Goal: Task Accomplishment & Management: Manage account settings

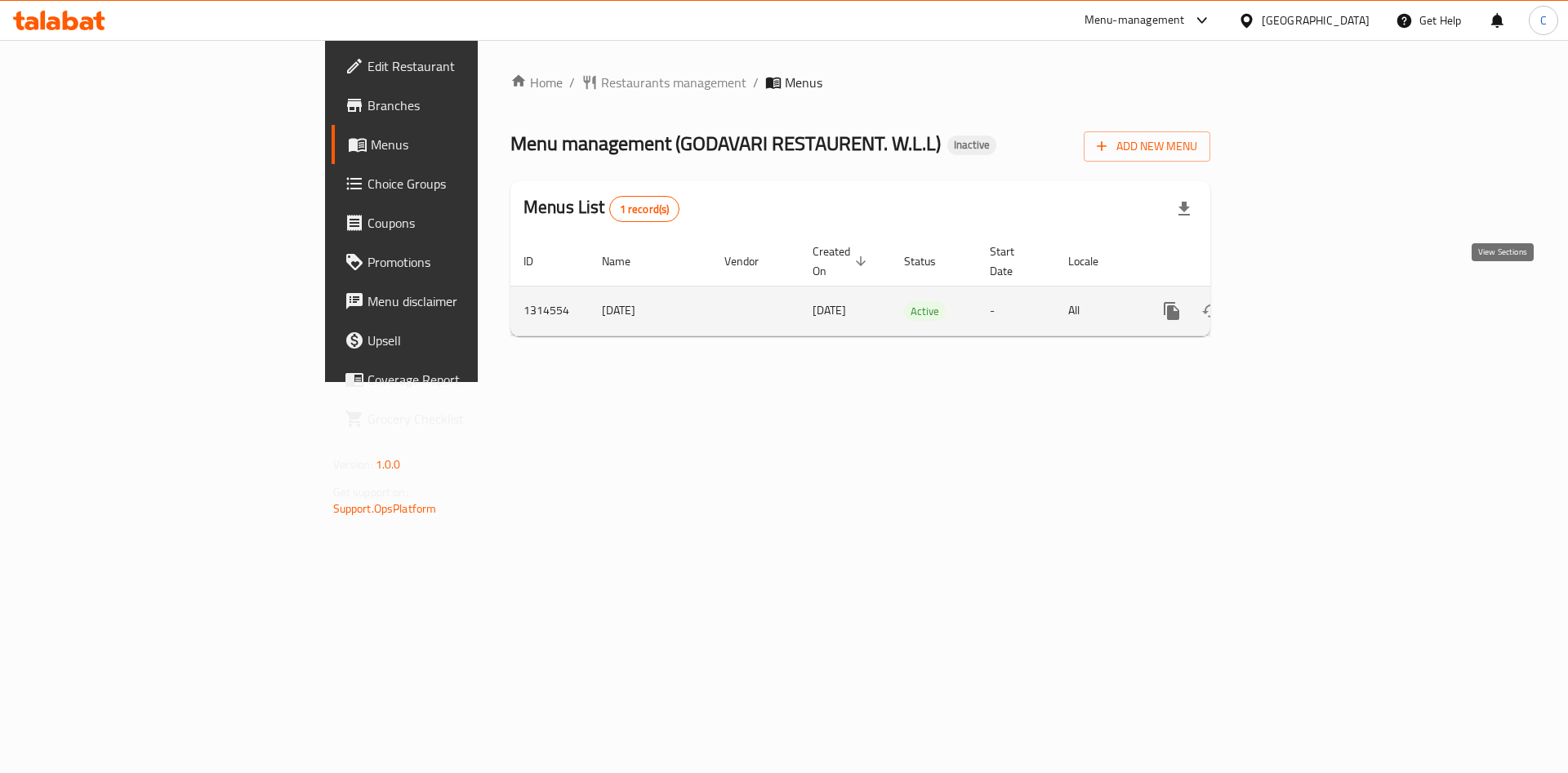
click at [1297, 304] on icon "enhanced table" at bounding box center [1289, 311] width 14 height 14
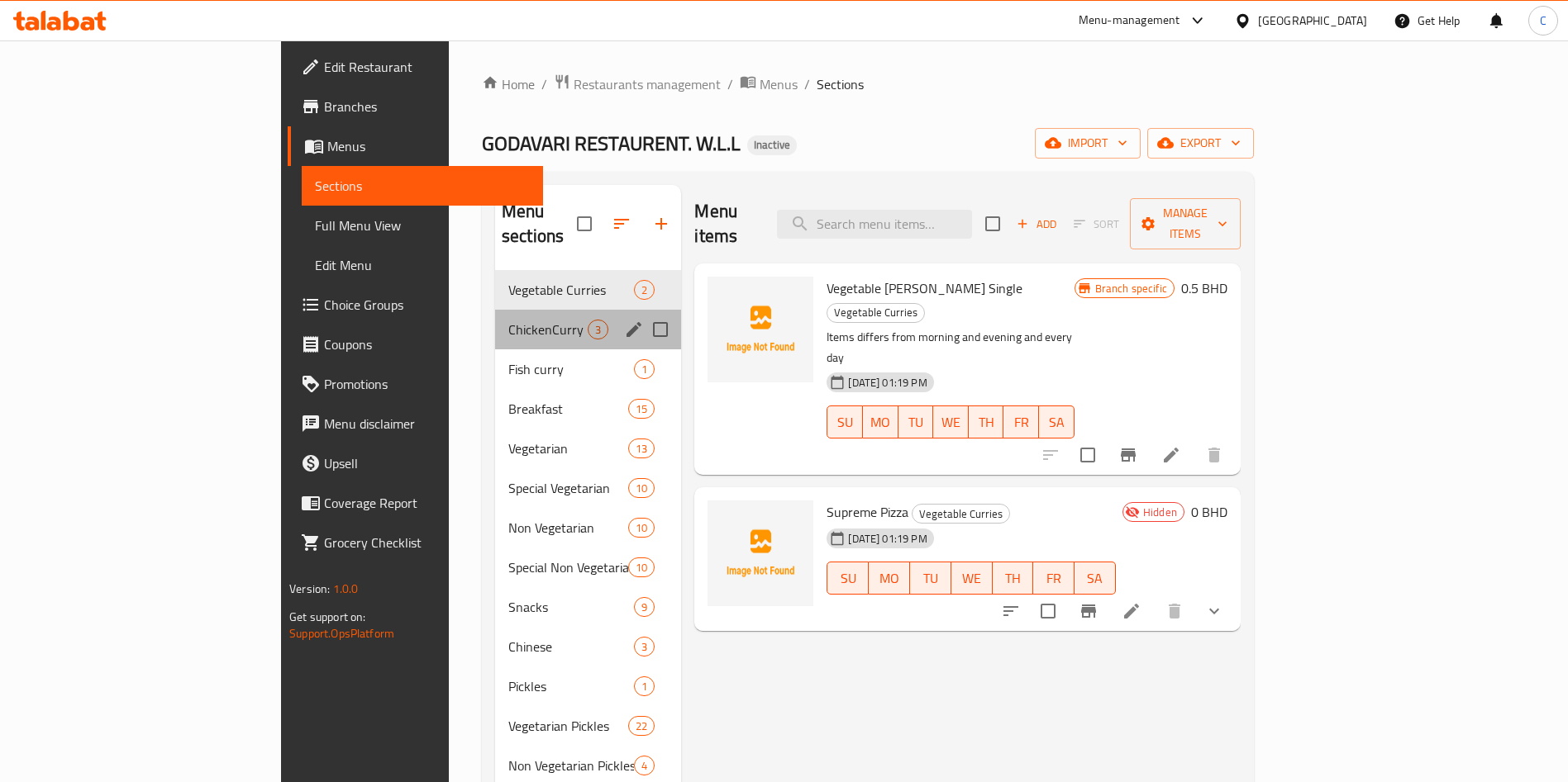
click at [495, 315] on div "ChickenCurry 3" at bounding box center [588, 329] width 186 height 39
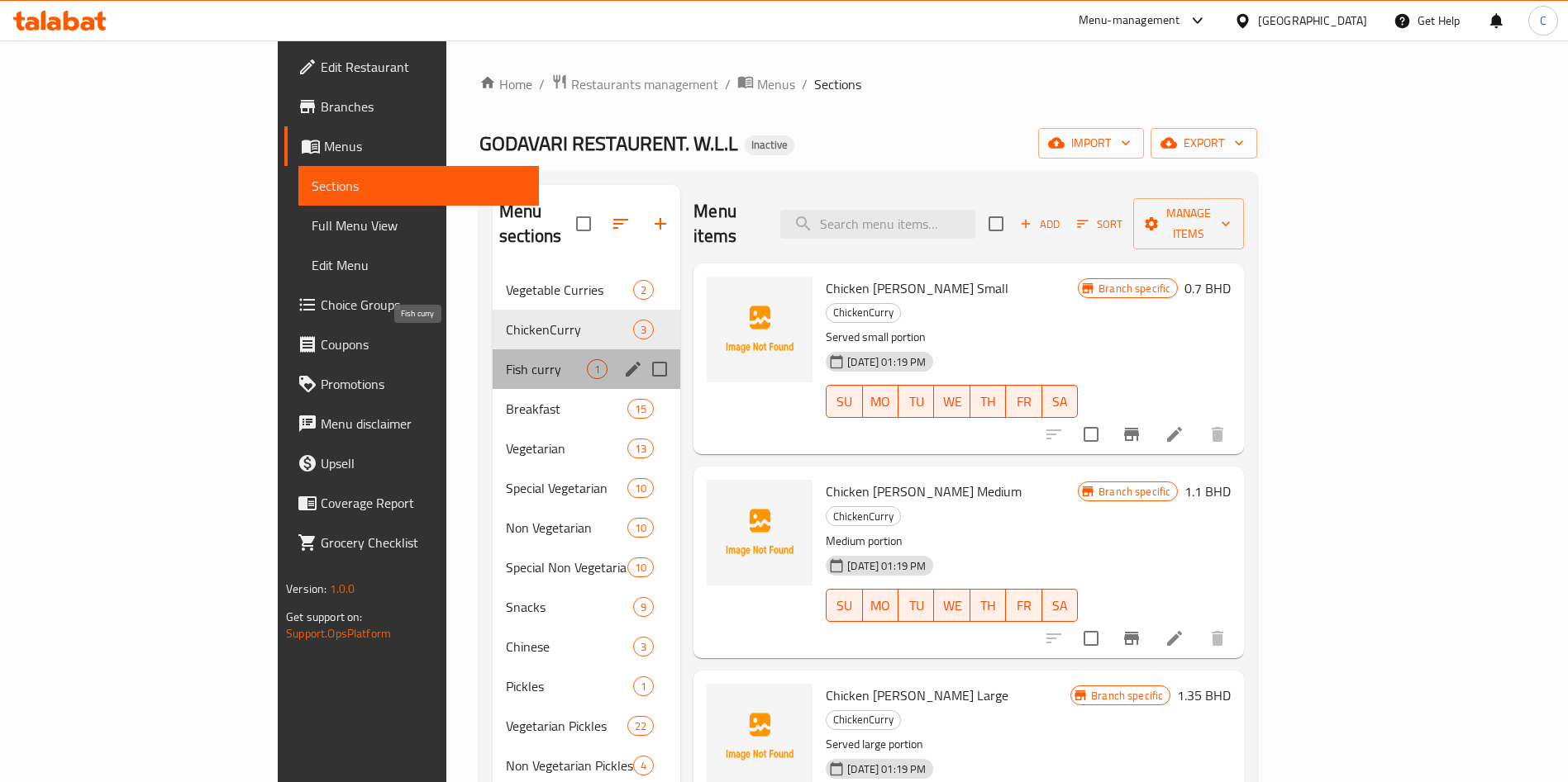
click at [506, 360] on span "Fish curry" at bounding box center [546, 370] width 81 height 20
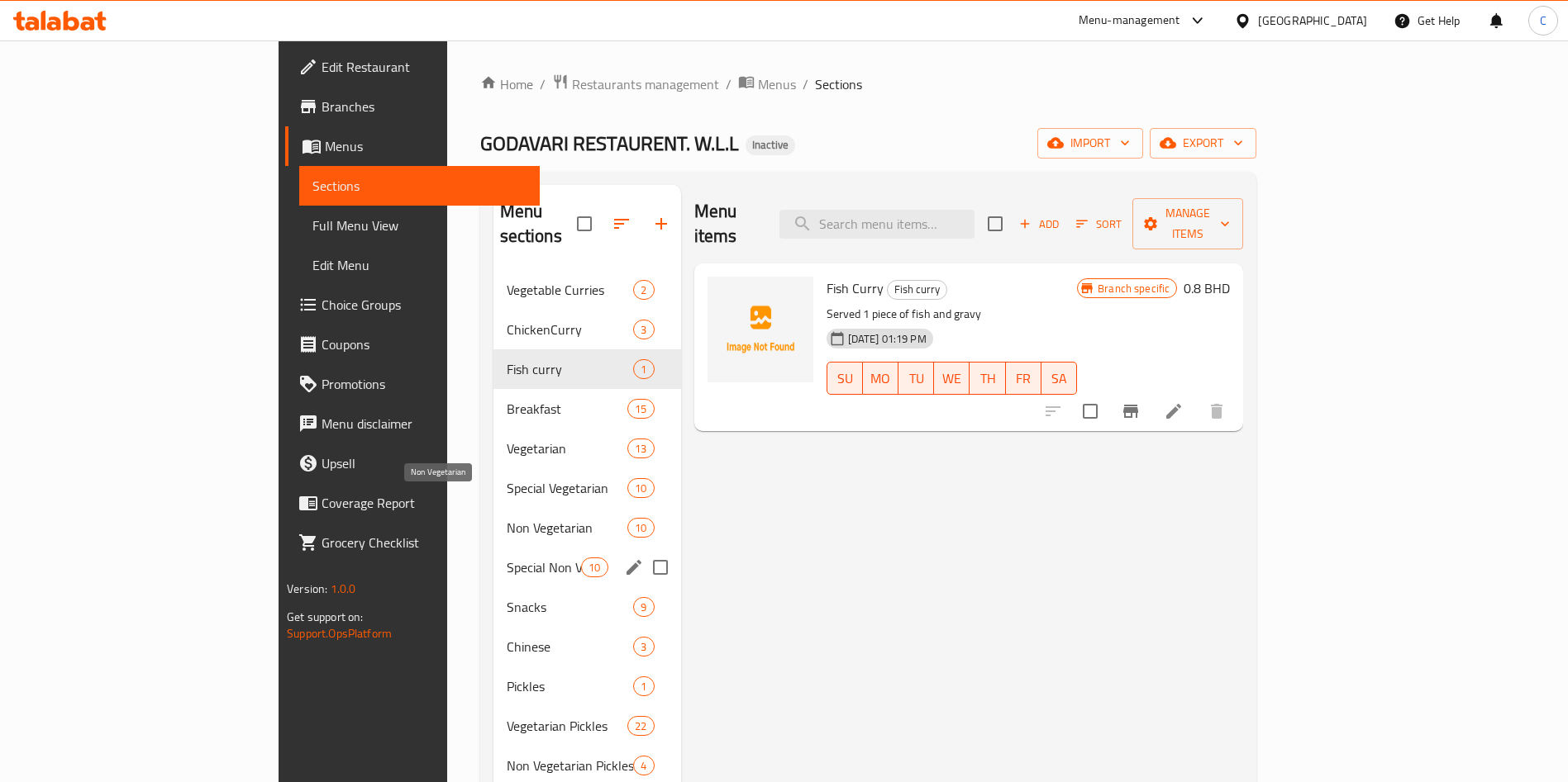
scroll to position [232, 0]
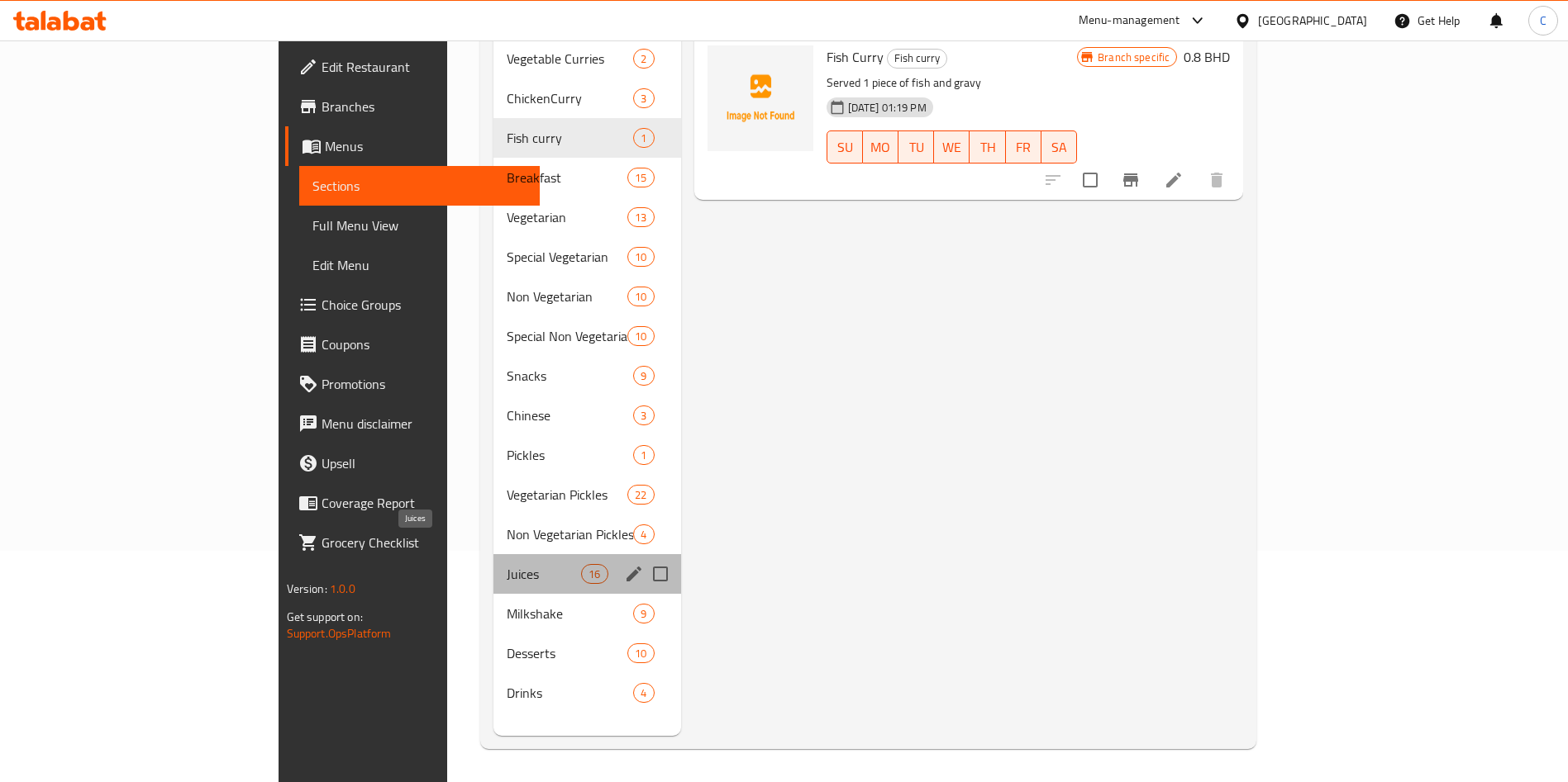
click at [507, 564] on span "Juices" at bounding box center [544, 574] width 75 height 20
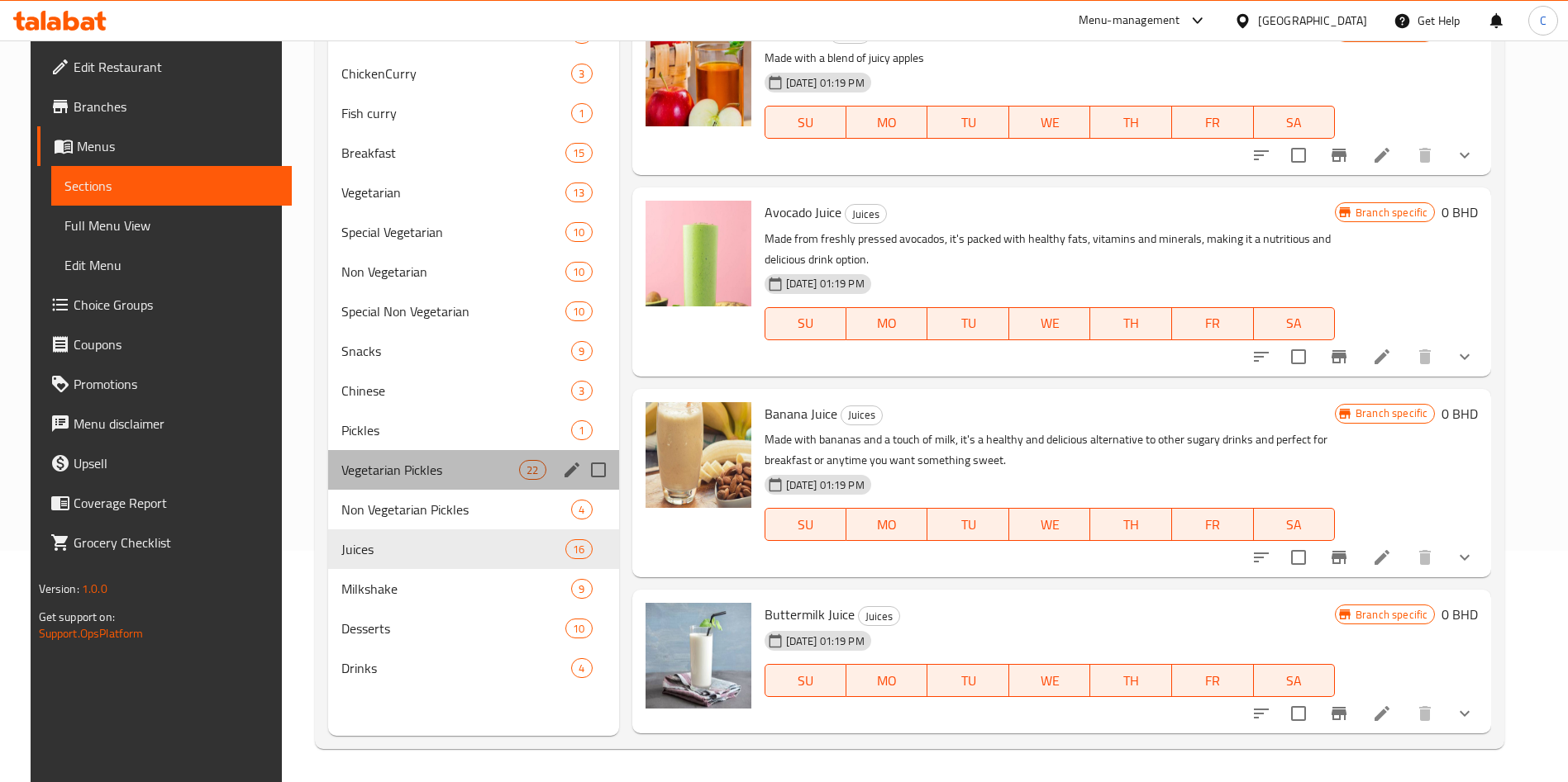
click at [362, 457] on div "Vegetarian Pickles 22" at bounding box center [473, 469] width 291 height 39
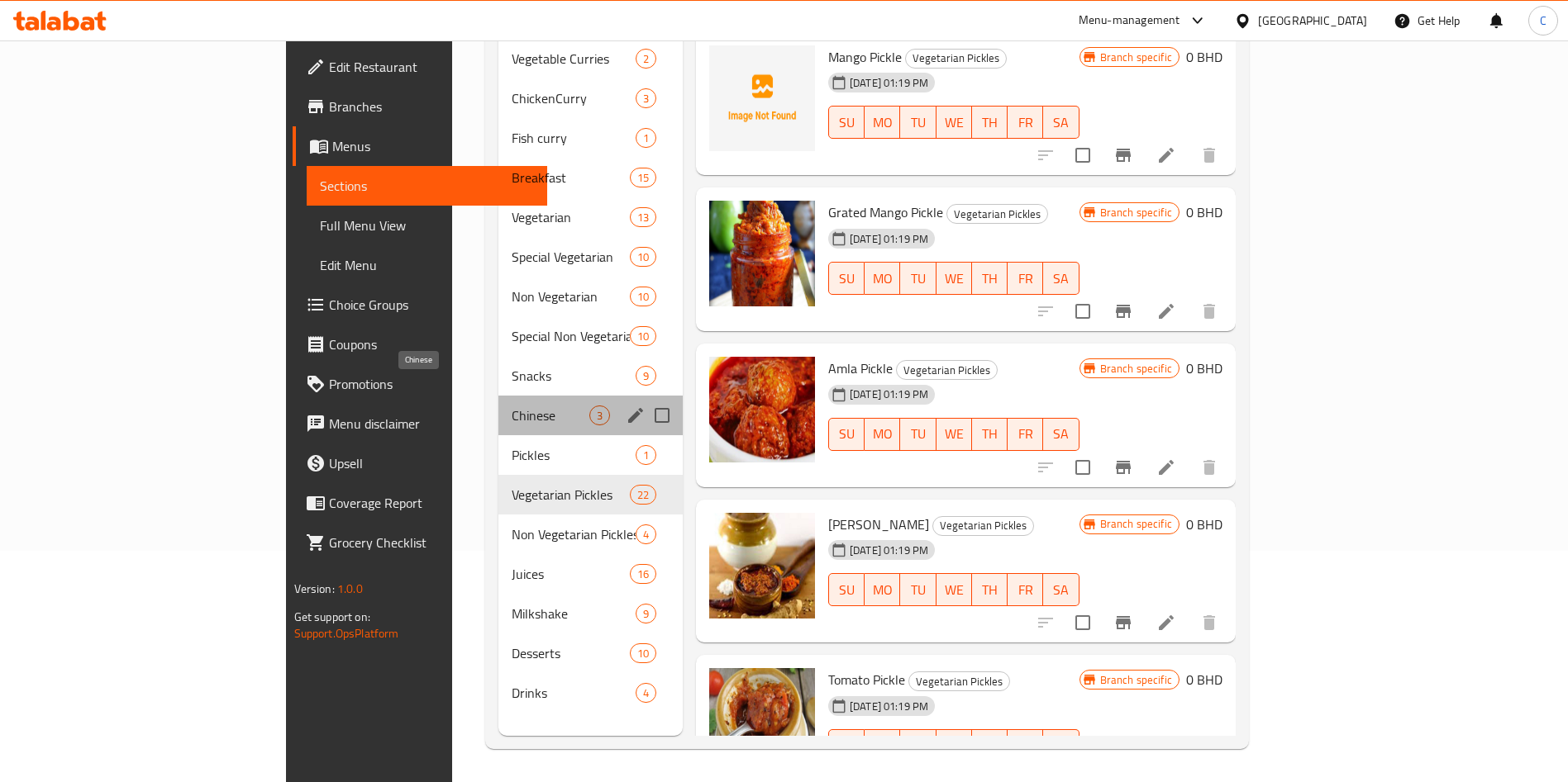
click at [511, 406] on span "Chinese" at bounding box center [549, 416] width 78 height 20
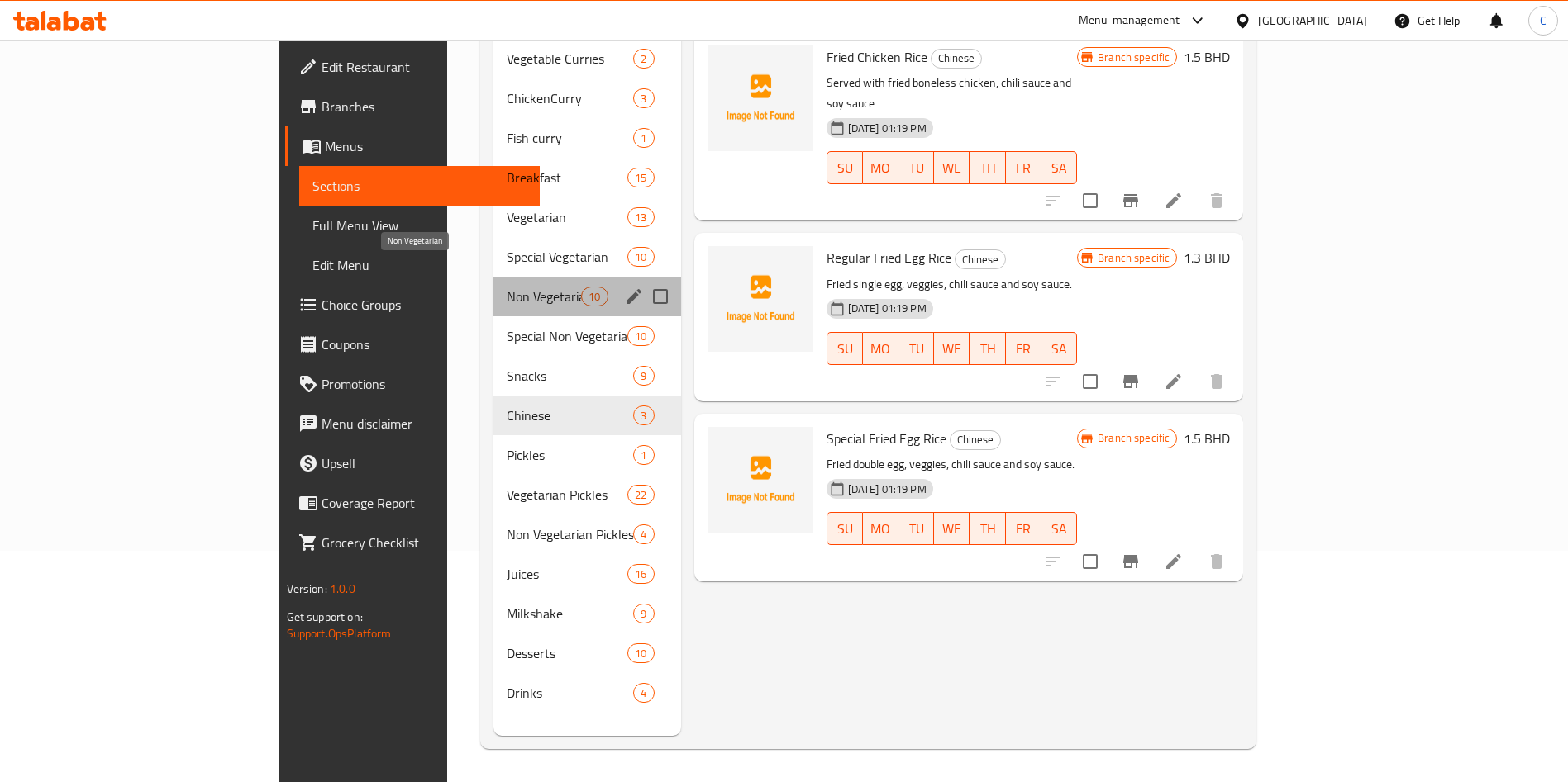
click at [507, 287] on span "Non Vegetarian" at bounding box center [544, 297] width 75 height 20
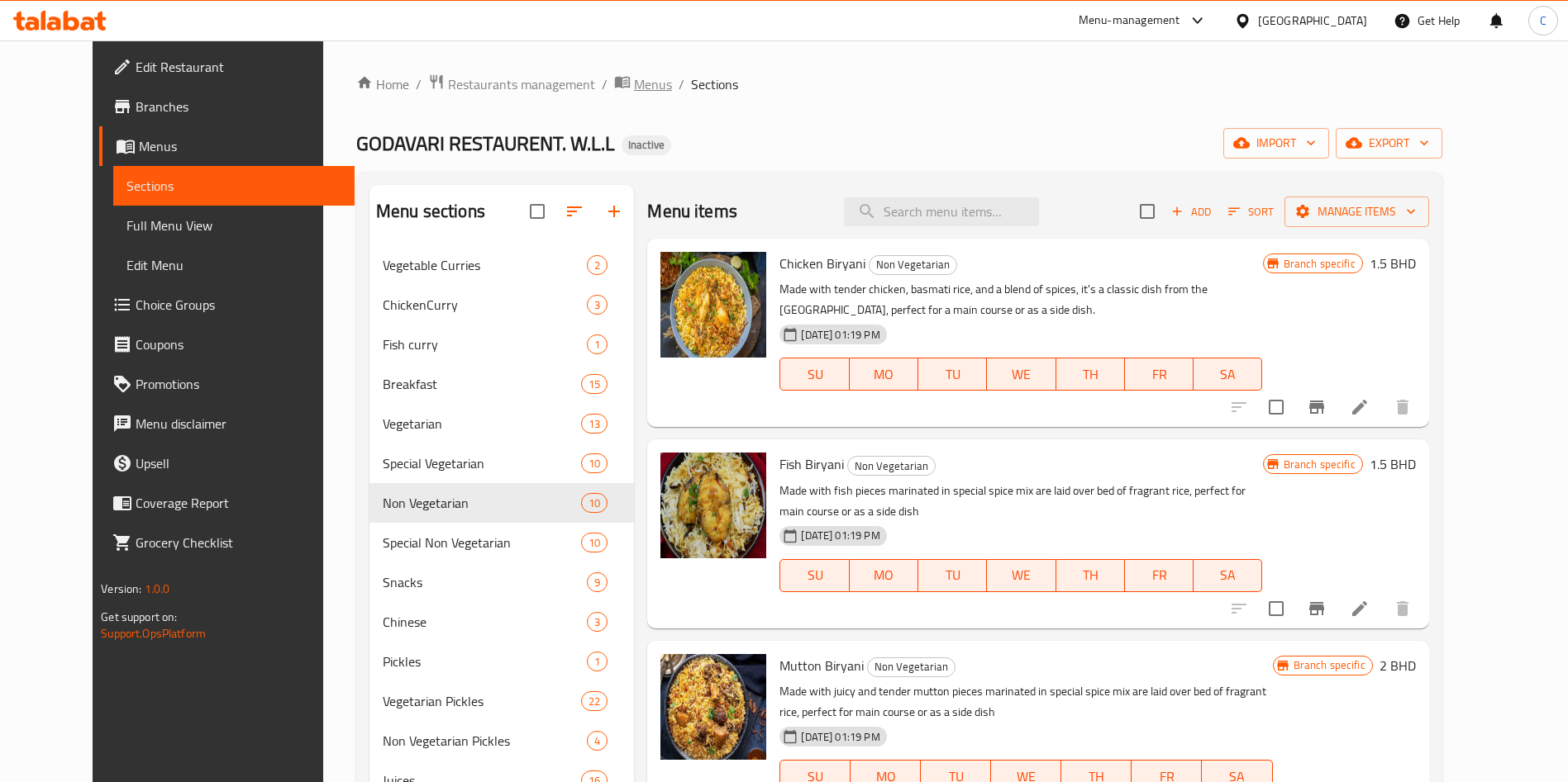
click at [633, 85] on span "Menus" at bounding box center [653, 84] width 38 height 20
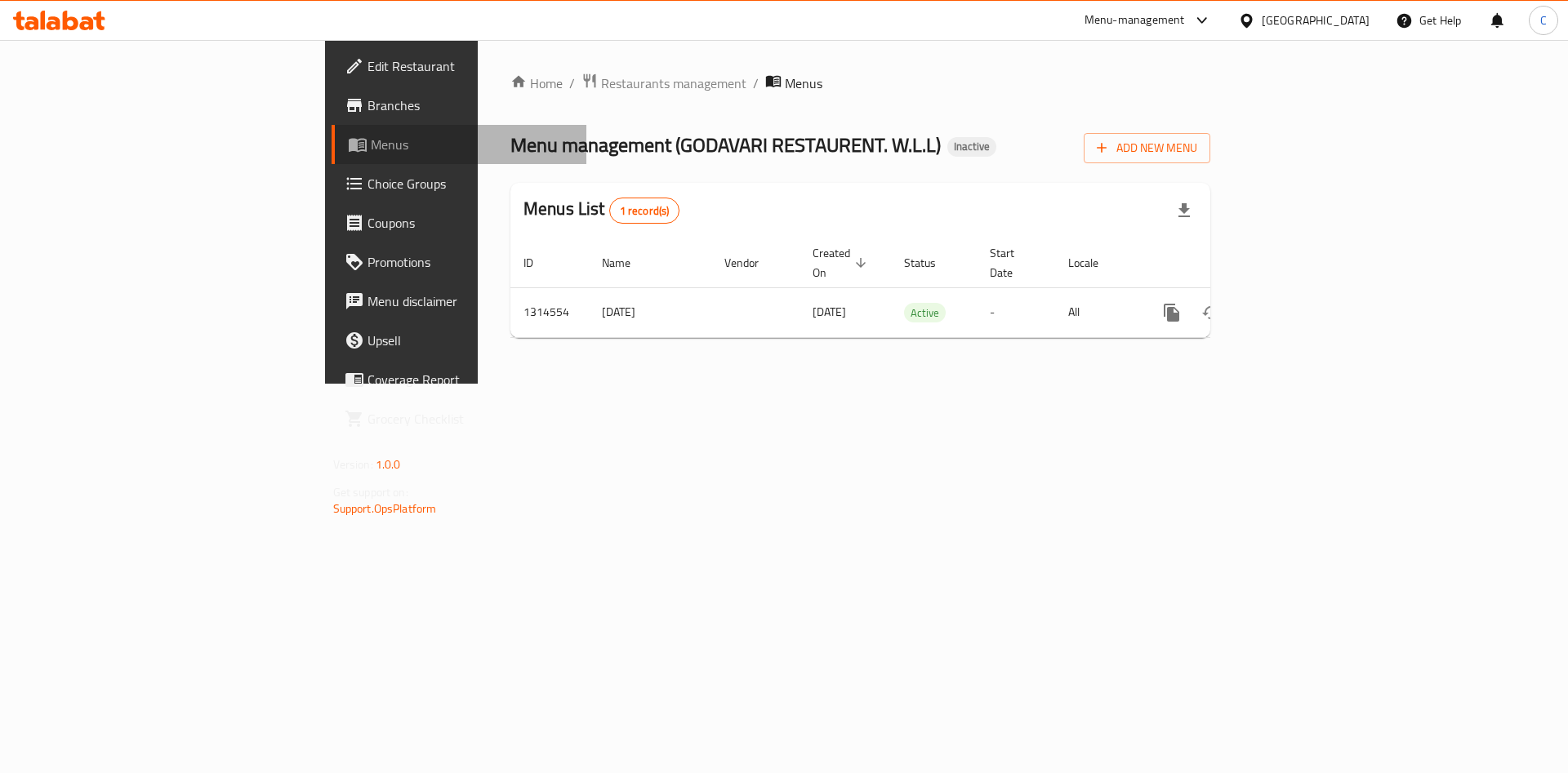
click at [371, 139] on span "Menus" at bounding box center [472, 144] width 203 height 20
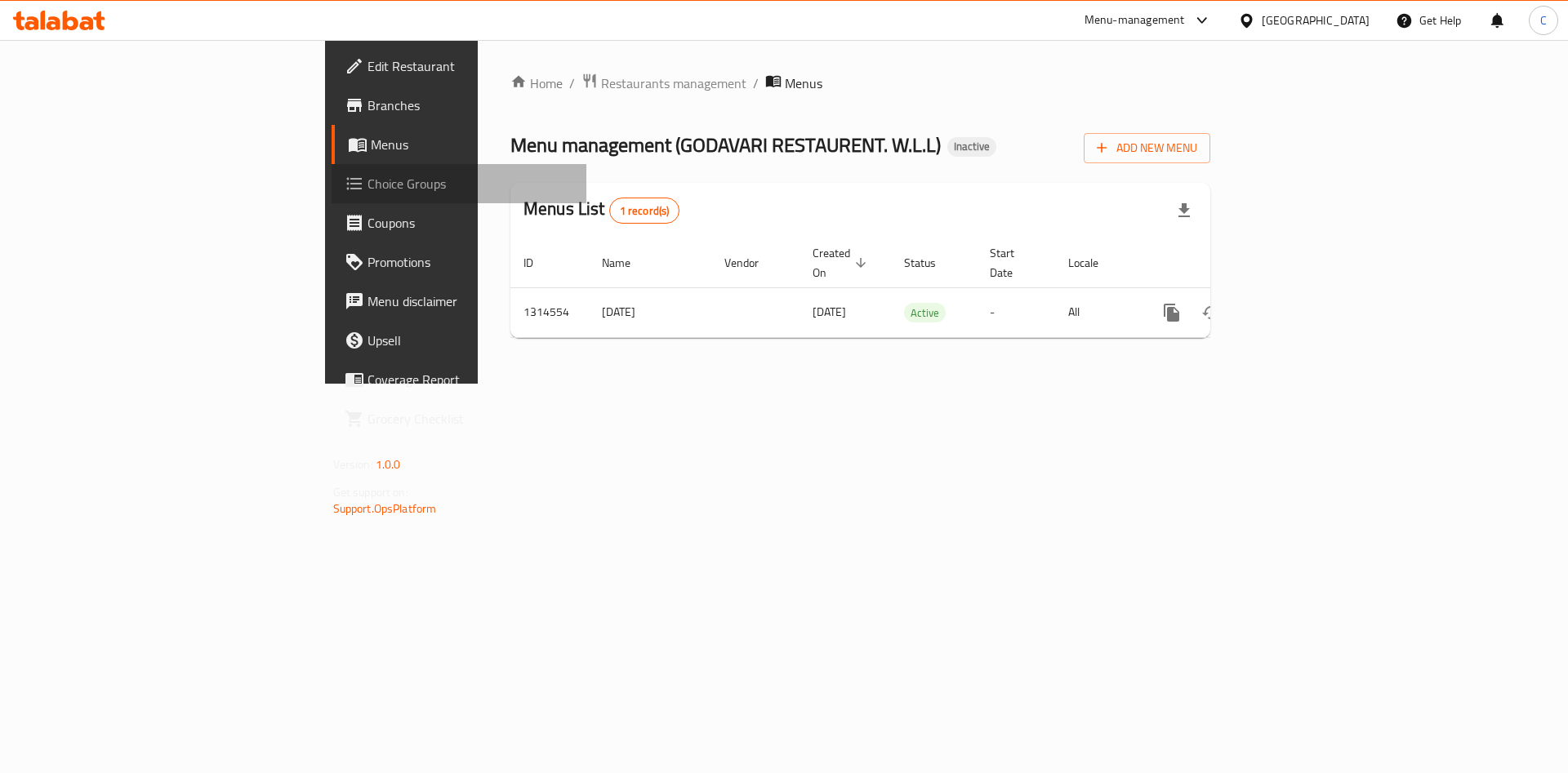
click at [367, 177] on span "Choice Groups" at bounding box center [470, 184] width 207 height 20
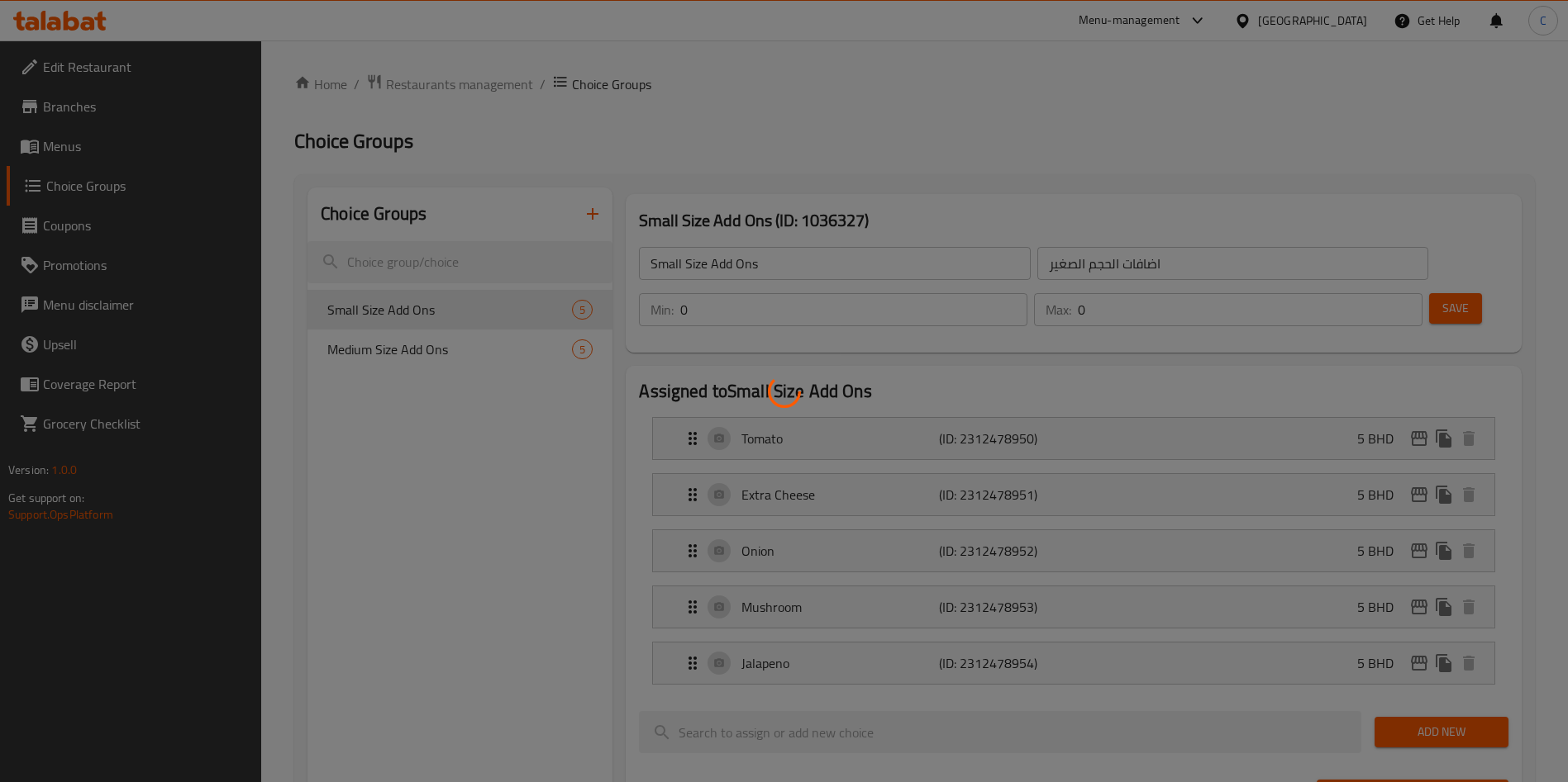
click at [128, 165] on div at bounding box center [784, 391] width 1568 height 782
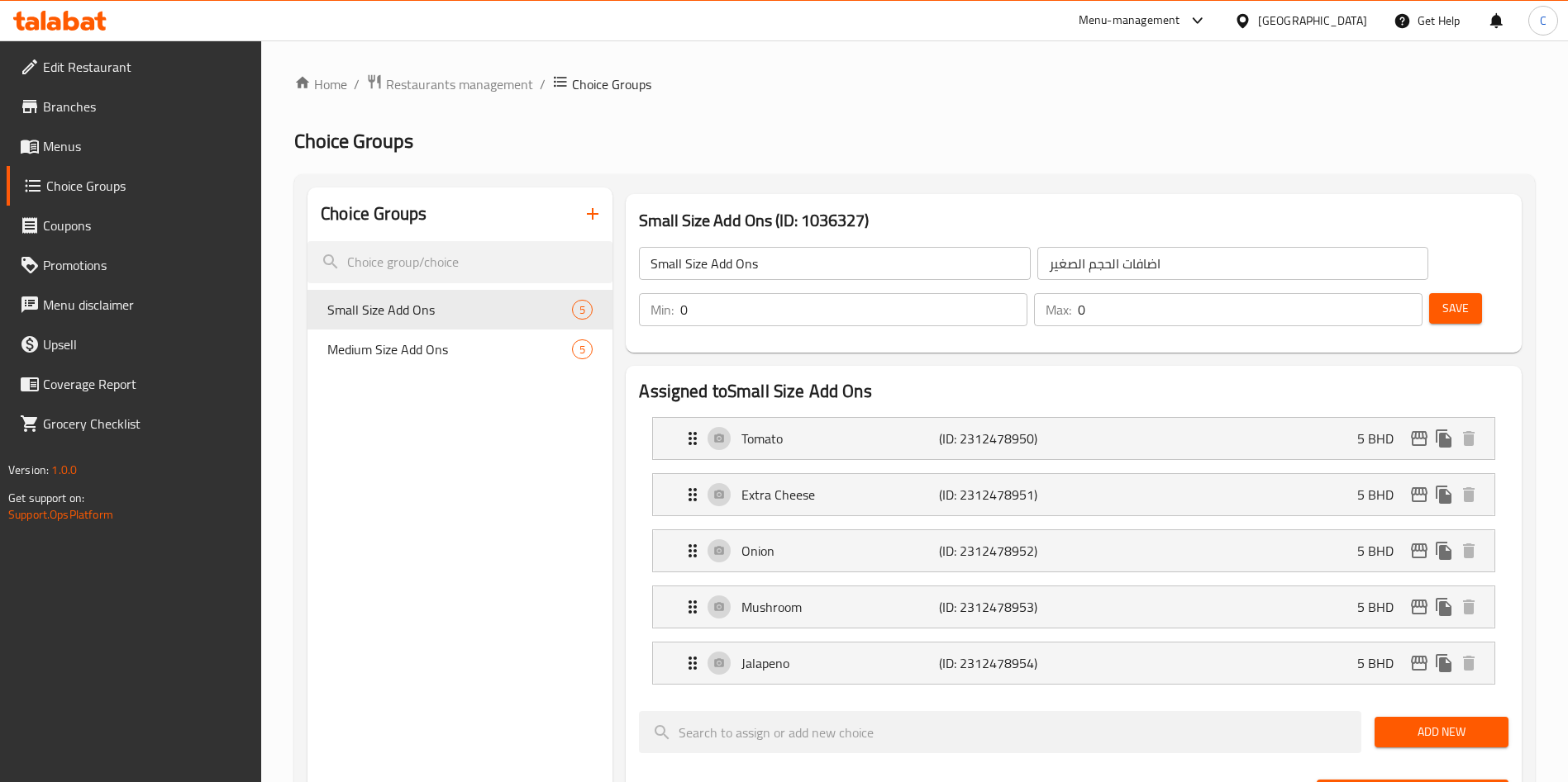
click at [135, 155] on div "Edit Restaurant Branches Menus Choice Groups Coupons Promotions Menu disclaimer…" at bounding box center [784, 757] width 1568 height 1434
drag, startPoint x: 135, startPoint y: 155, endPoint x: 47, endPoint y: 135, distance: 90.2
click at [47, 136] on span "Menus" at bounding box center [145, 146] width 205 height 20
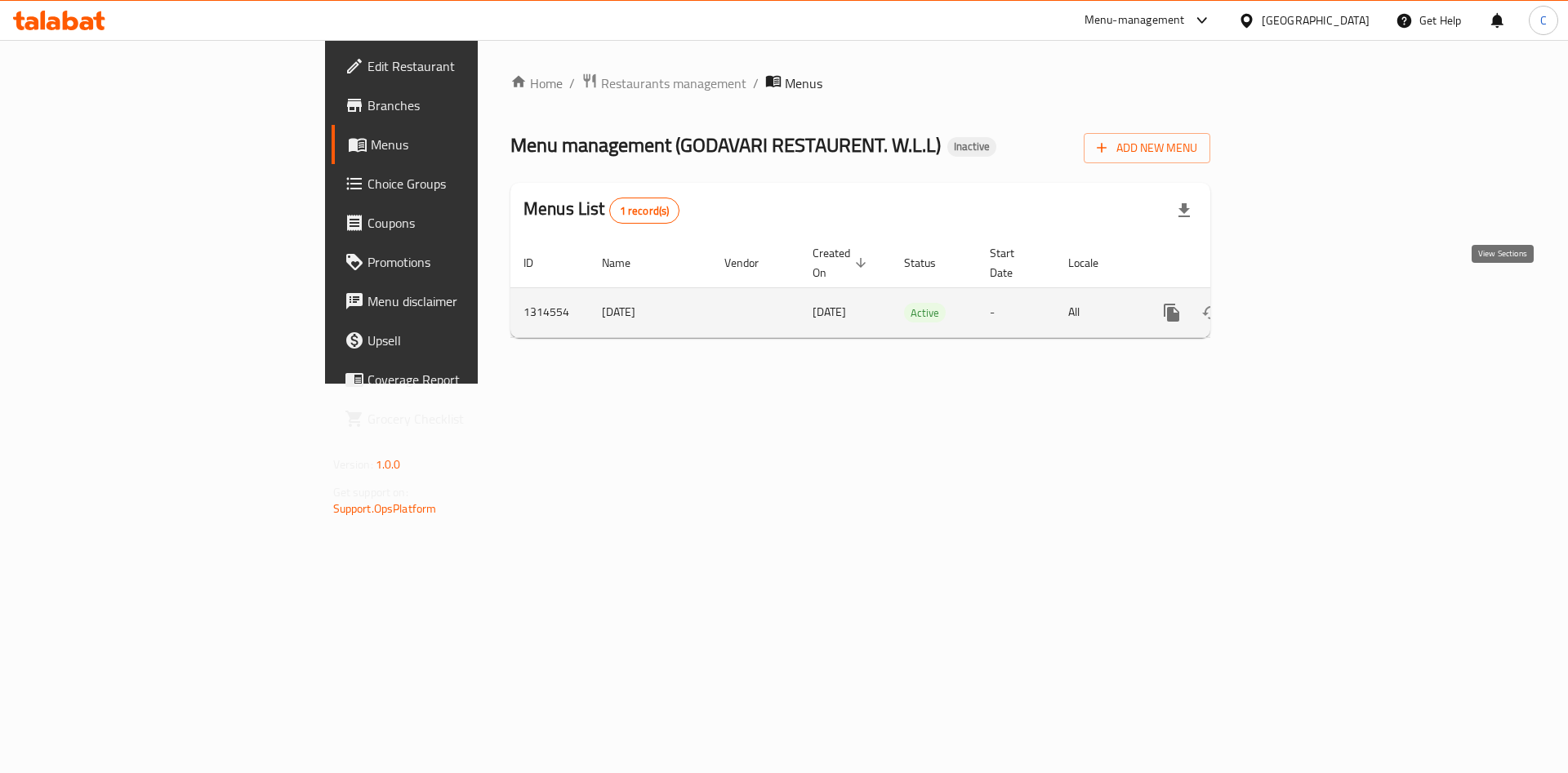
click at [1297, 306] on icon "enhanced table" at bounding box center [1289, 313] width 14 height 14
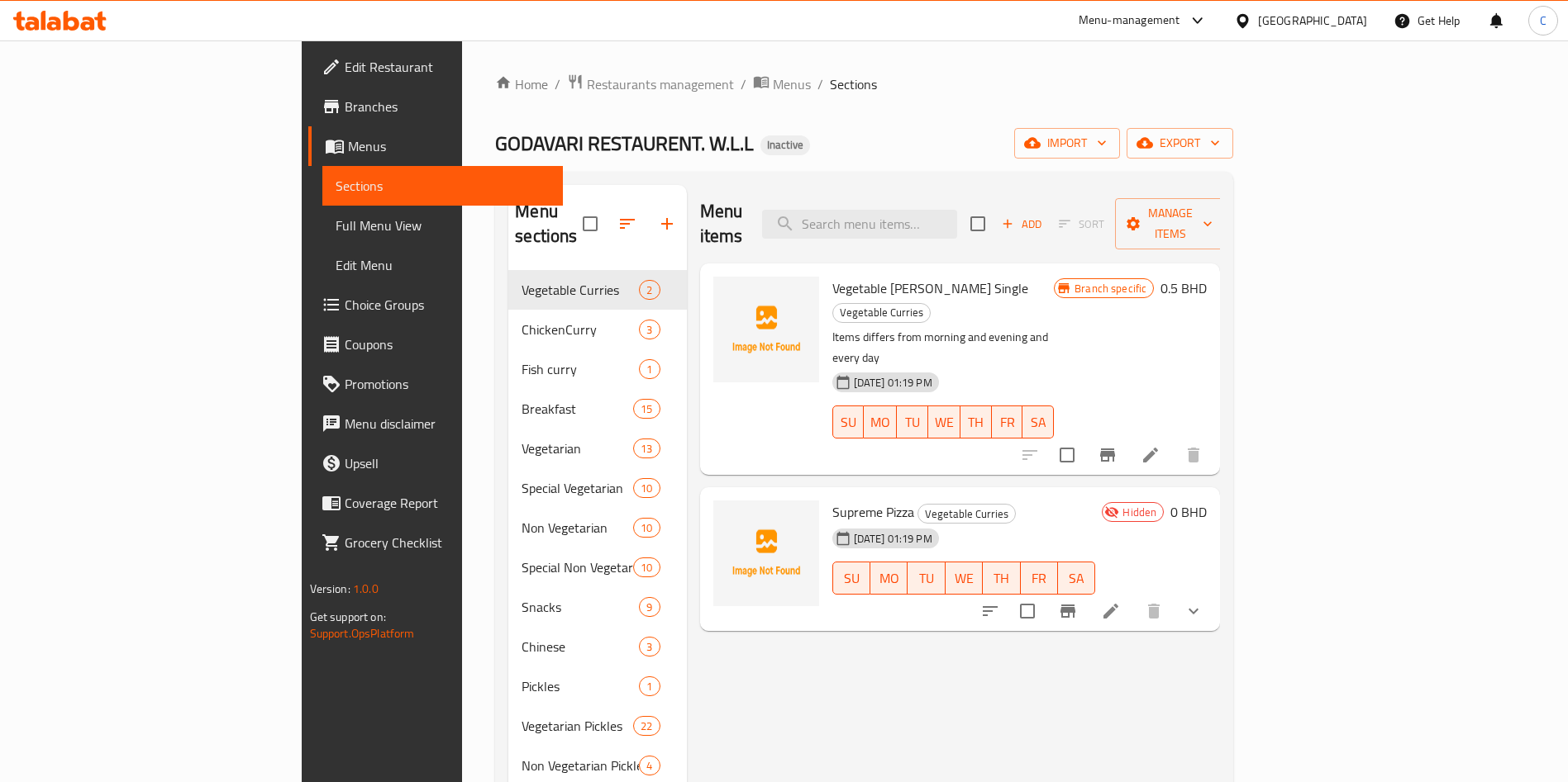
click at [86, 33] on div "Menu-management Bahrain Get Help C" at bounding box center [784, 20] width 1568 height 39
click at [86, 33] on div at bounding box center [59, 21] width 120 height 33
click at [86, 26] on icon at bounding box center [59, 21] width 93 height 20
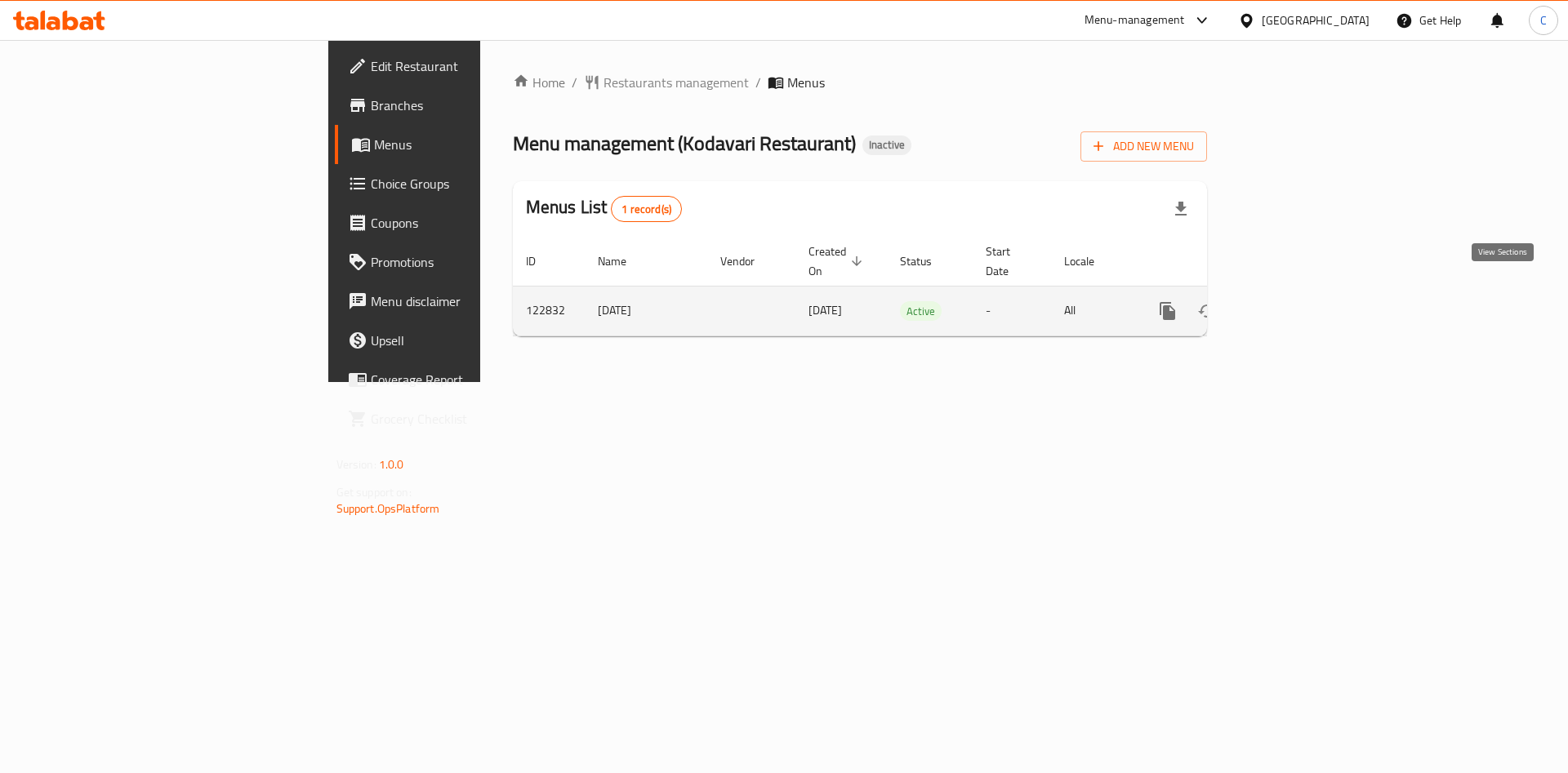
click at [1296, 301] on icon "enhanced table" at bounding box center [1286, 311] width 20 height 20
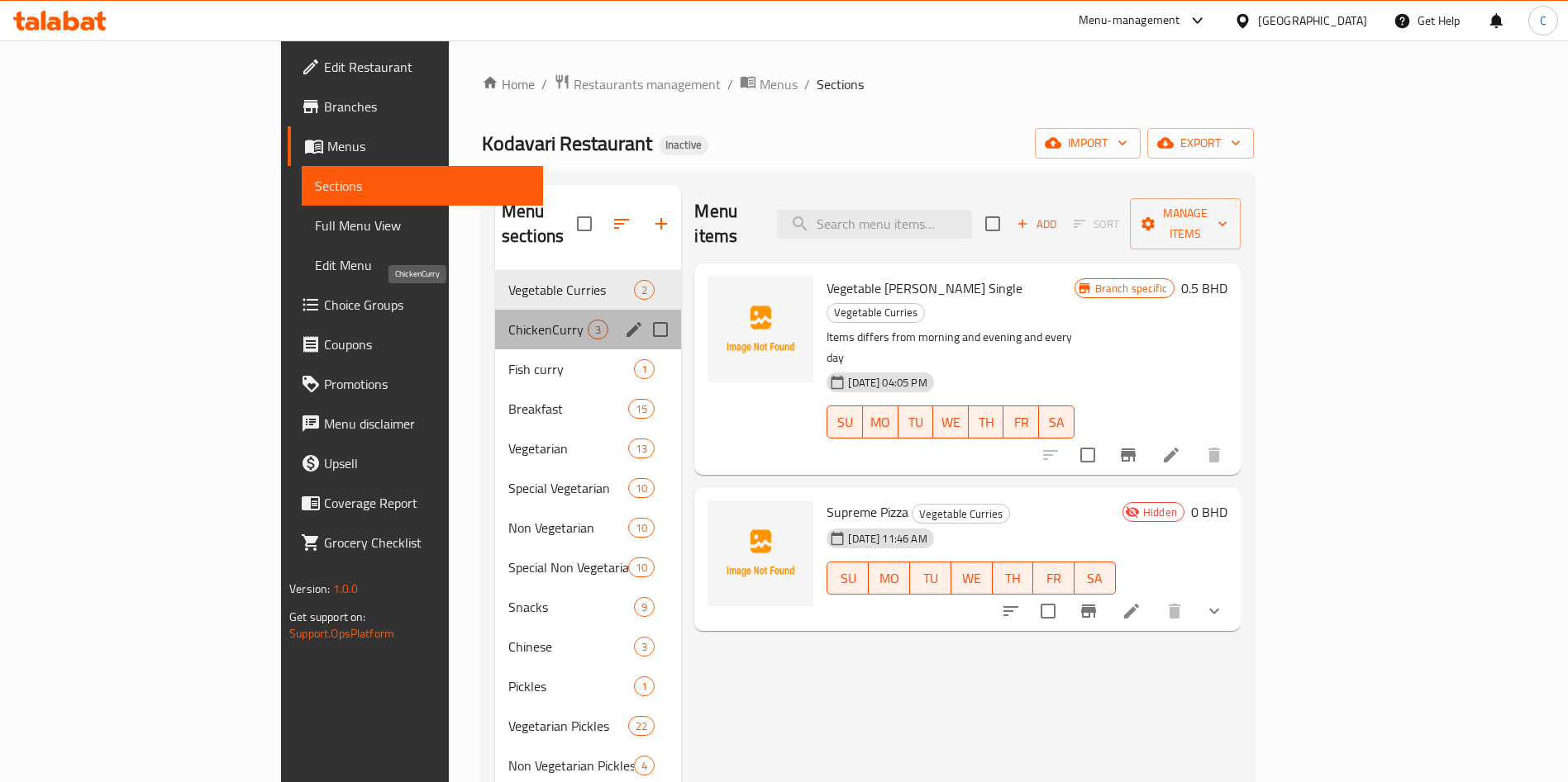
click at [508, 319] on span "ChickenCurry" at bounding box center [548, 329] width 79 height 20
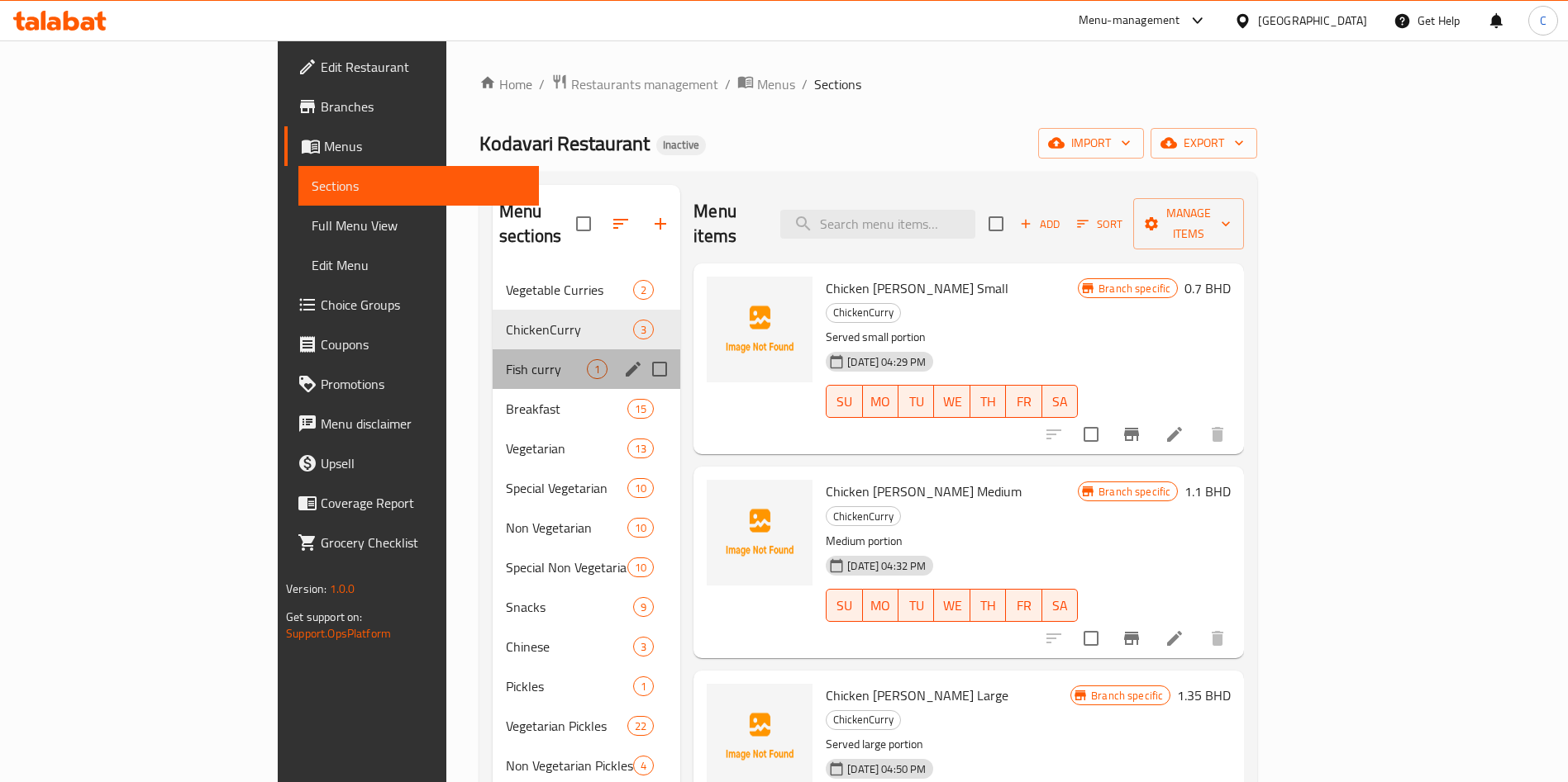
click at [493, 355] on div "Fish [PERSON_NAME] 1" at bounding box center [587, 369] width 188 height 39
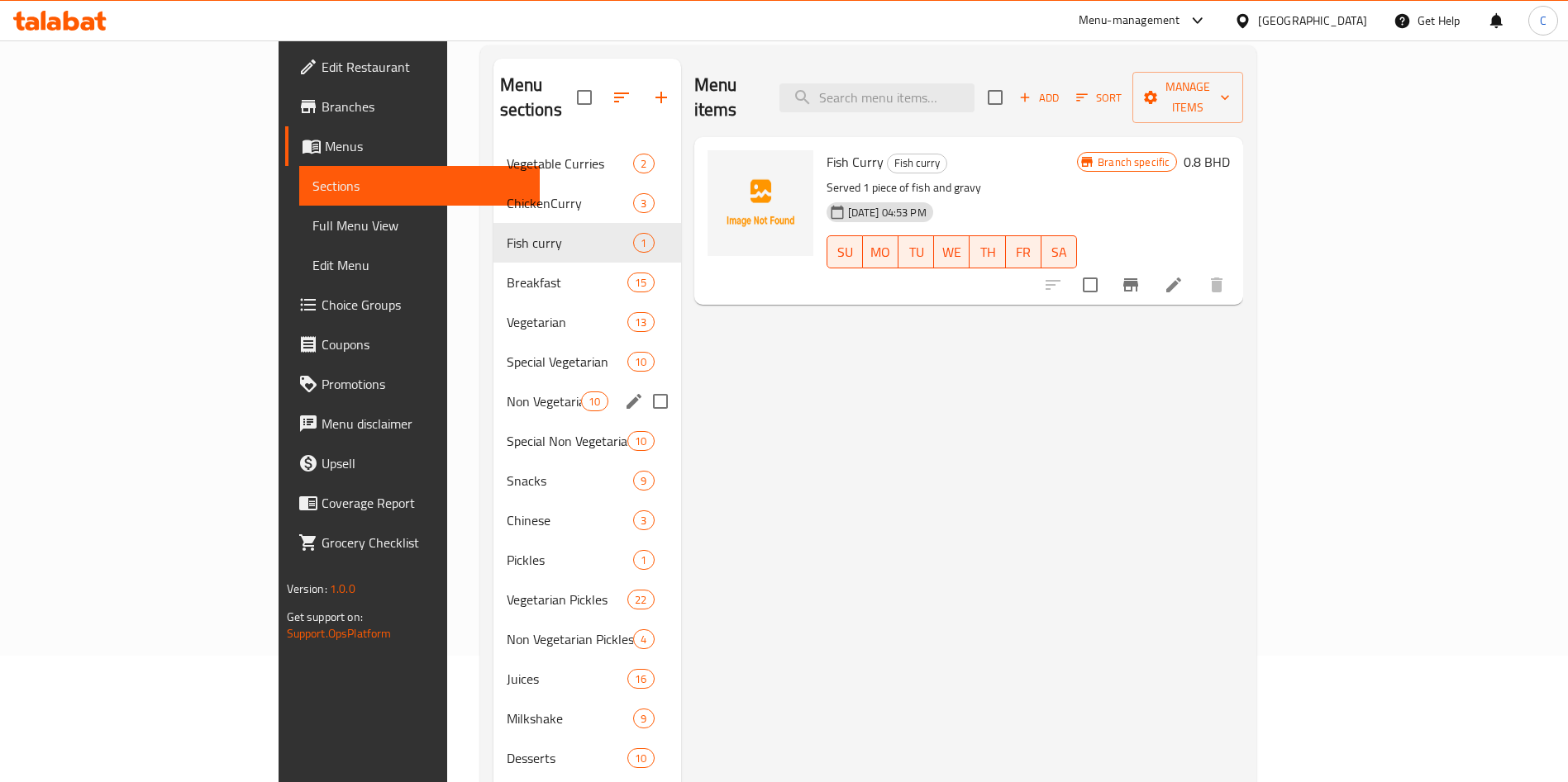
scroll to position [139, 0]
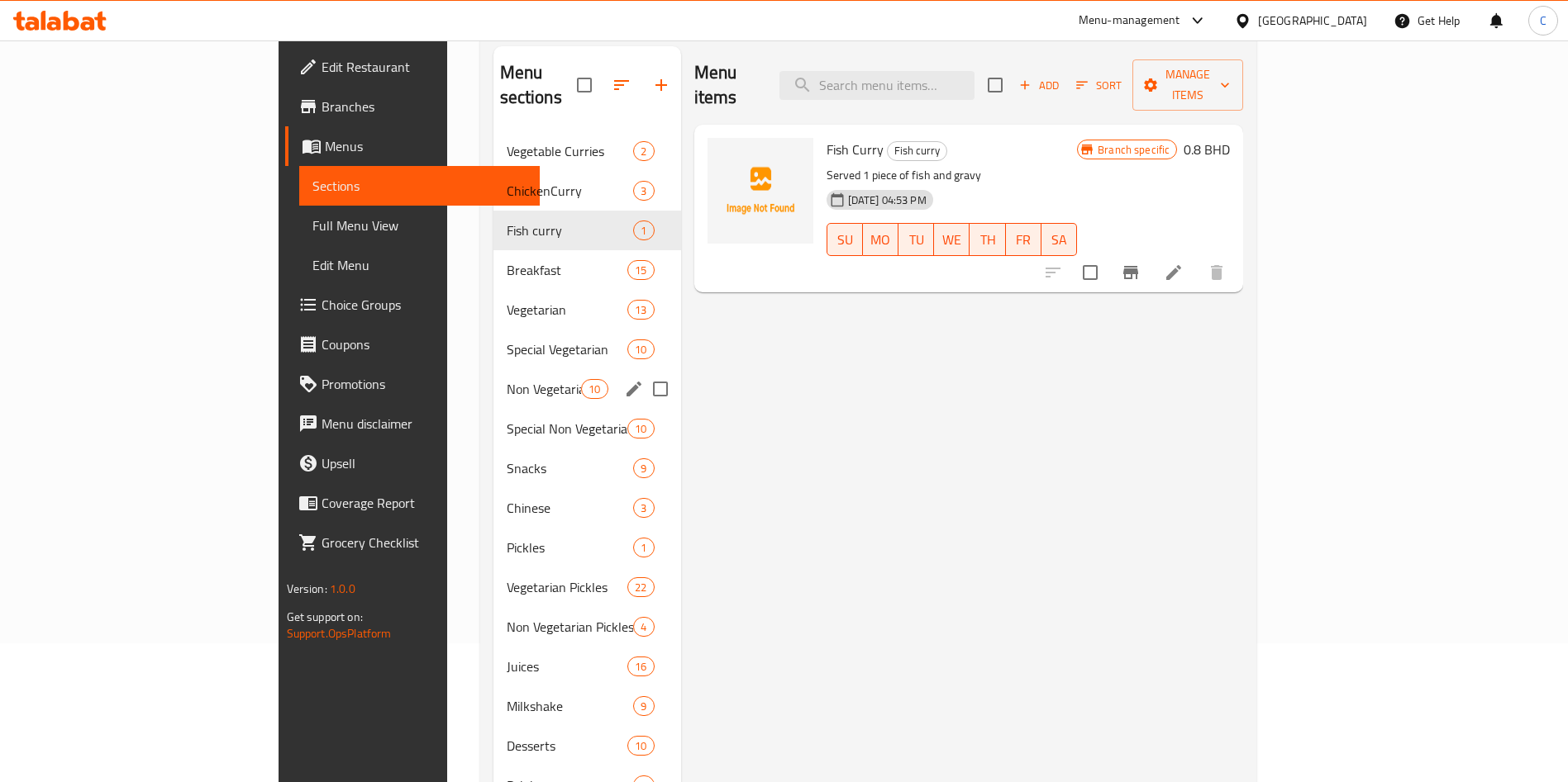
drag, startPoint x: 423, startPoint y: 378, endPoint x: 373, endPoint y: 422, distance: 66.6
click at [494, 422] on div "Special Non Vegetarian 10" at bounding box center [588, 428] width 188 height 39
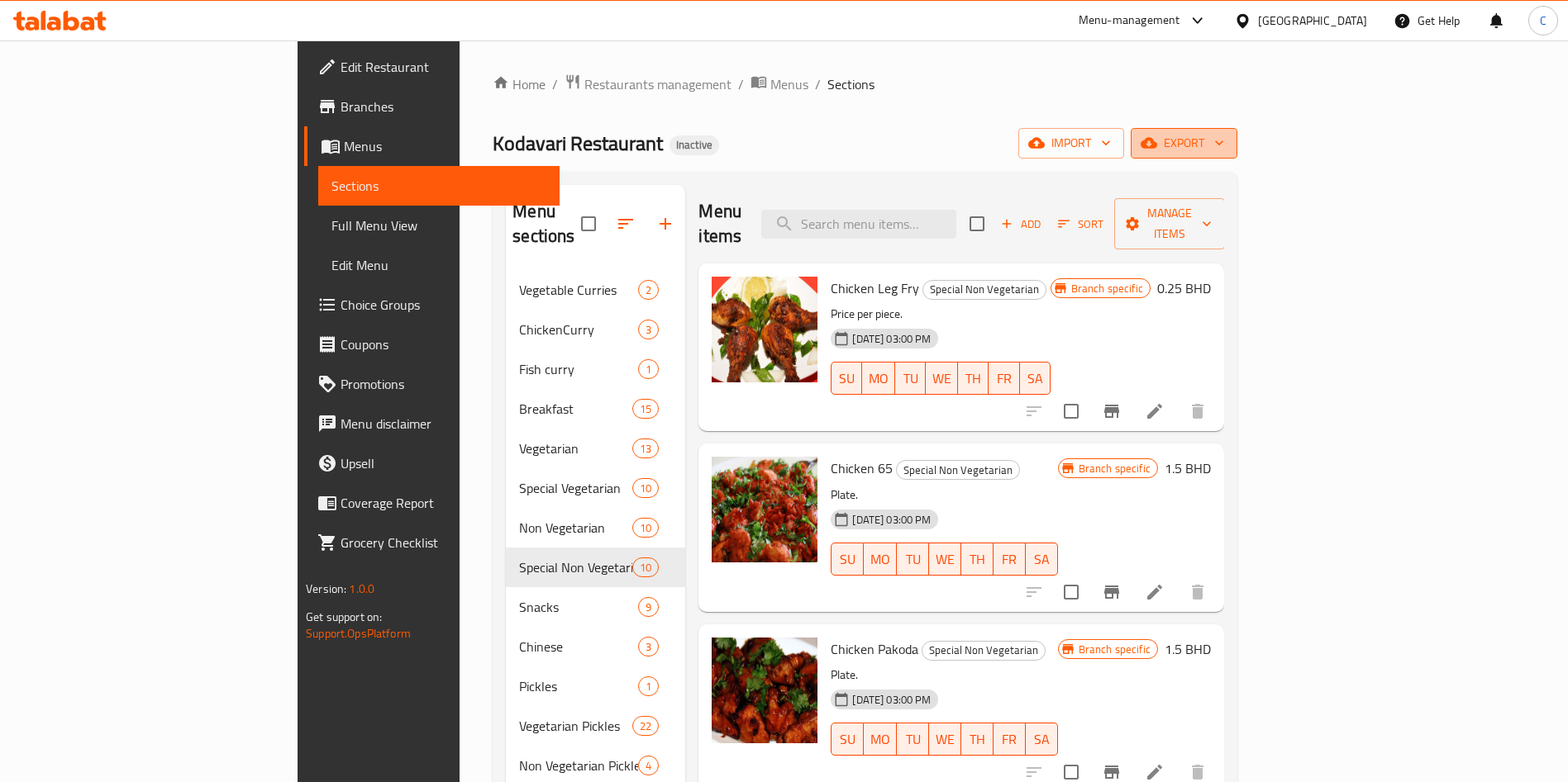
click at [1228, 136] on icon "button" at bounding box center [1218, 143] width 16 height 16
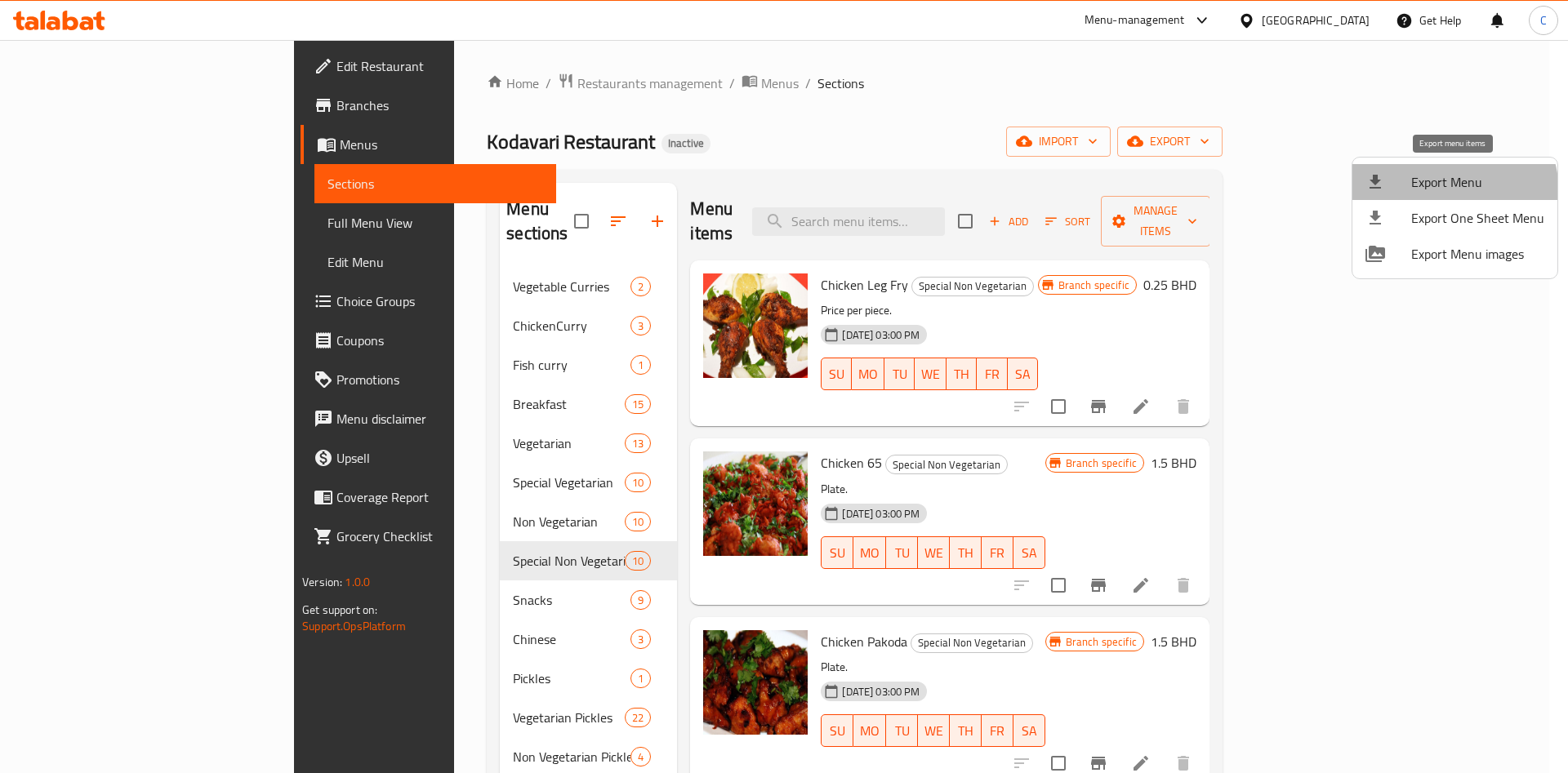
click at [1437, 192] on span "Export Menu" at bounding box center [1479, 182] width 134 height 20
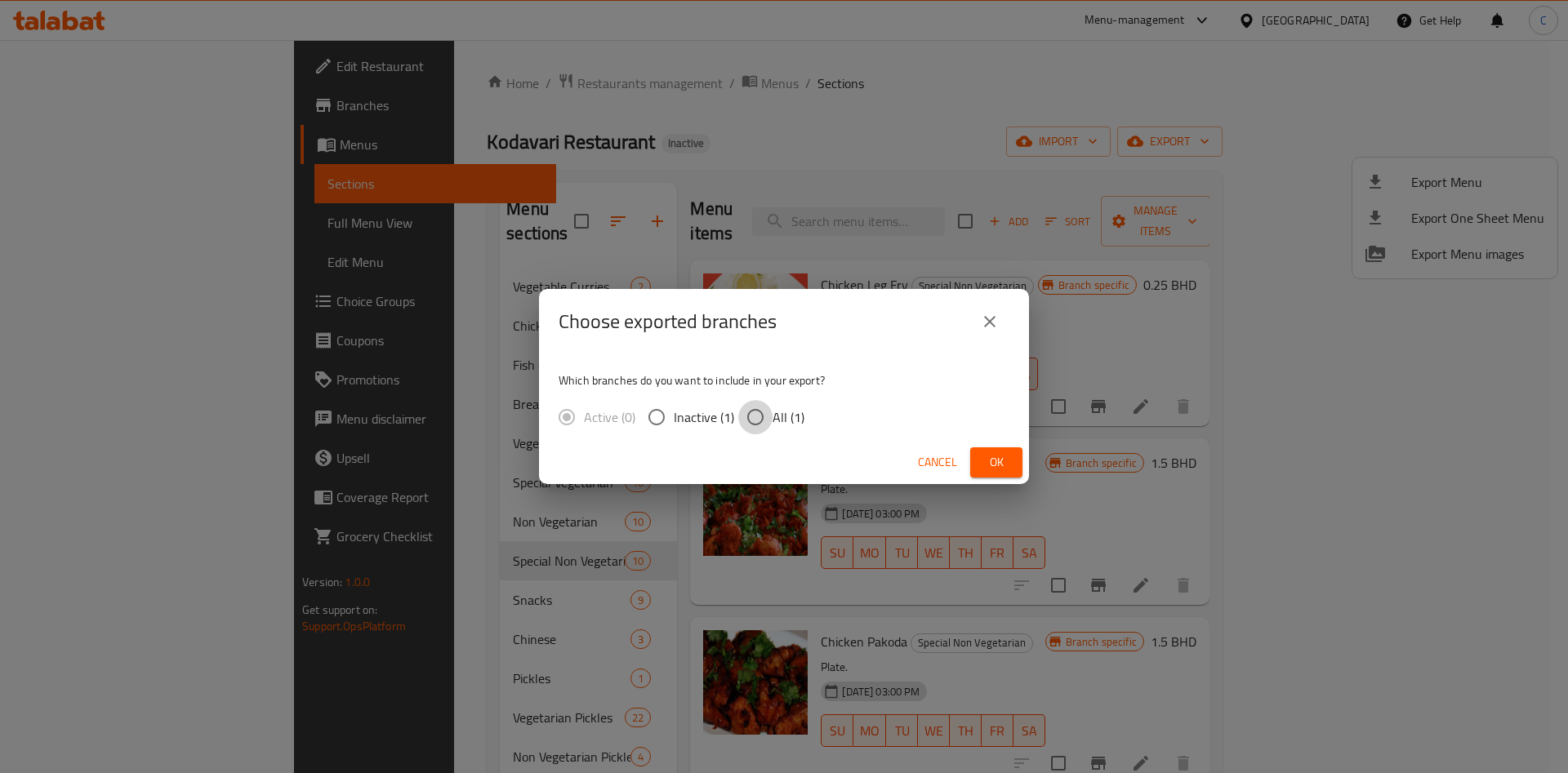
click at [770, 419] on input "All (1)" at bounding box center [755, 418] width 34 height 34
radio input "true"
click at [994, 466] on span "Ok" at bounding box center [996, 463] width 26 height 21
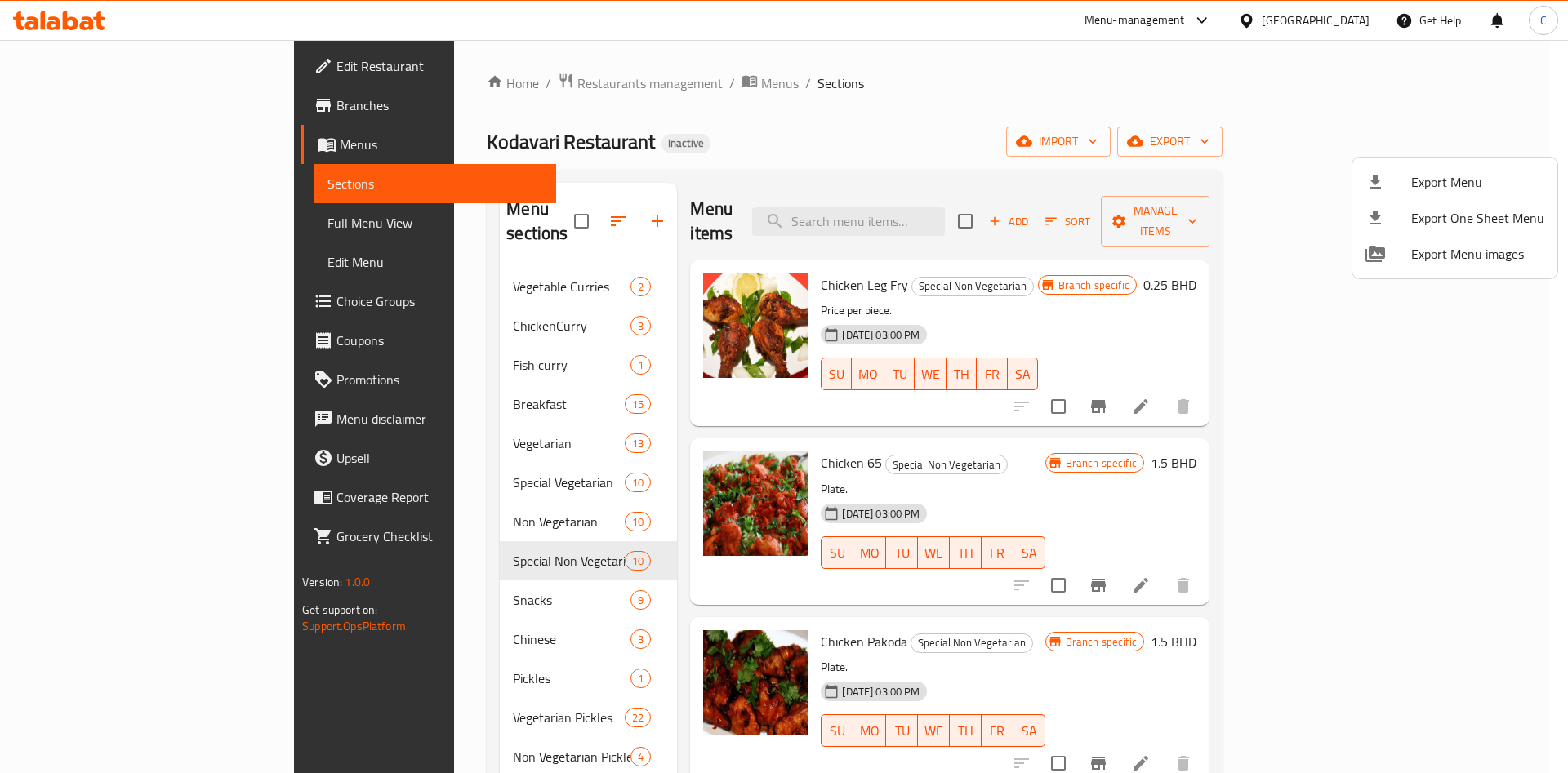
click at [1412, 84] on div at bounding box center [784, 386] width 1568 height 773
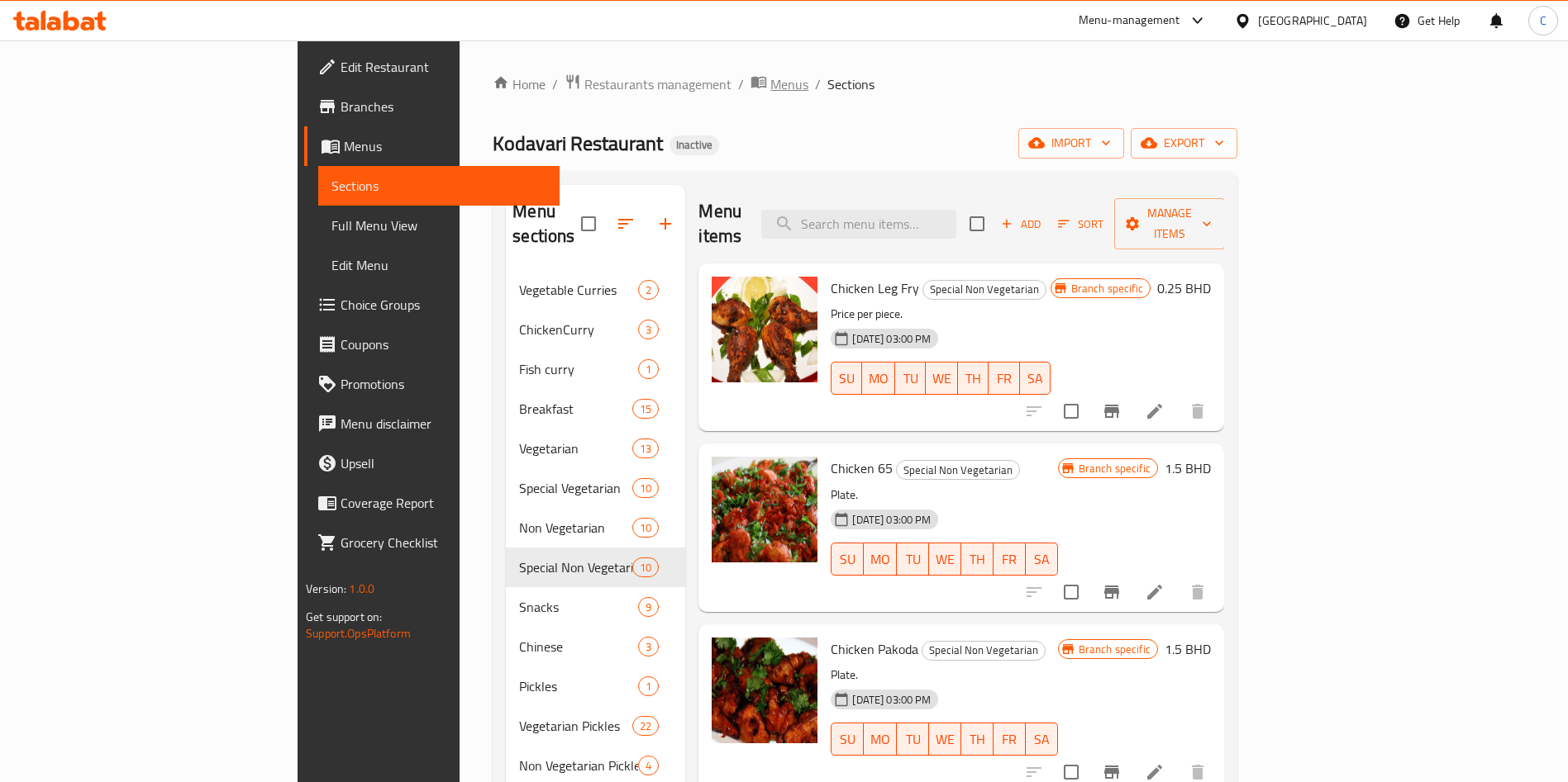
click at [770, 76] on span "Menus" at bounding box center [789, 84] width 38 height 20
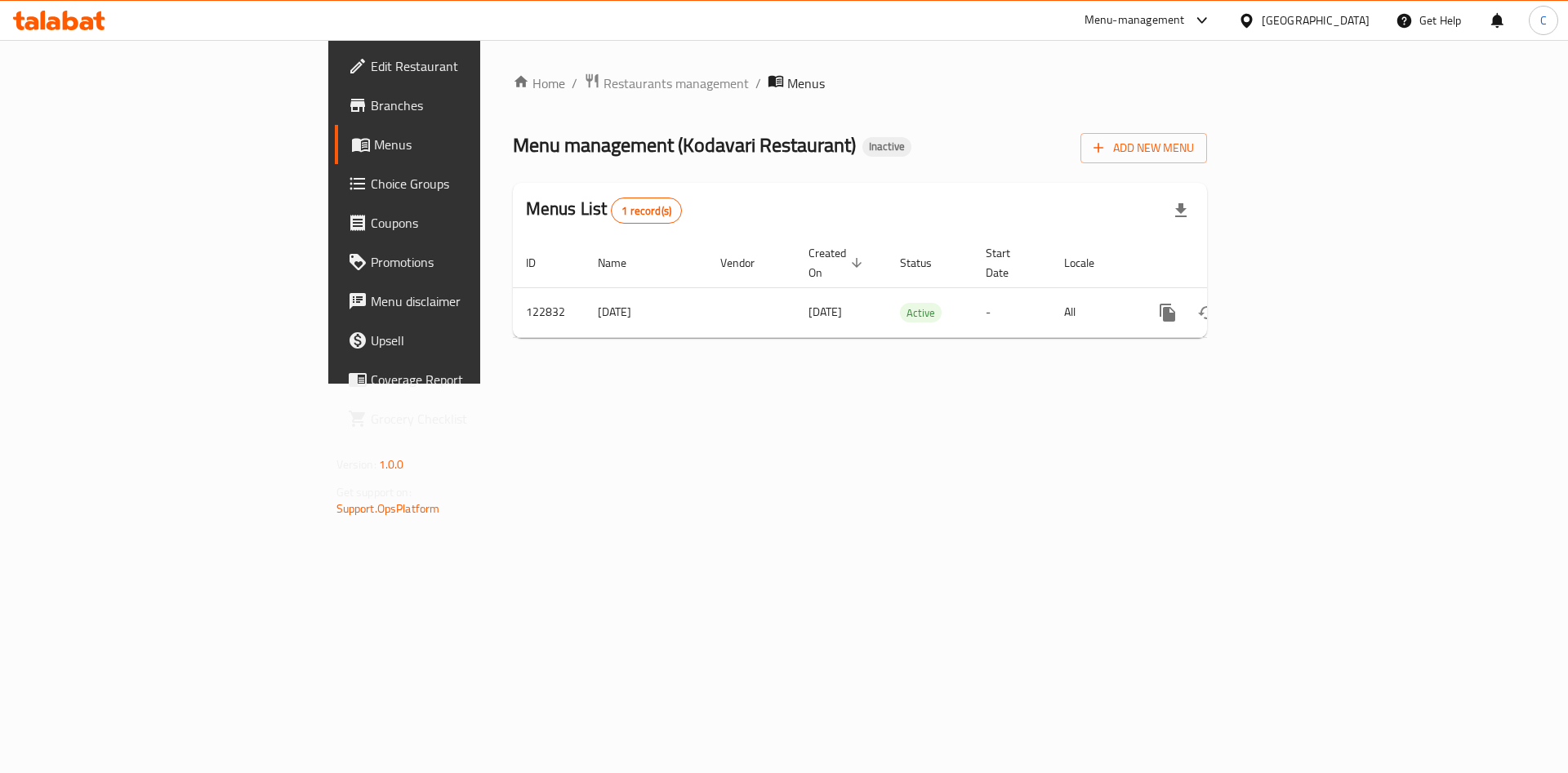
click at [1208, 143] on div "Home / Restaurants management / Menus Menu management ( Kodavari Restaurant ) I…" at bounding box center [861, 212] width 696 height 279
click at [1194, 143] on span "Add New Menu" at bounding box center [1143, 148] width 100 height 21
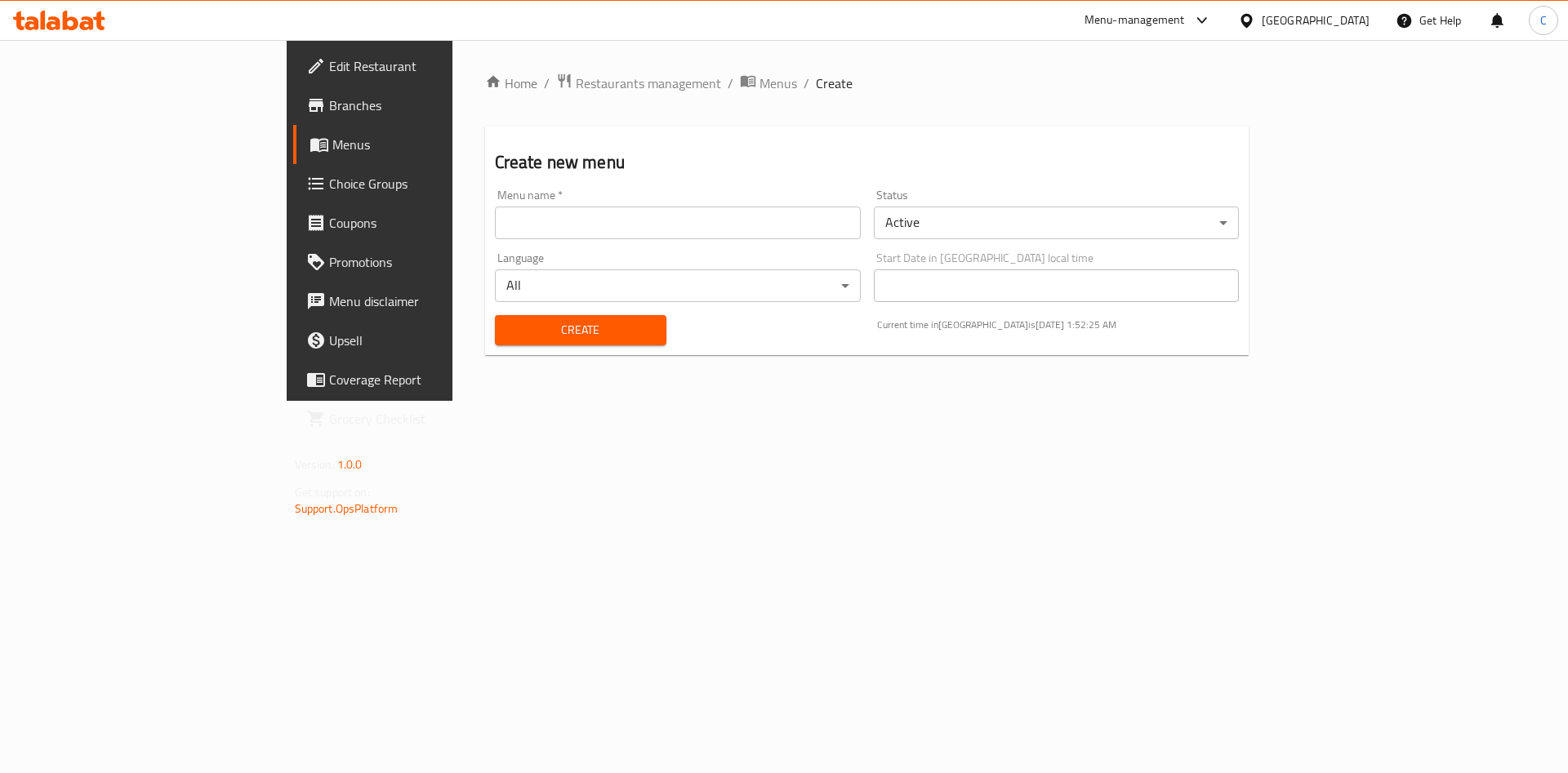
click at [563, 222] on input "text" at bounding box center [678, 223] width 366 height 32
type input "new"
click at [547, 333] on span "Create" at bounding box center [580, 330] width 145 height 21
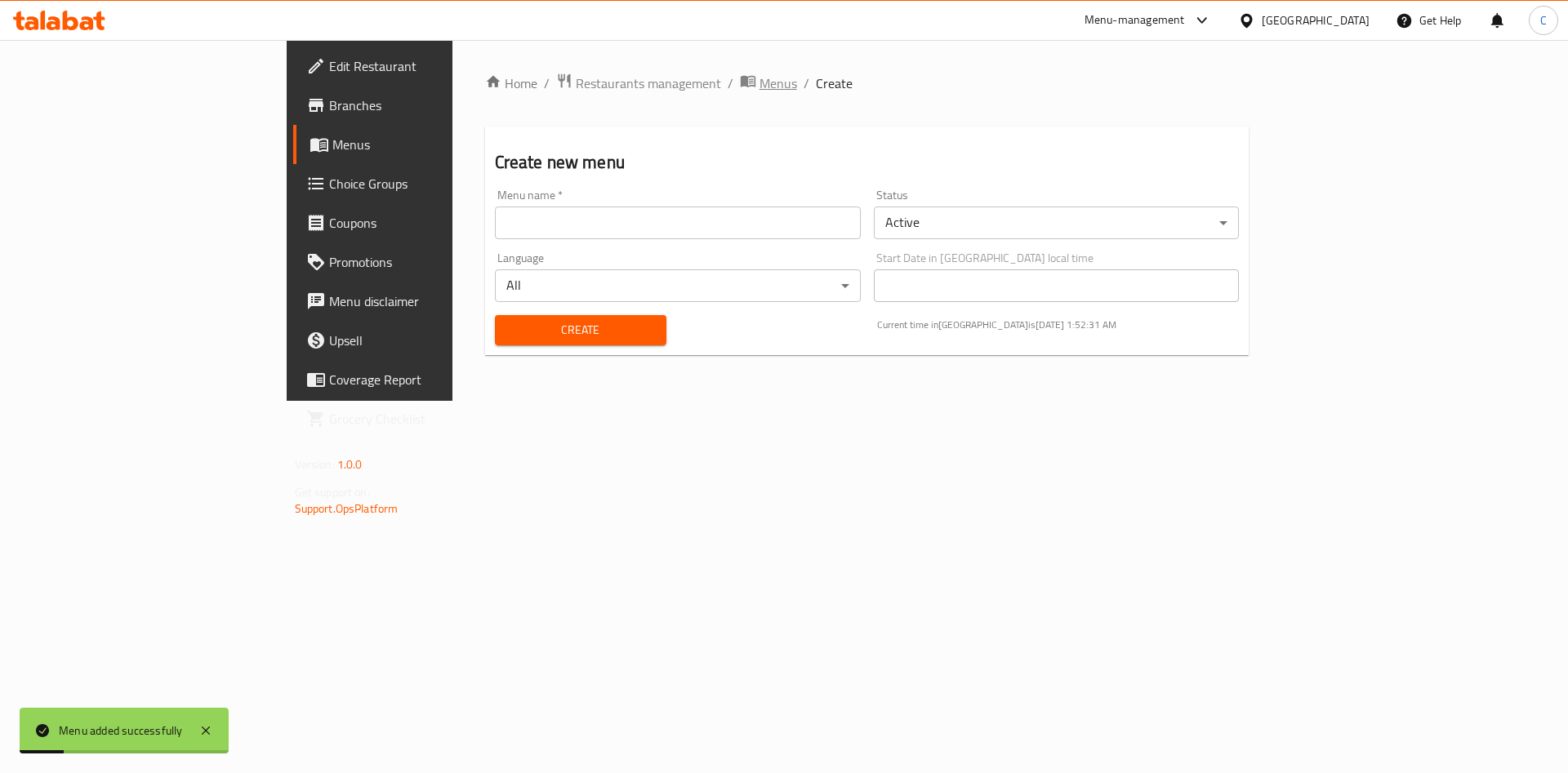
click at [760, 78] on span "Menus" at bounding box center [779, 83] width 38 height 20
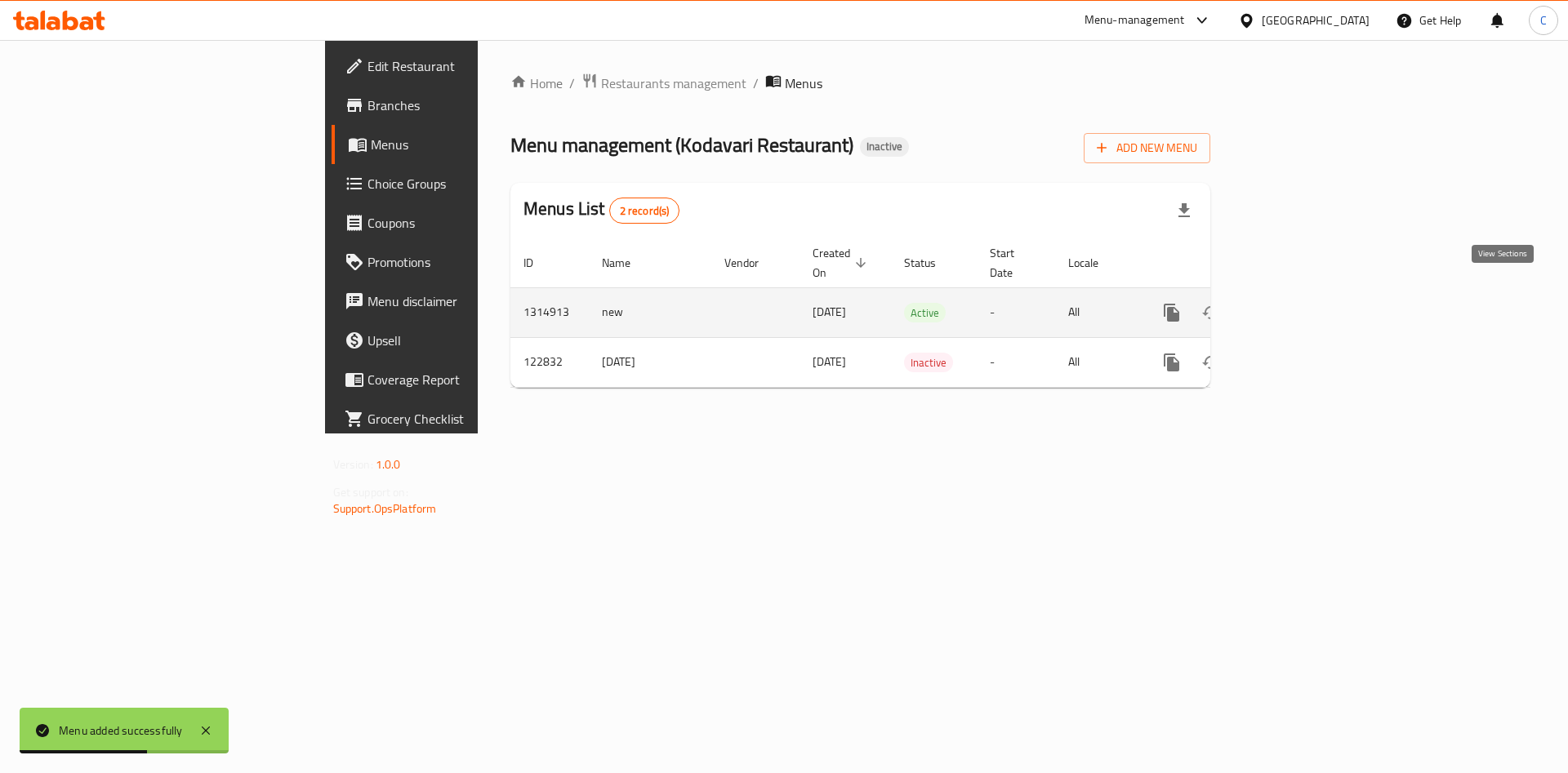
click at [1300, 303] on icon "enhanced table" at bounding box center [1290, 313] width 20 height 20
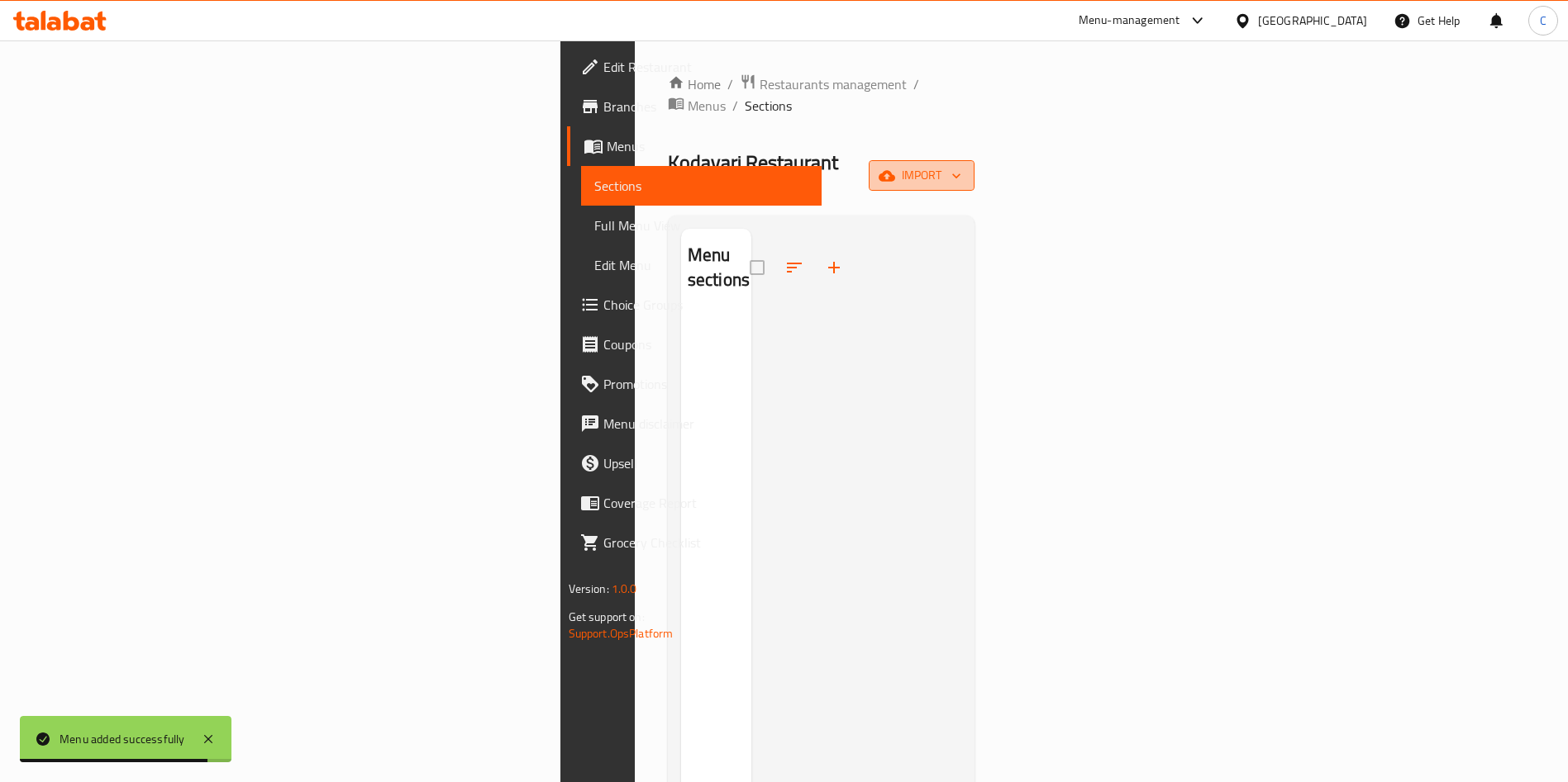
click at [965, 168] on icon "button" at bounding box center [956, 176] width 16 height 16
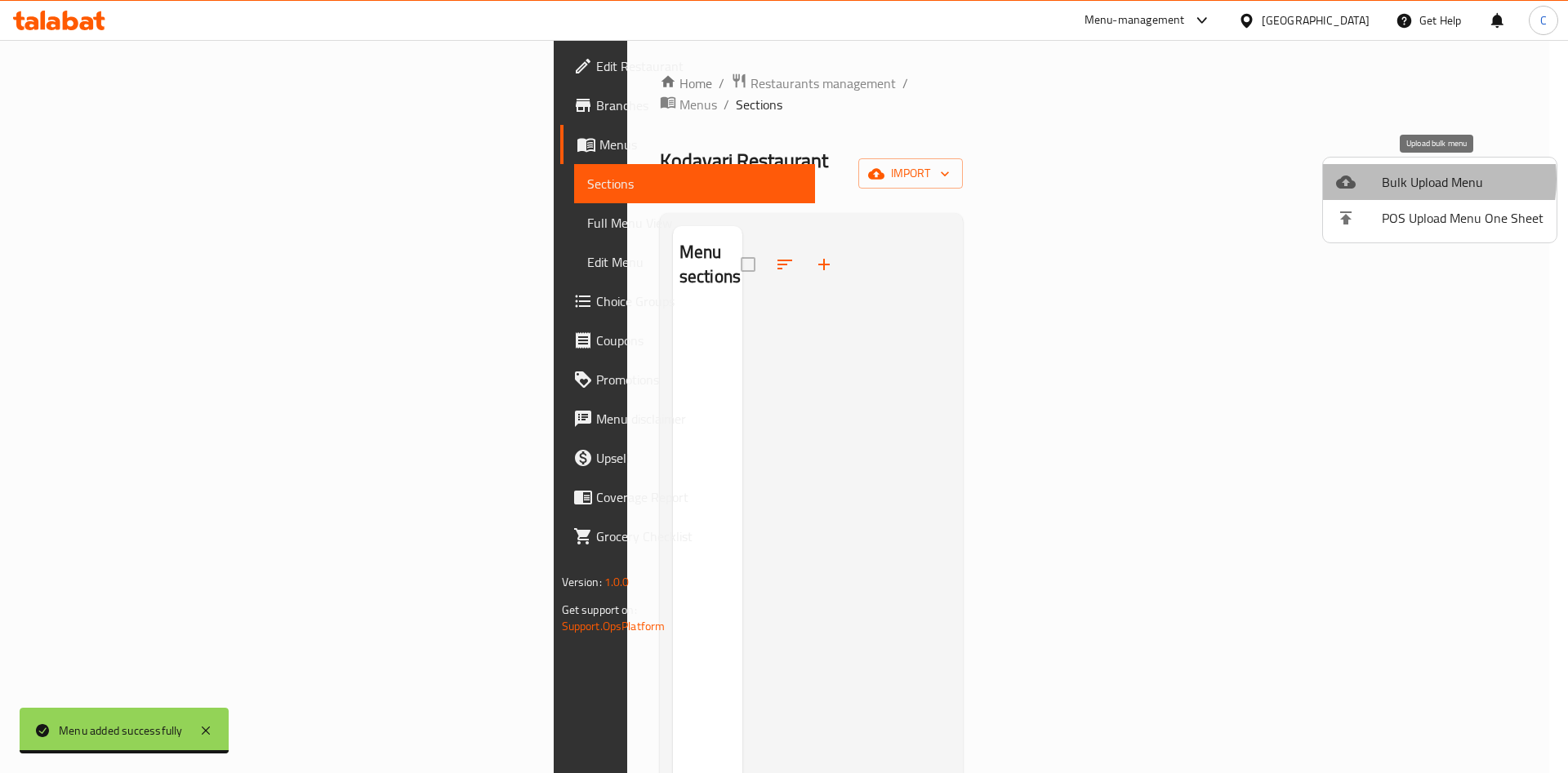
click at [1410, 179] on span "Bulk Upload Menu" at bounding box center [1462, 182] width 161 height 20
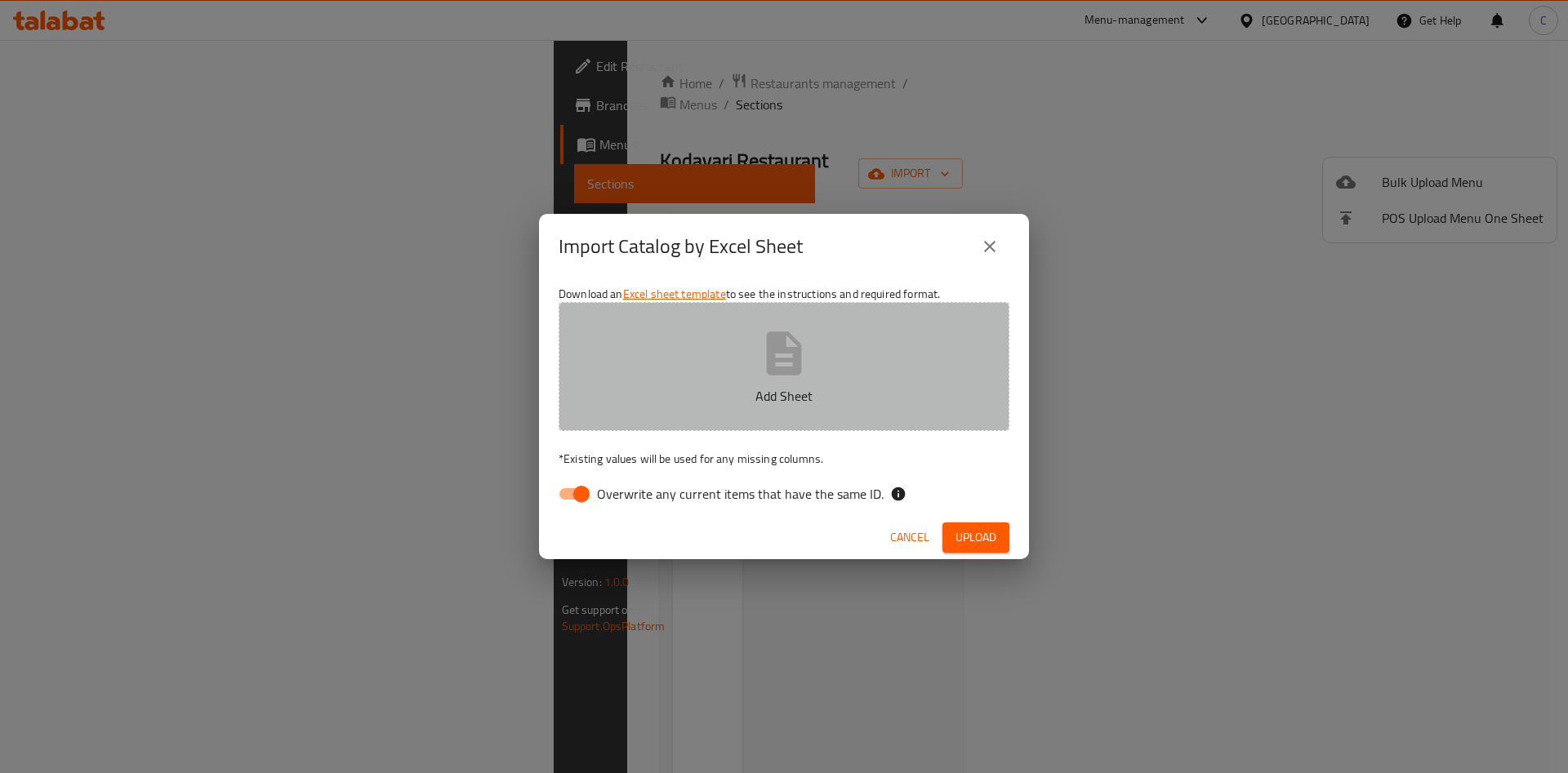
click at [743, 375] on button "Add Sheet" at bounding box center [784, 366] width 451 height 129
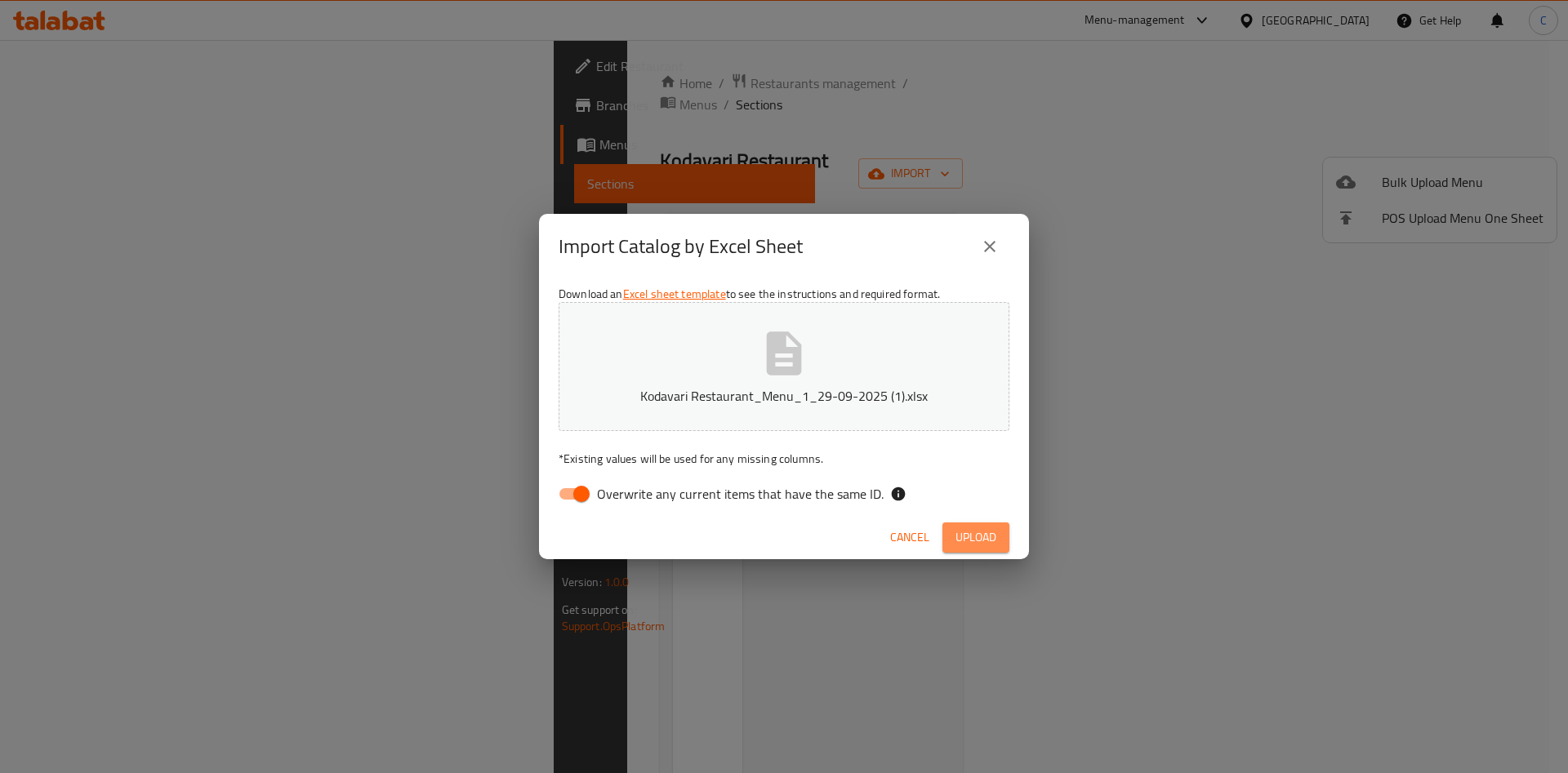
click at [970, 524] on button "Upload" at bounding box center [976, 538] width 67 height 31
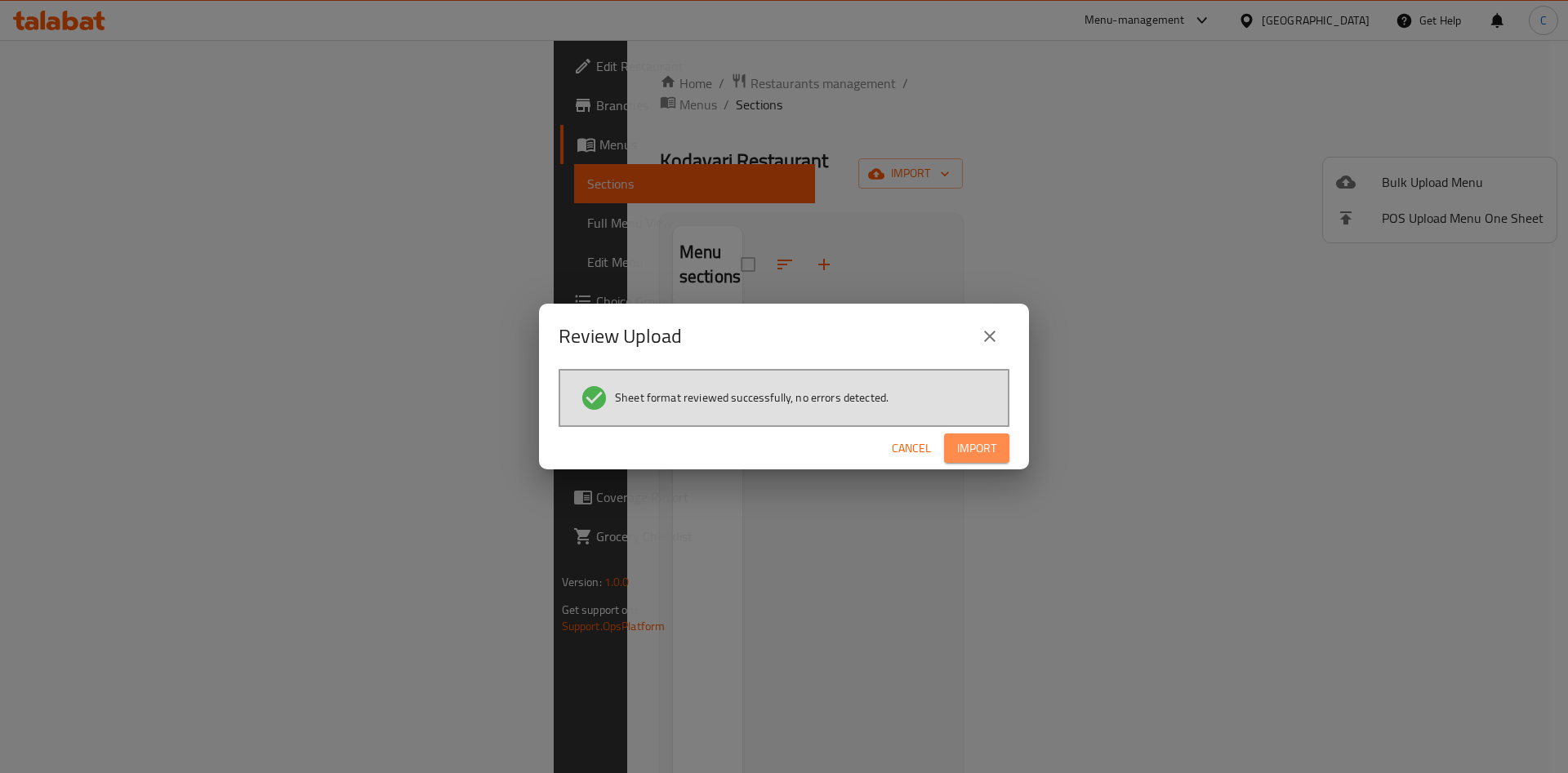
click at [963, 446] on span "Import" at bounding box center [976, 448] width 39 height 21
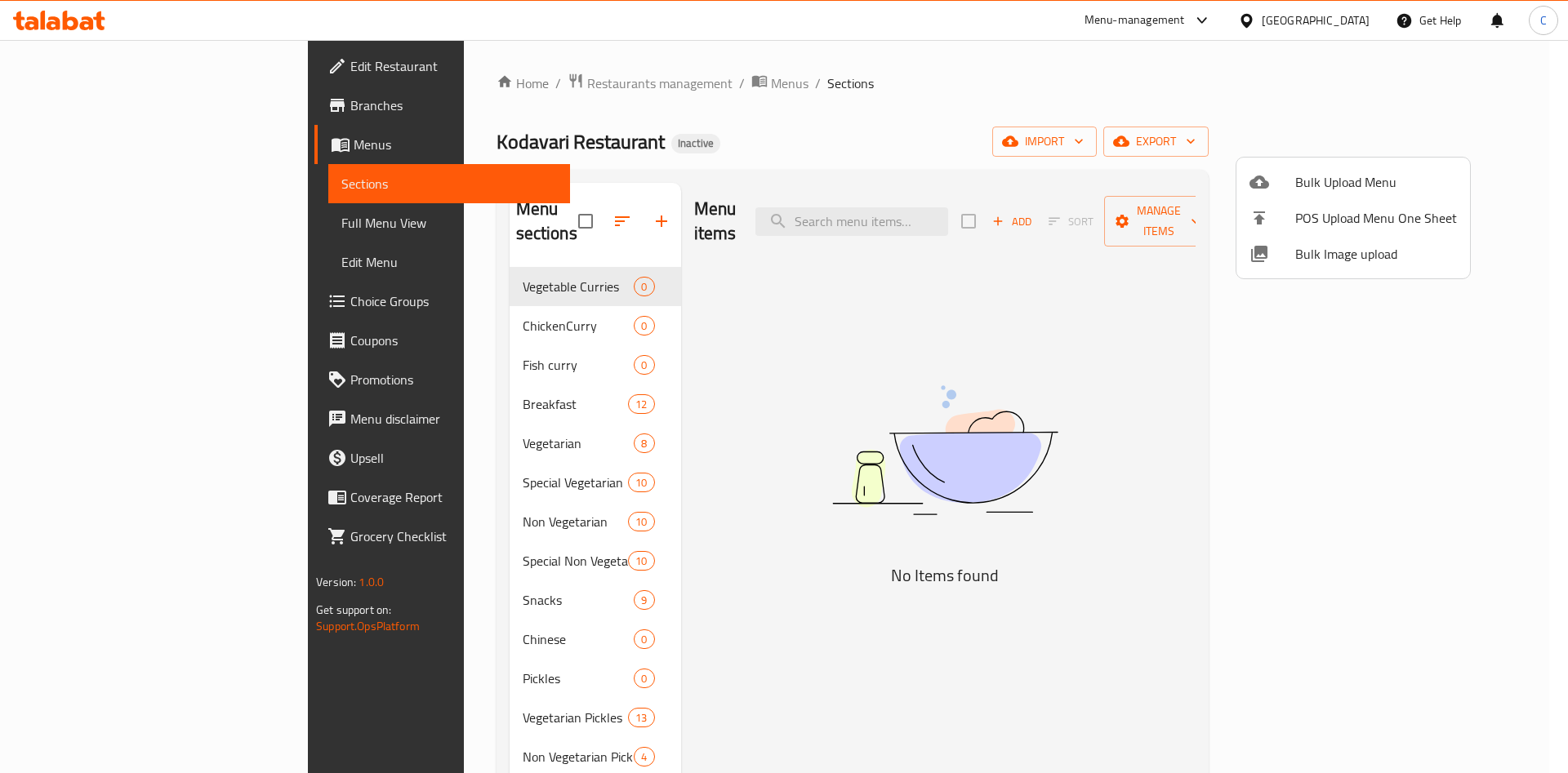
click at [540, 210] on div at bounding box center [784, 386] width 1568 height 773
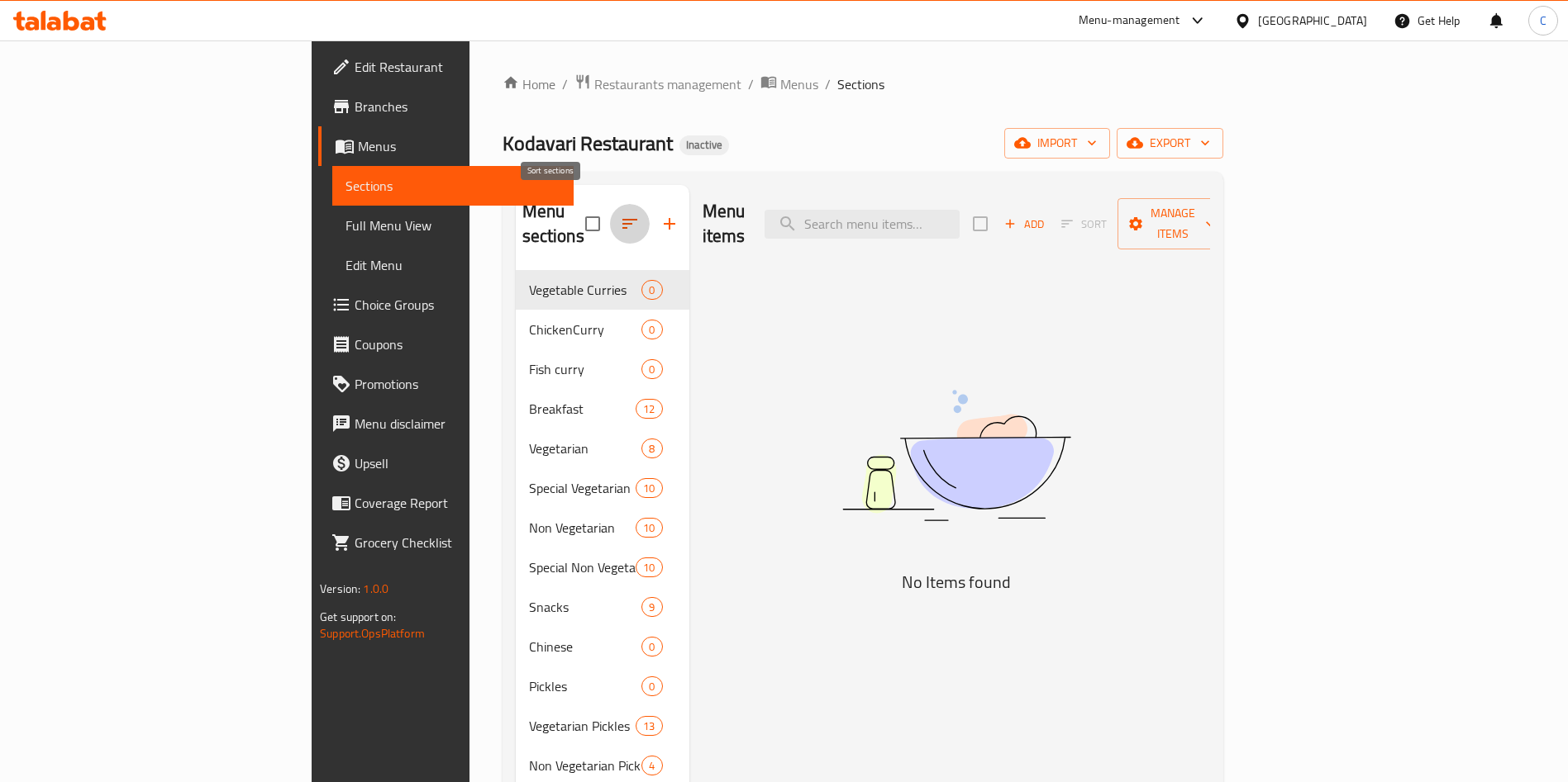
click at [610, 209] on button "button" at bounding box center [629, 224] width 39 height 39
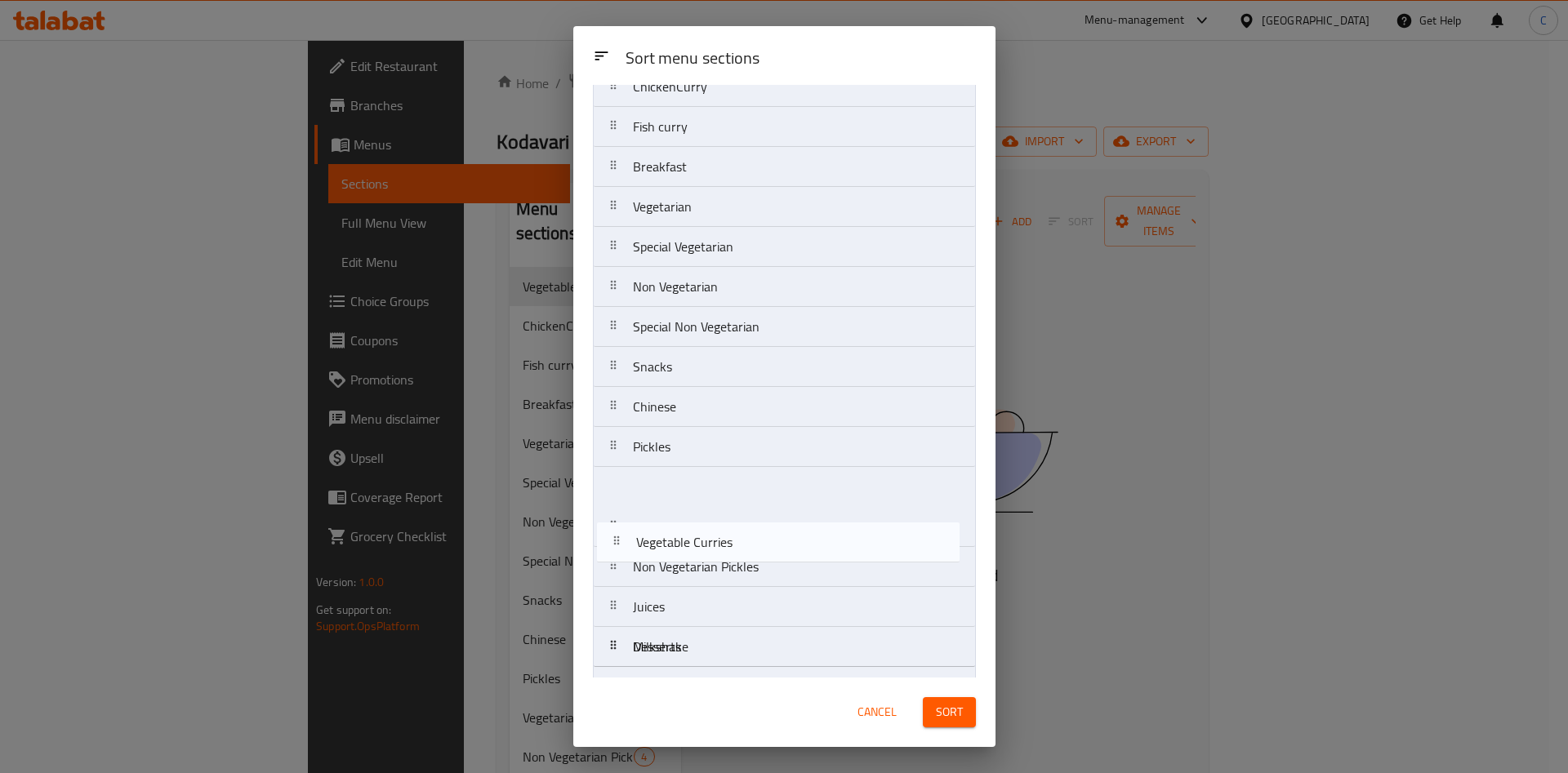
scroll to position [143, 0]
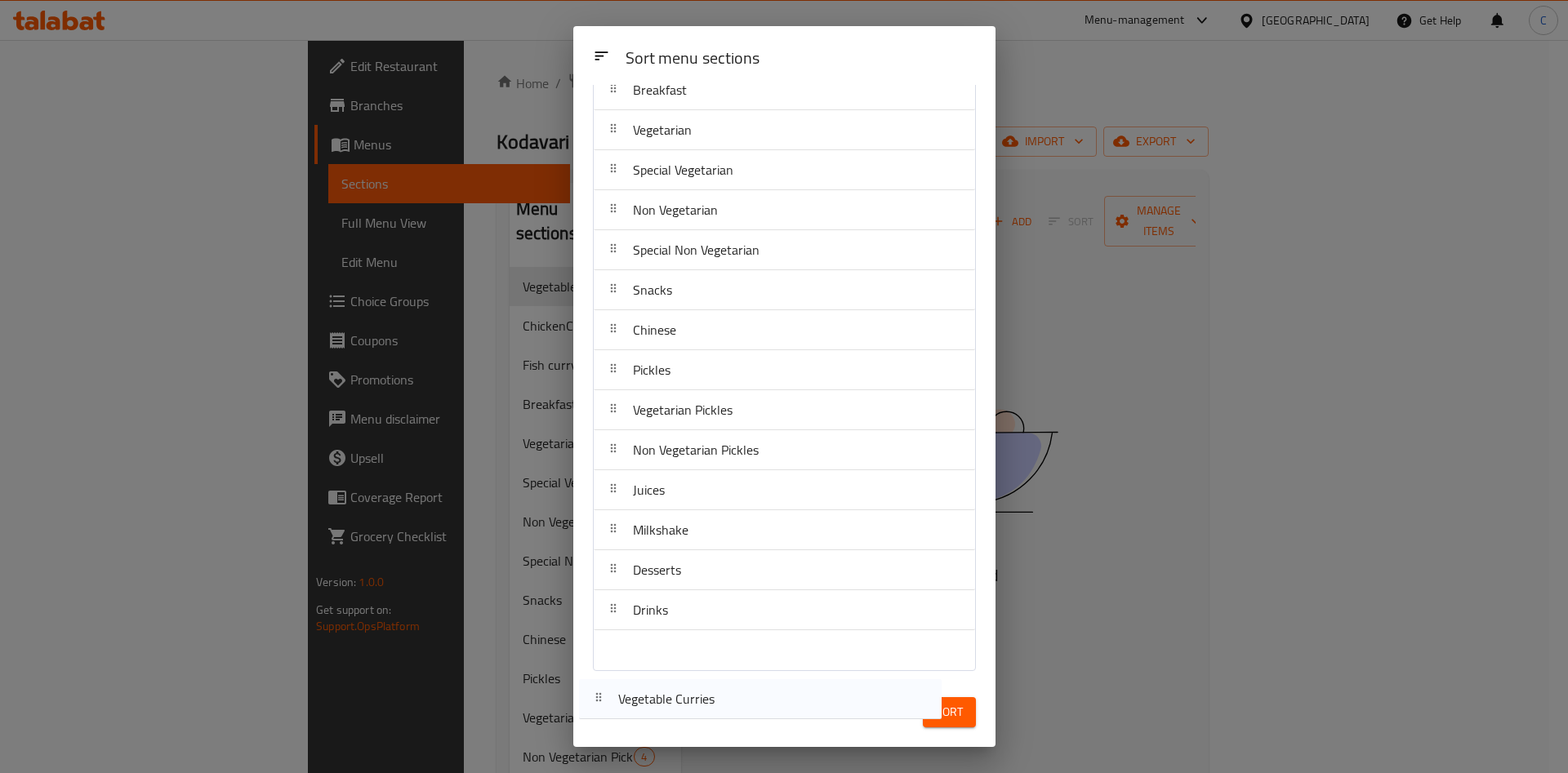
drag, startPoint x: 671, startPoint y: 159, endPoint x: 662, endPoint y: 764, distance: 605.1
click at [662, 764] on div "Sort menu sections Sort menu sections Vegetable Curries ChickenCurry Fish [PERS…" at bounding box center [784, 386] width 1568 height 773
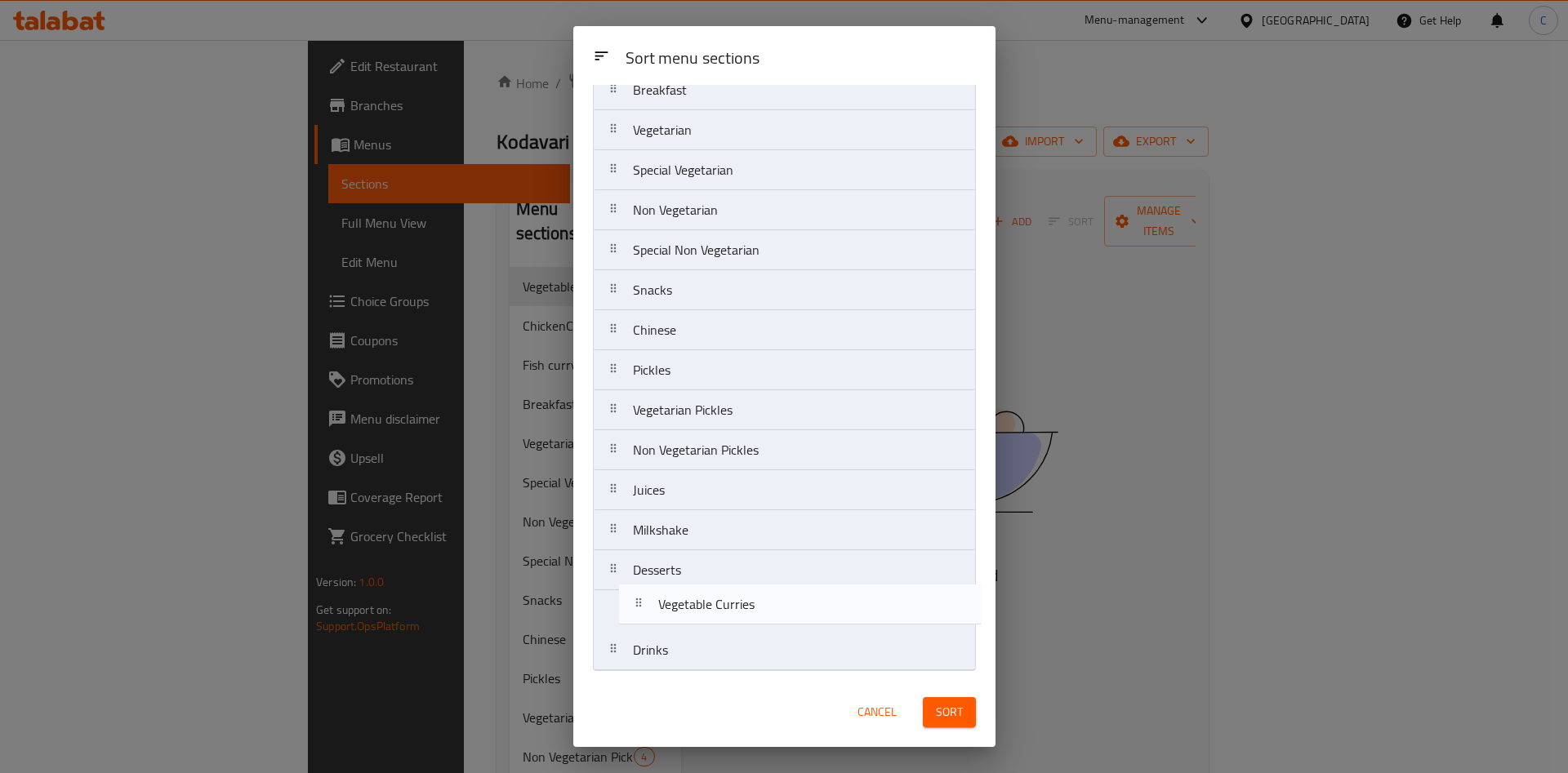
drag, startPoint x: 704, startPoint y: 161, endPoint x: 729, endPoint y: 635, distance: 474.7
click at [729, 635] on nav "Vegetable Curries ChickenCurry Fish [PERSON_NAME] Breakfast Vegetarian Special …" at bounding box center [784, 330] width 383 height 682
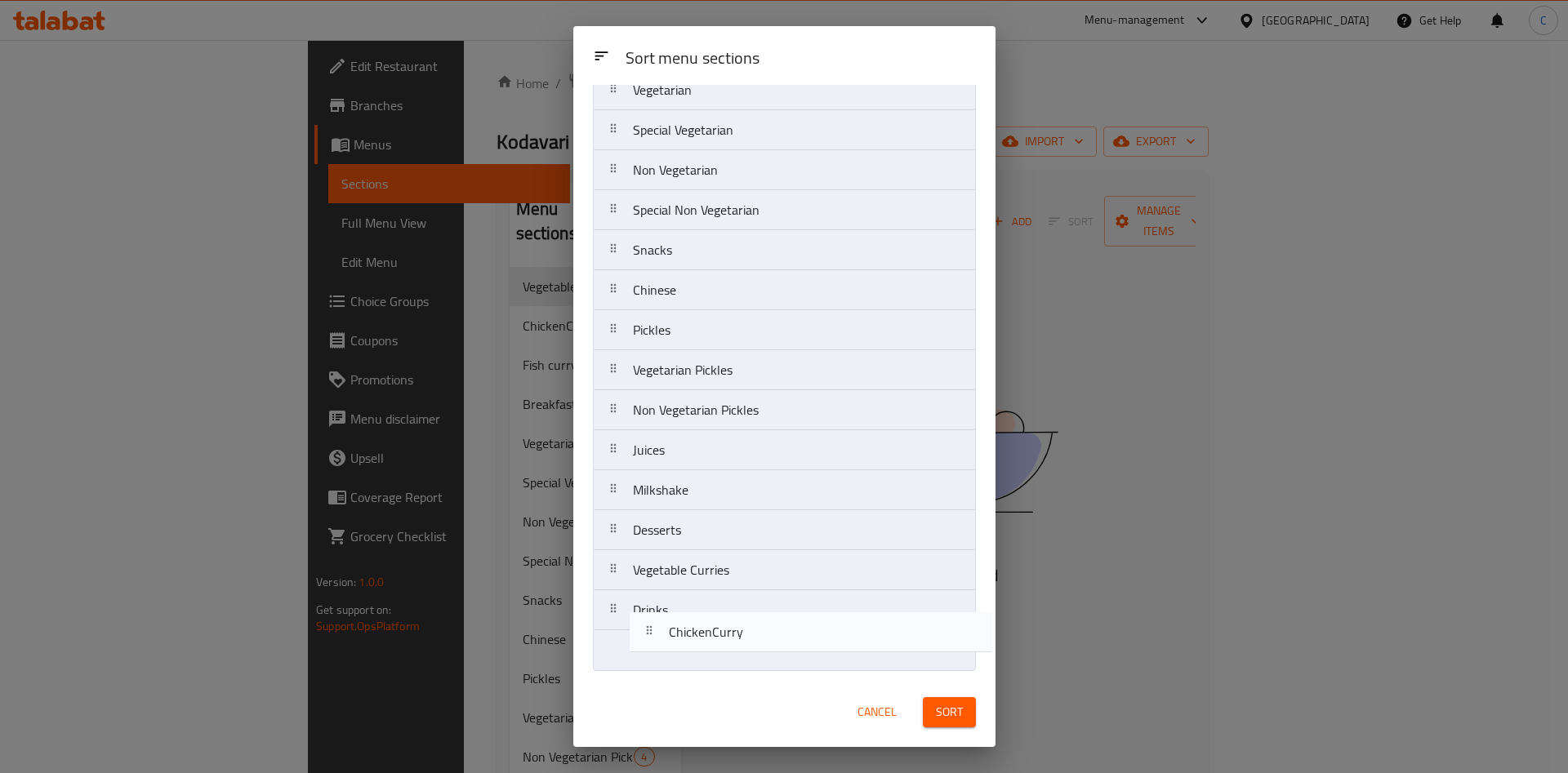
drag, startPoint x: 669, startPoint y: 157, endPoint x: 700, endPoint y: 676, distance: 519.9
click at [700, 676] on div "Sort menu sections ChickenCurry Fish [PERSON_NAME] Breakfast Vegetarian Special…" at bounding box center [785, 381] width 422 height 593
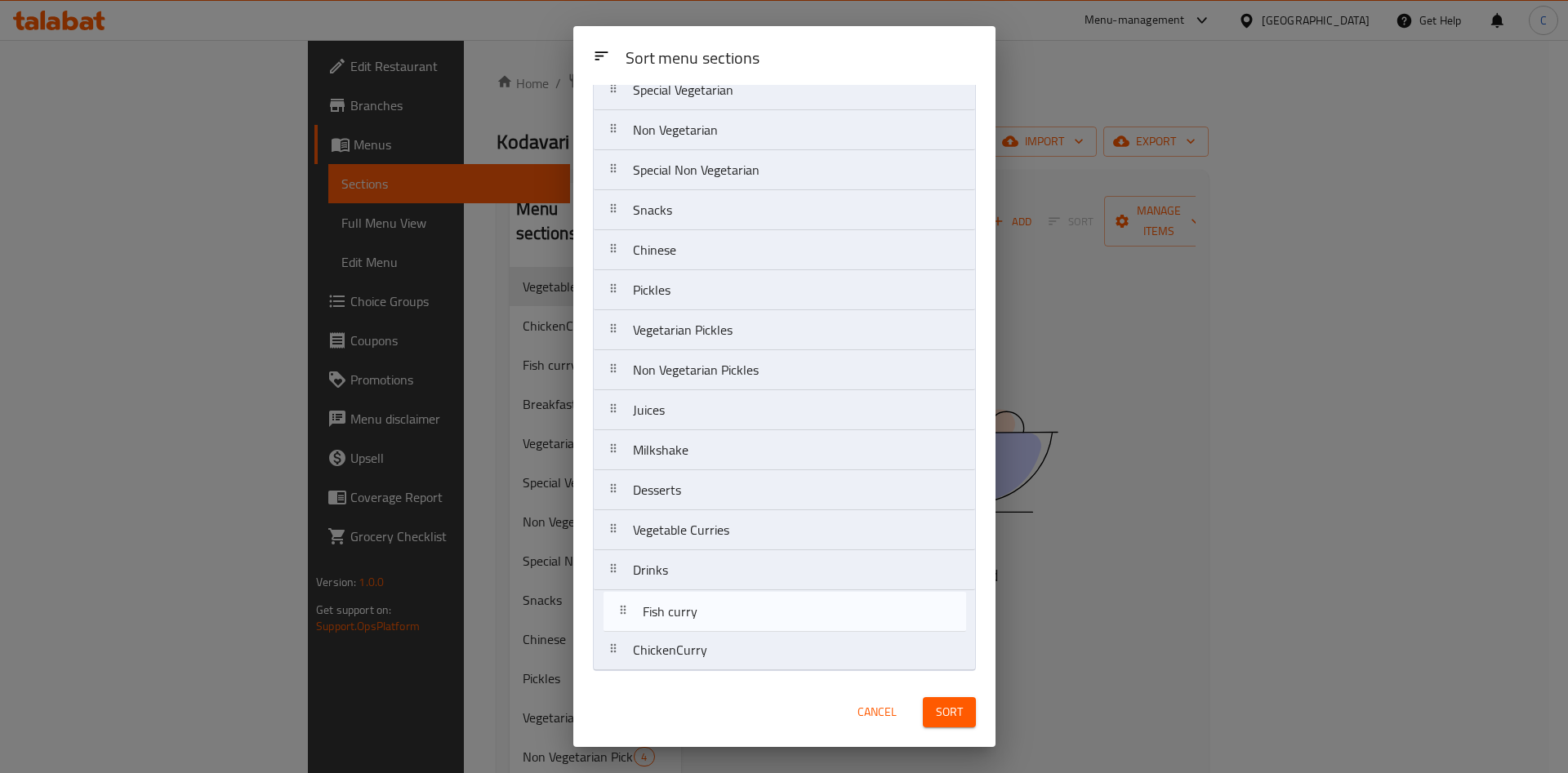
drag, startPoint x: 668, startPoint y: 167, endPoint x: 673, endPoint y: 677, distance: 510.0
click at [673, 677] on div "Sort menu sections Sort menu sections Fish [PERSON_NAME] Breakfast Vegetarian S…" at bounding box center [785, 386] width 422 height 721
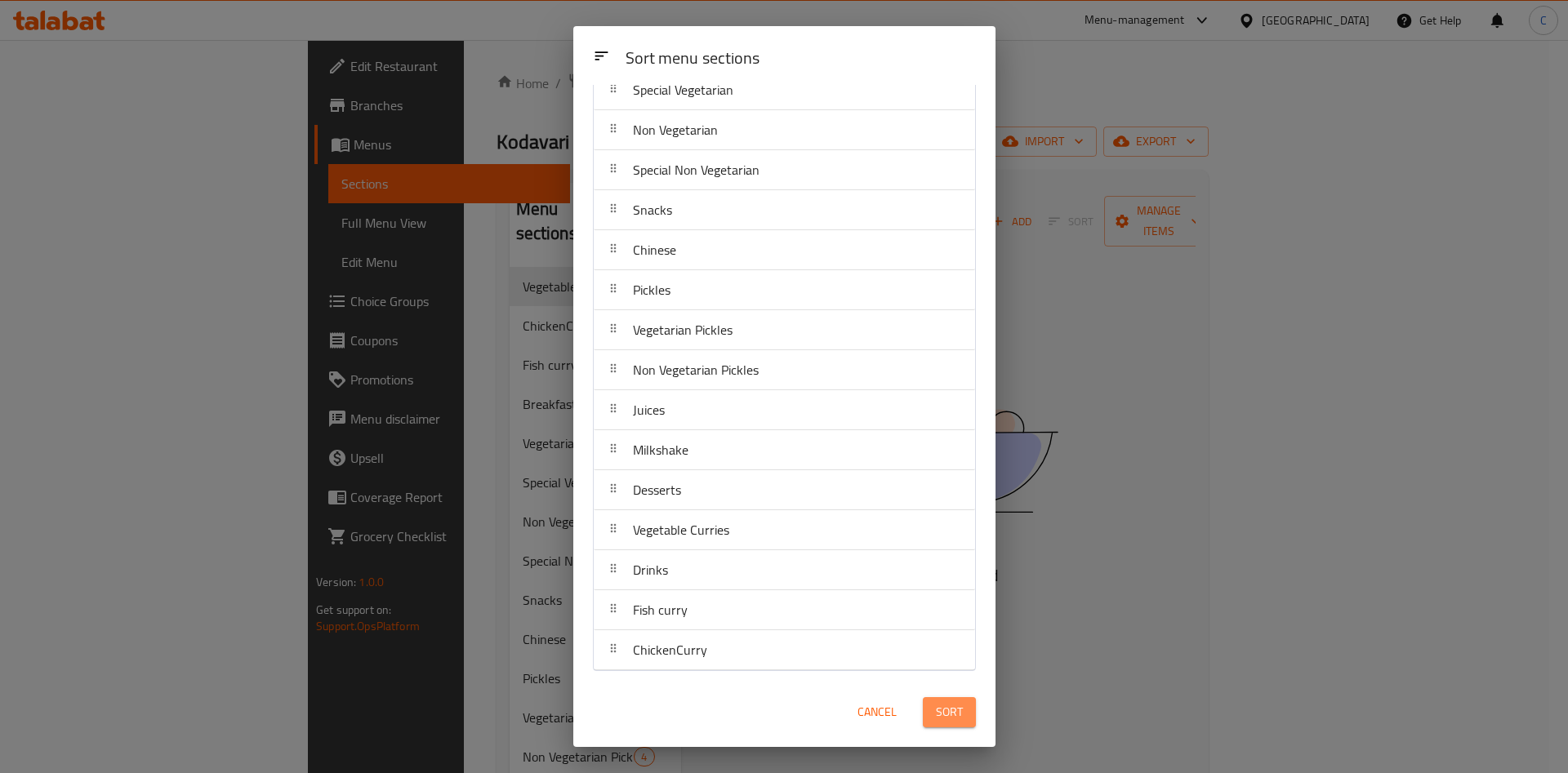
click at [962, 712] on span "Sort" at bounding box center [950, 713] width 27 height 21
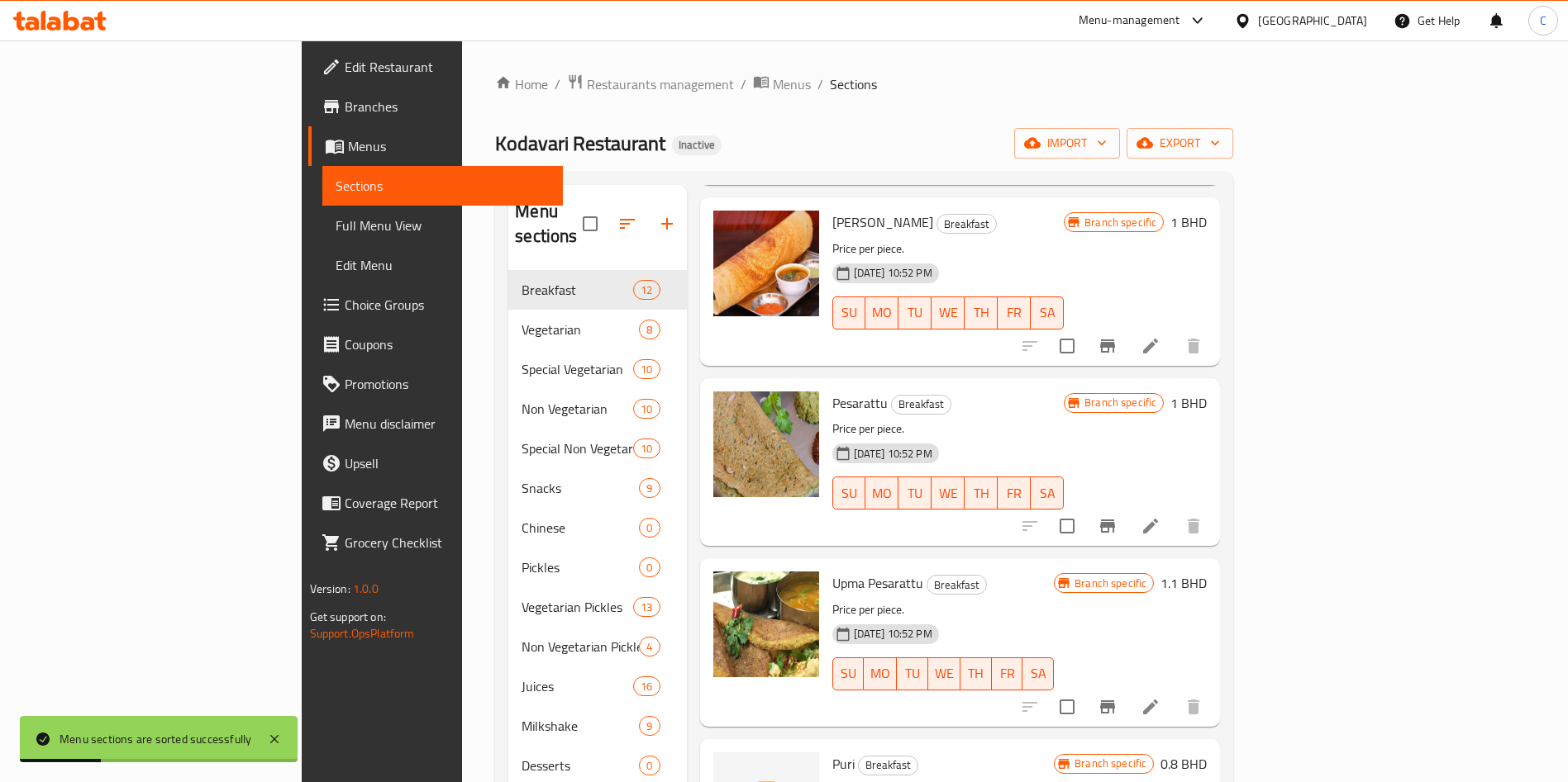
scroll to position [1424, 0]
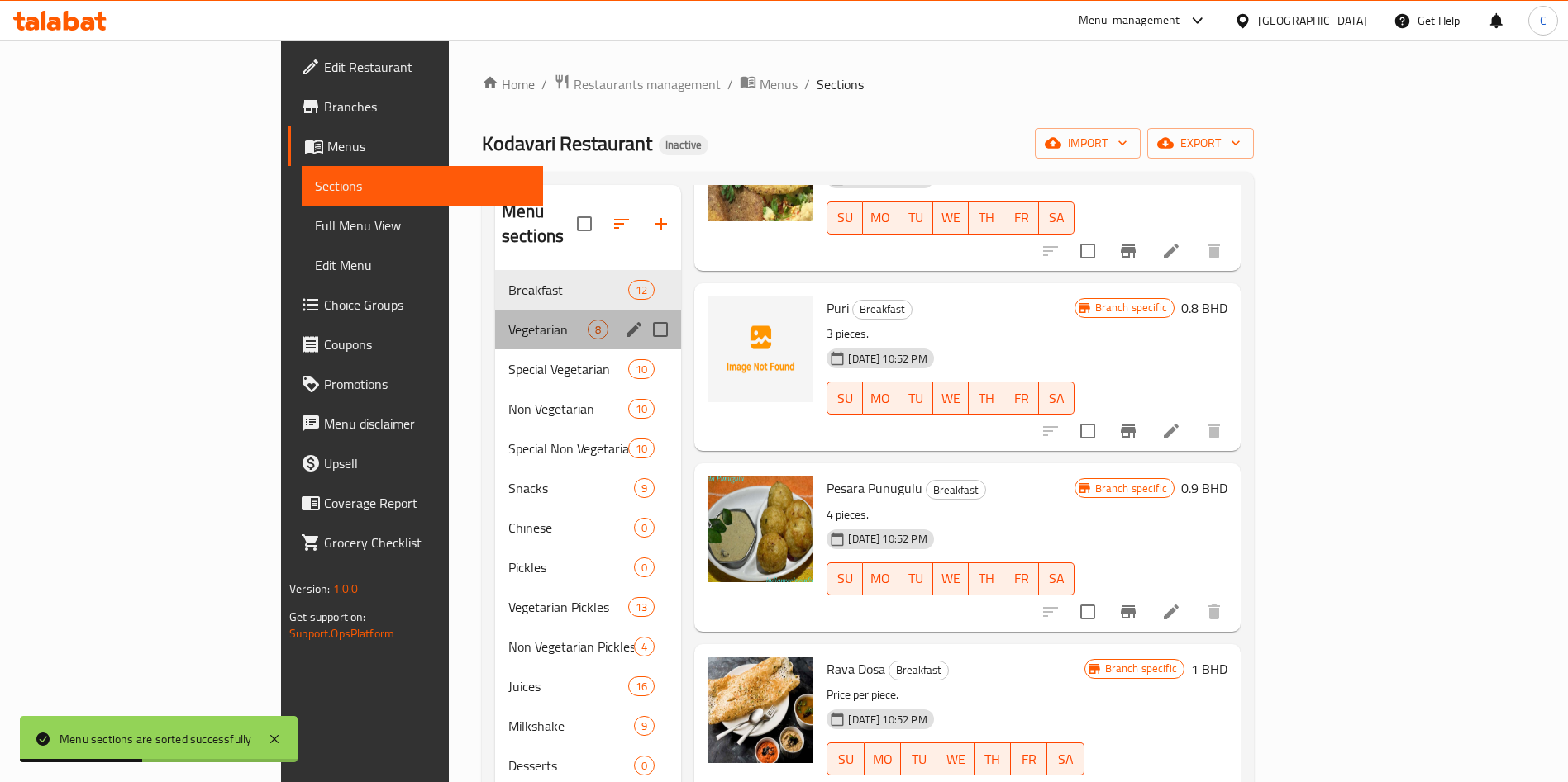
click at [495, 310] on div "Vegetarian 8" at bounding box center [588, 329] width 186 height 39
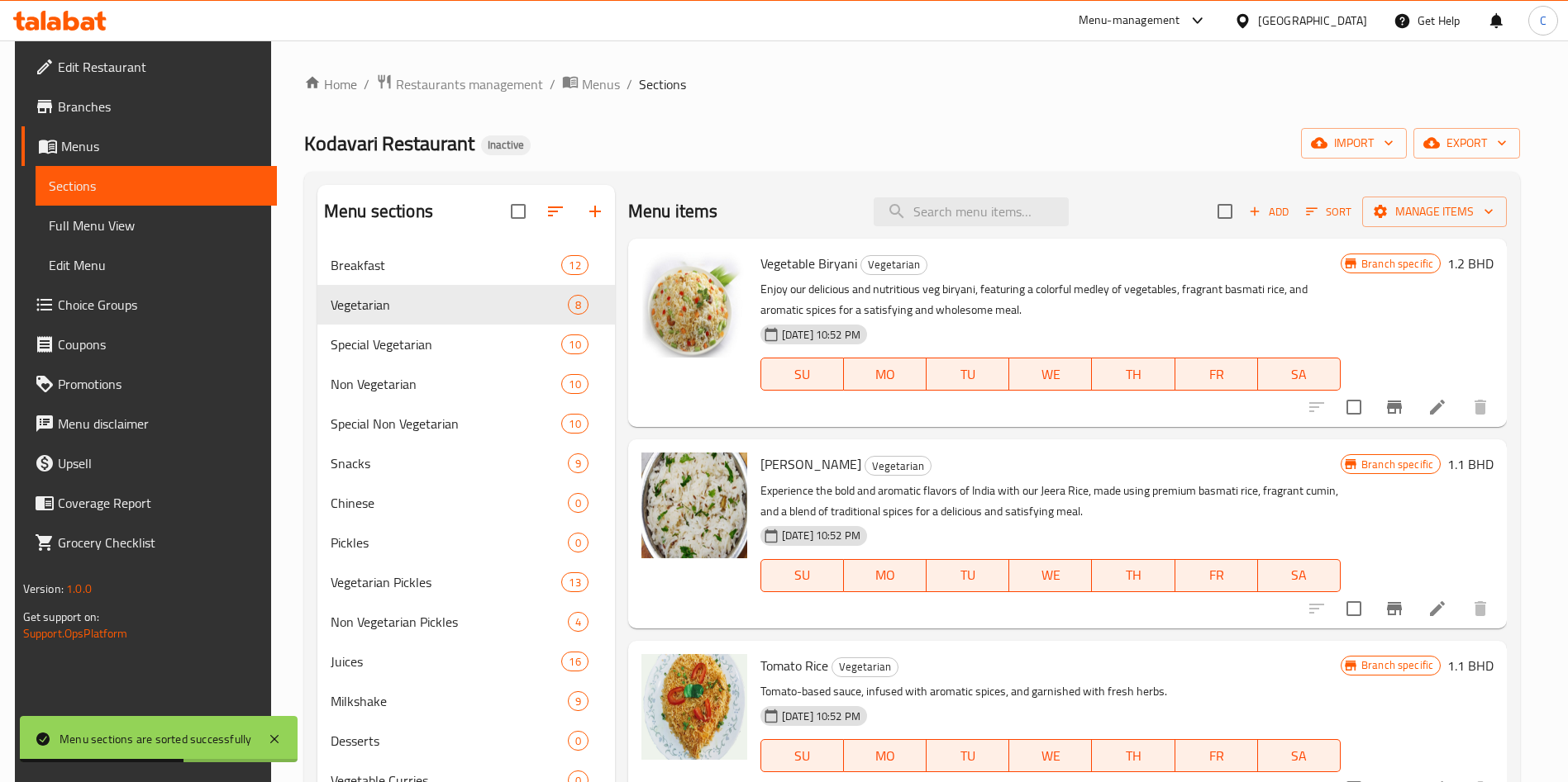
scroll to position [786, 0]
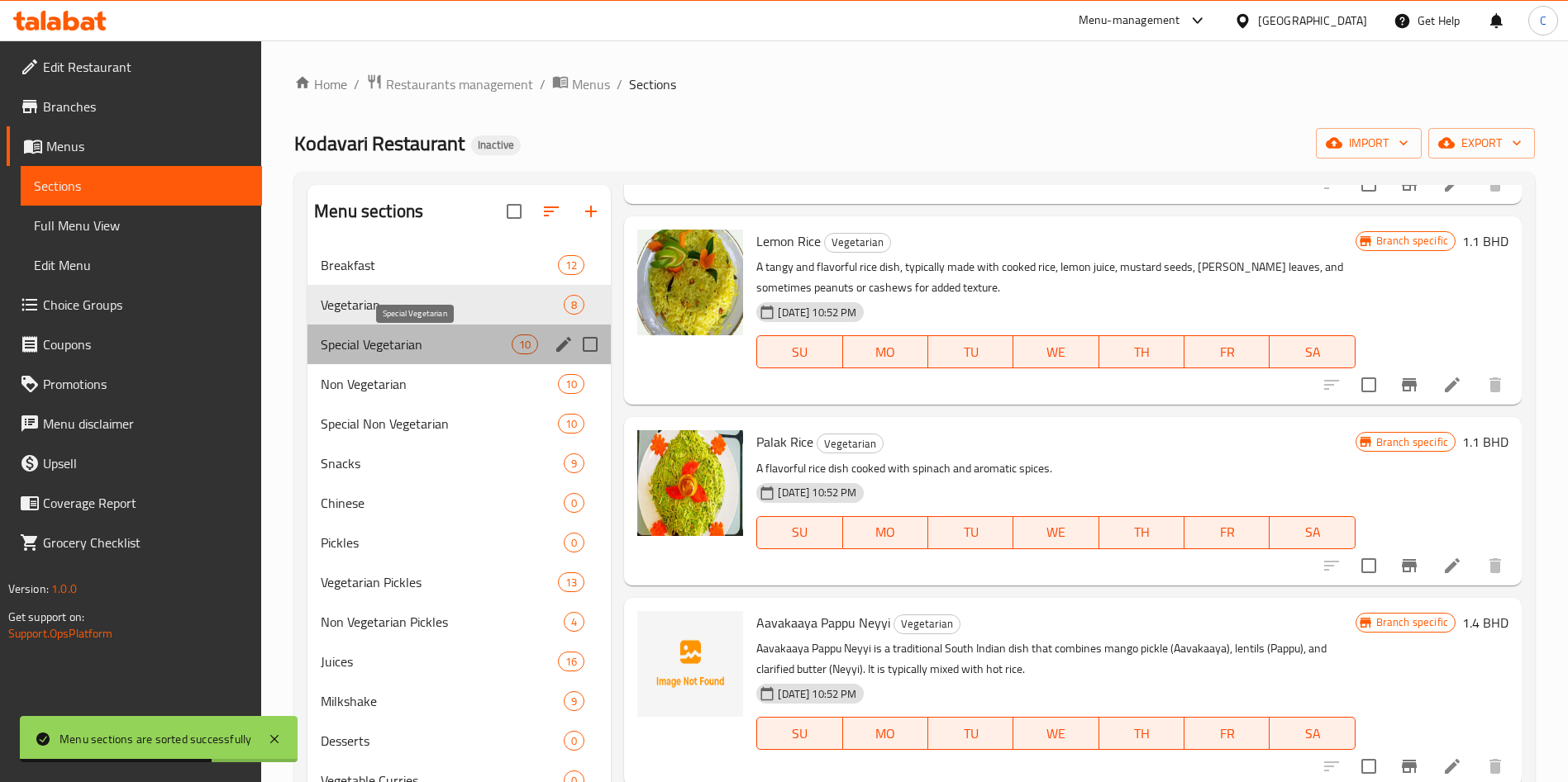
click at [455, 345] on span "Special Vegetarian" at bounding box center [415, 345] width 191 height 20
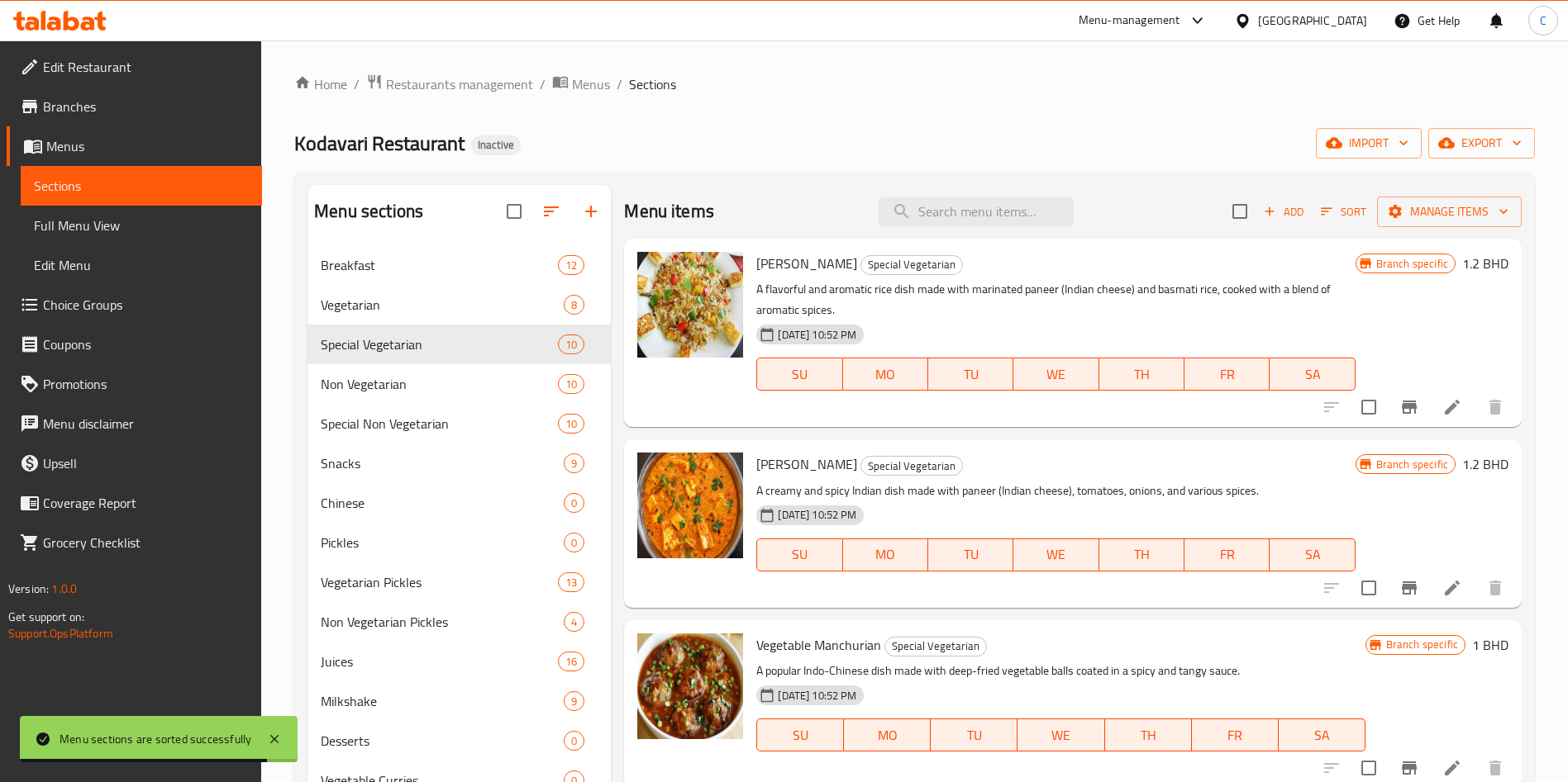
scroll to position [1166, 0]
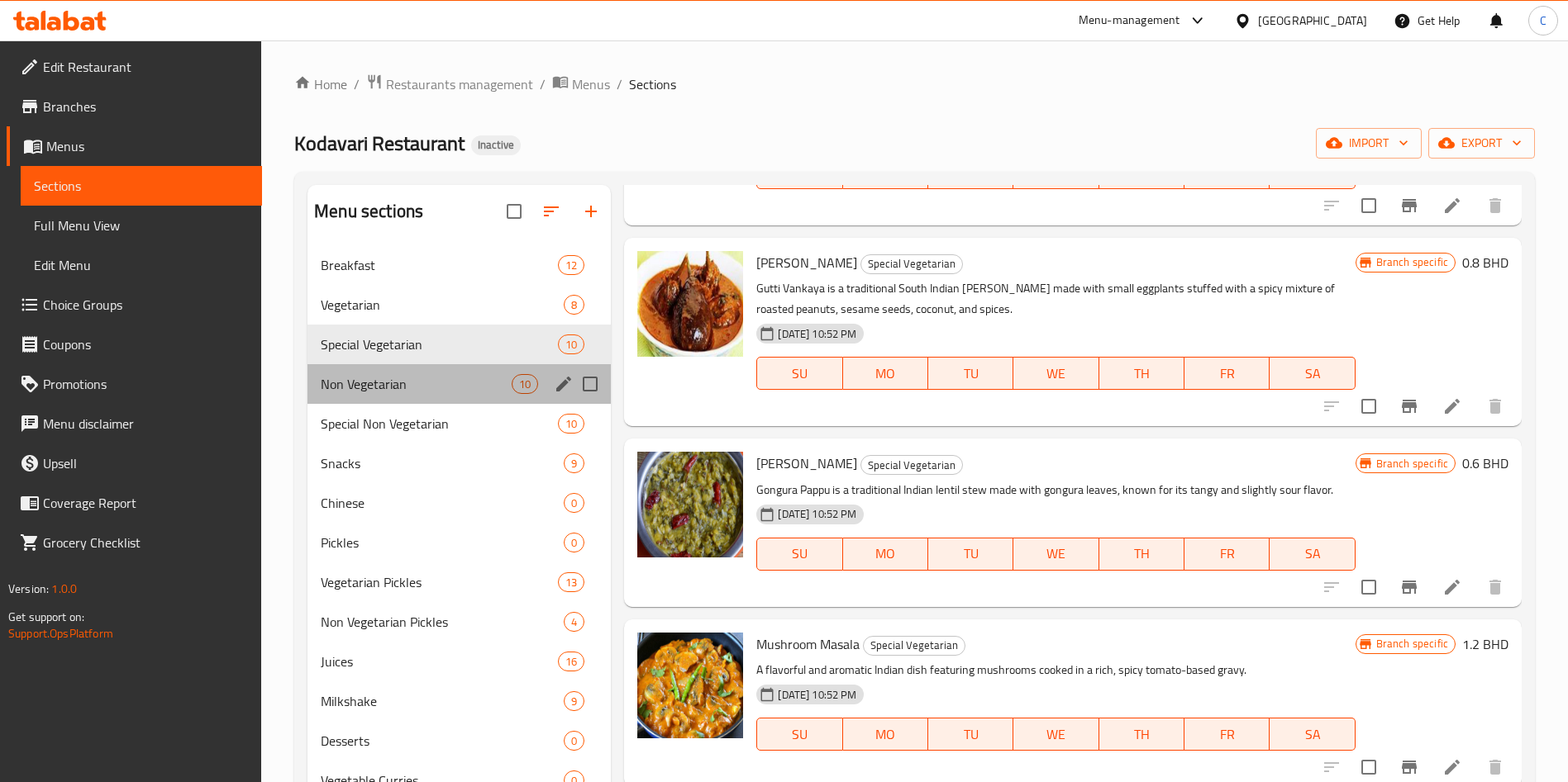
click at [439, 398] on div "Non Vegetarian 10" at bounding box center [459, 383] width 303 height 39
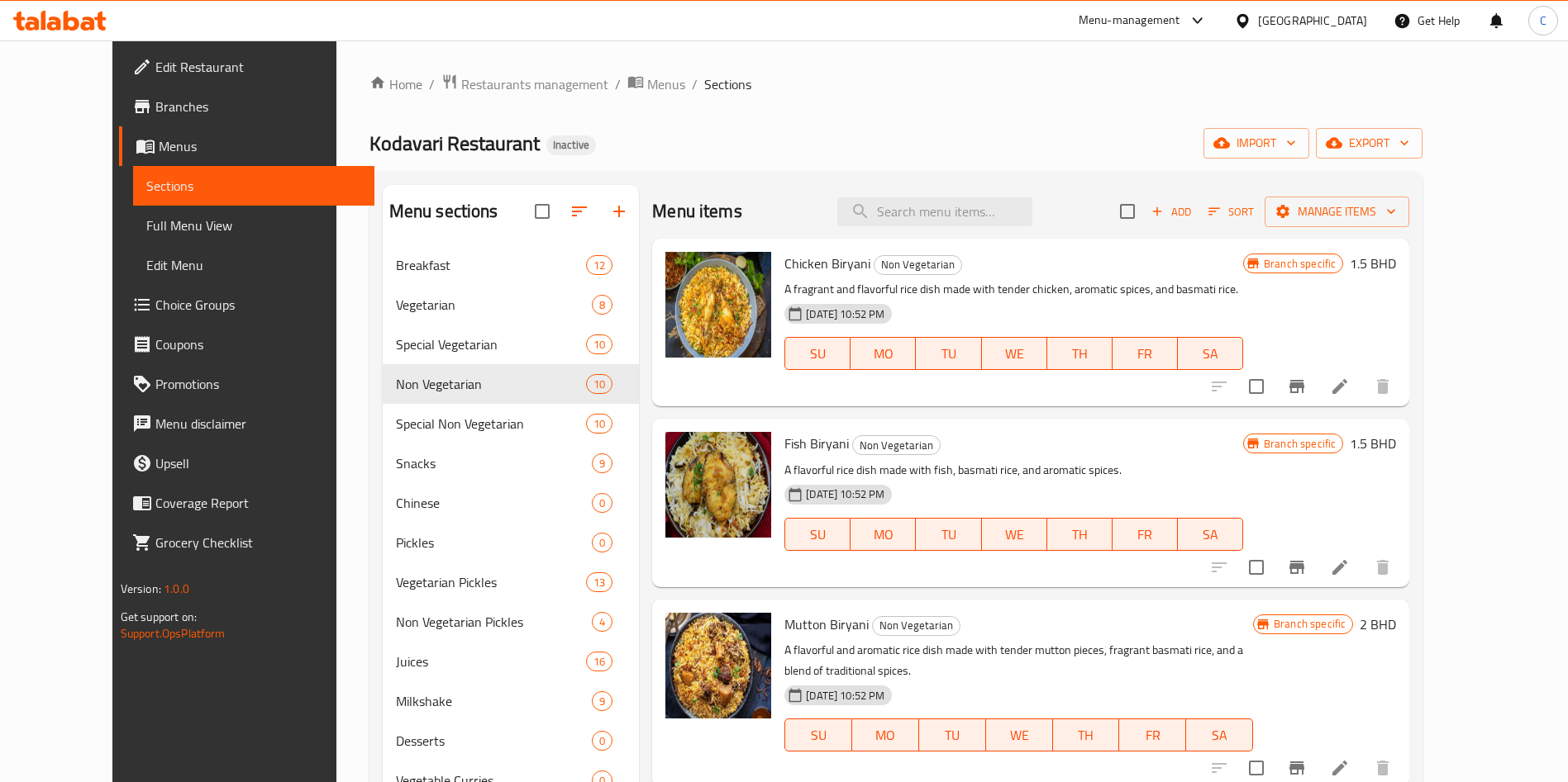
scroll to position [1125, 0]
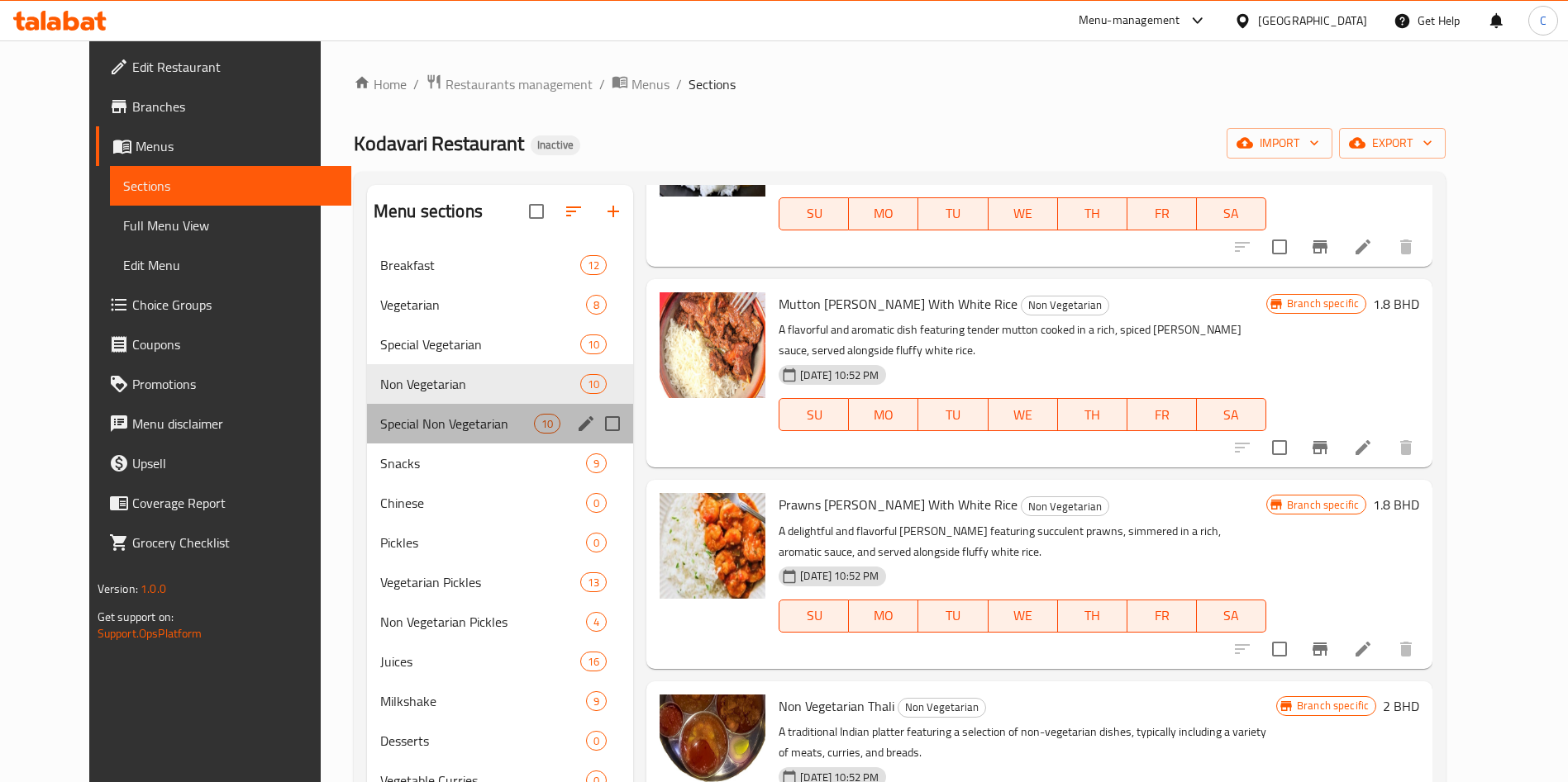
click at [367, 441] on div "Special Non Vegetarian 10" at bounding box center [500, 423] width 267 height 39
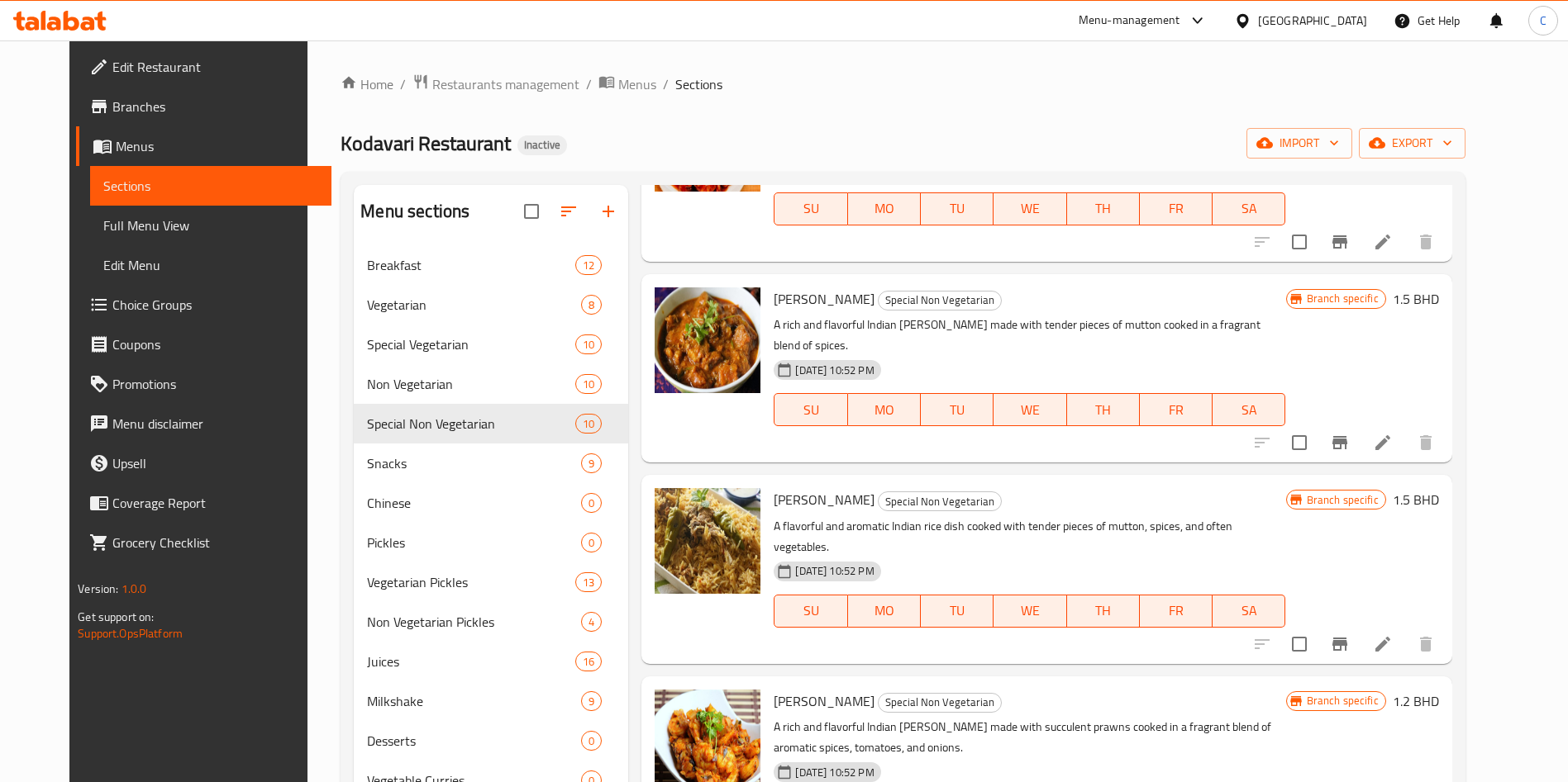
scroll to position [1125, 0]
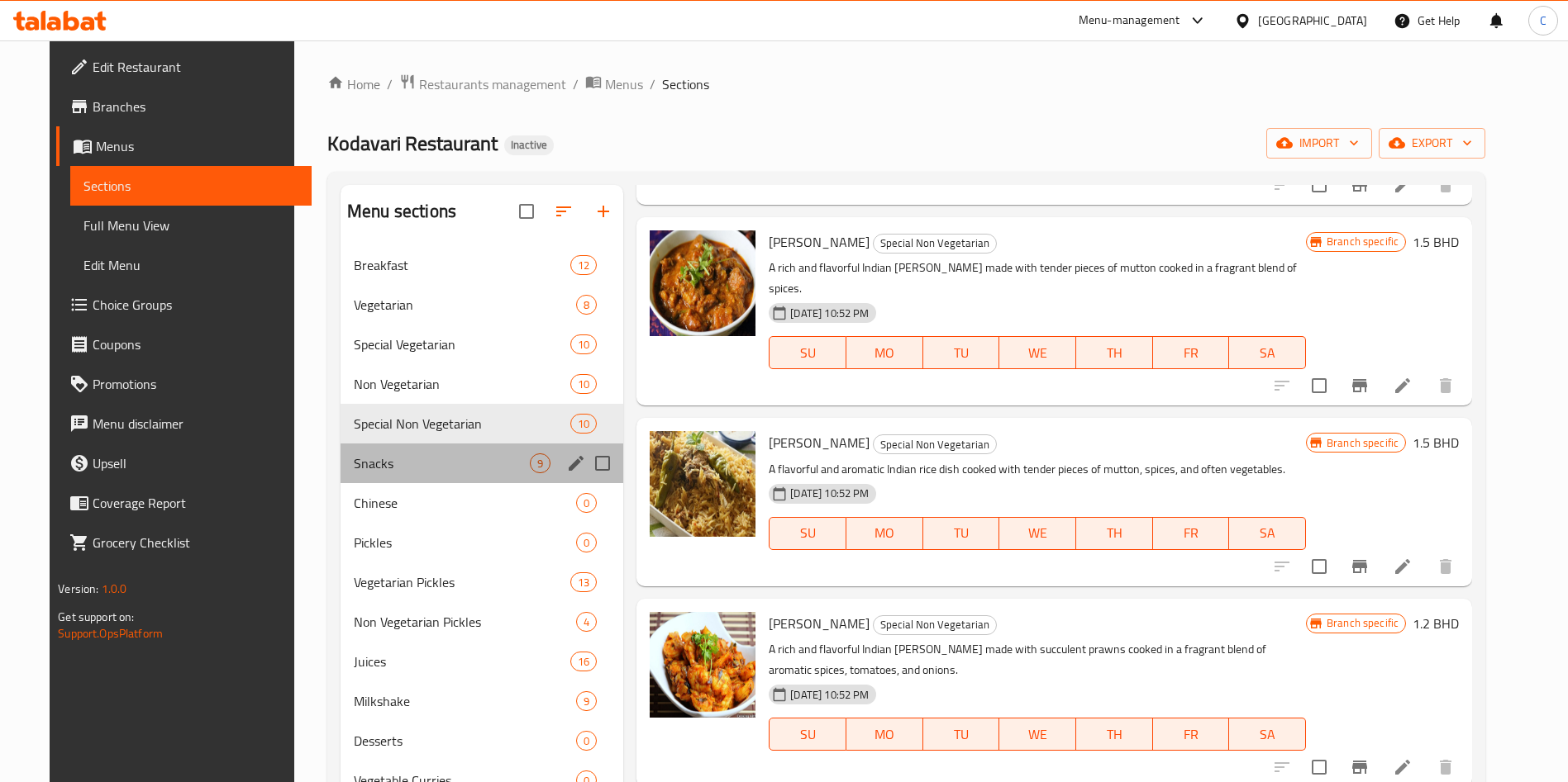
click at [419, 478] on div "Snacks 9" at bounding box center [482, 463] width 283 height 39
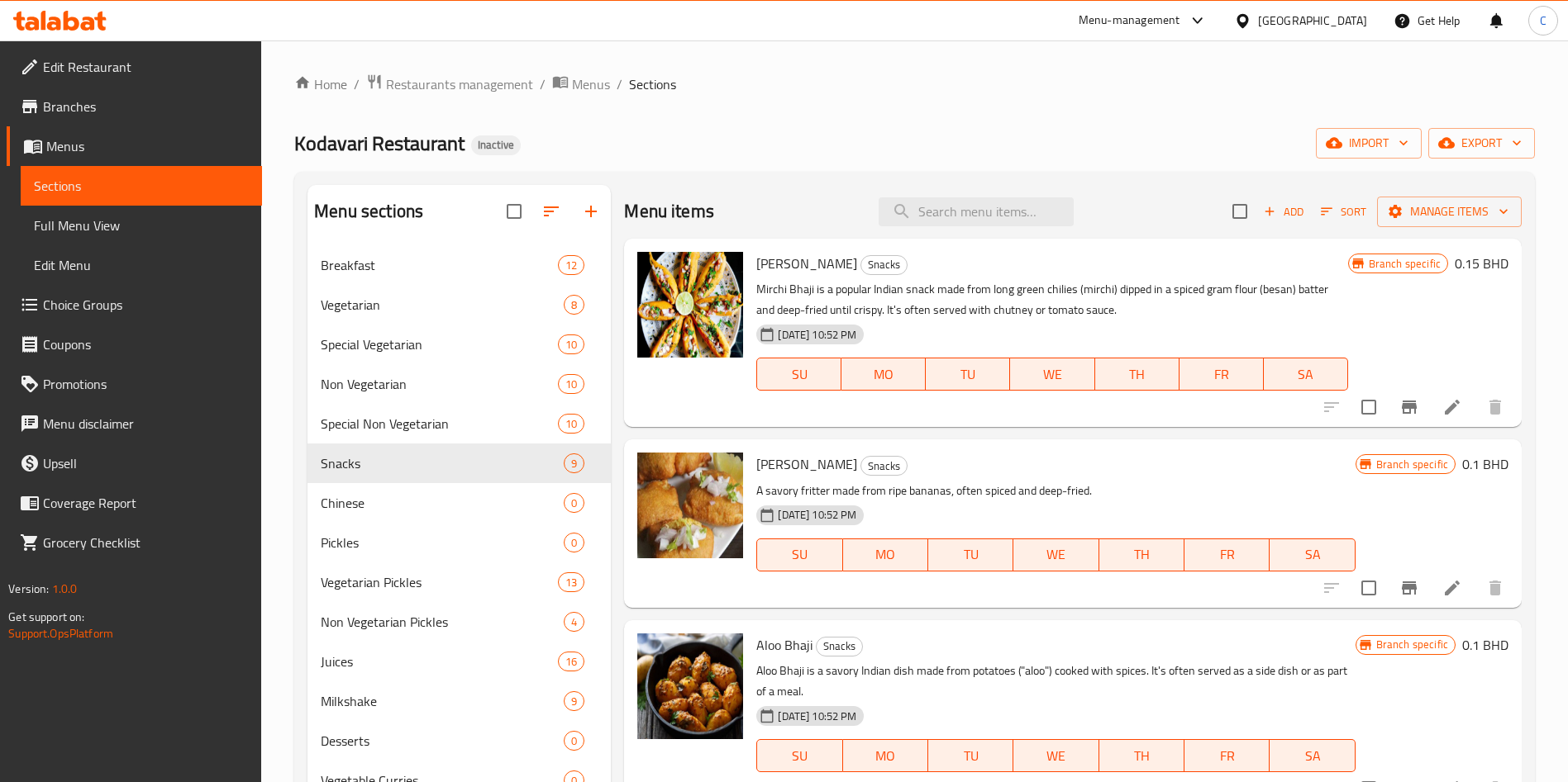
scroll to position [986, 0]
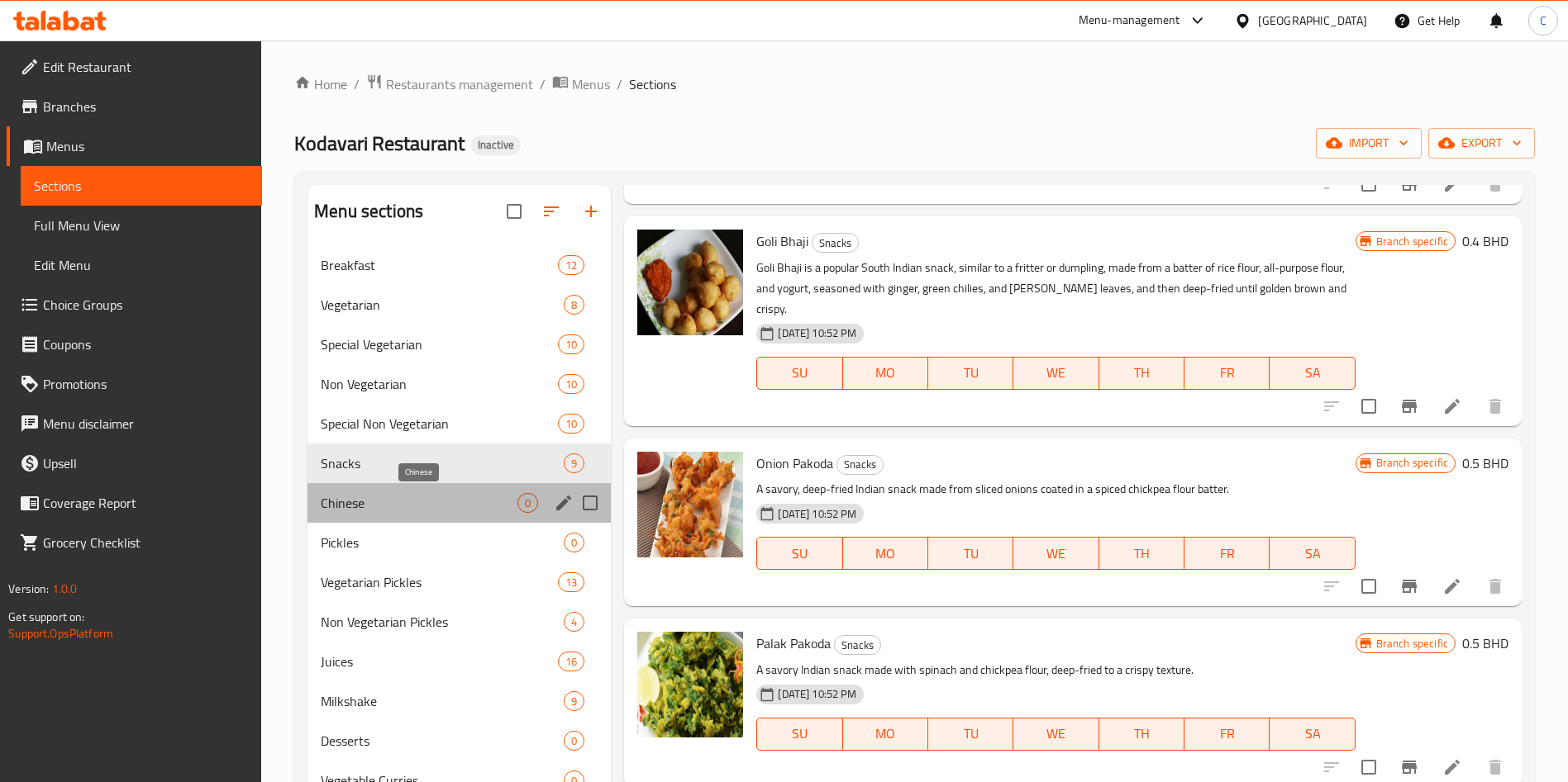
click at [425, 501] on span "Chinese" at bounding box center [418, 504] width 196 height 20
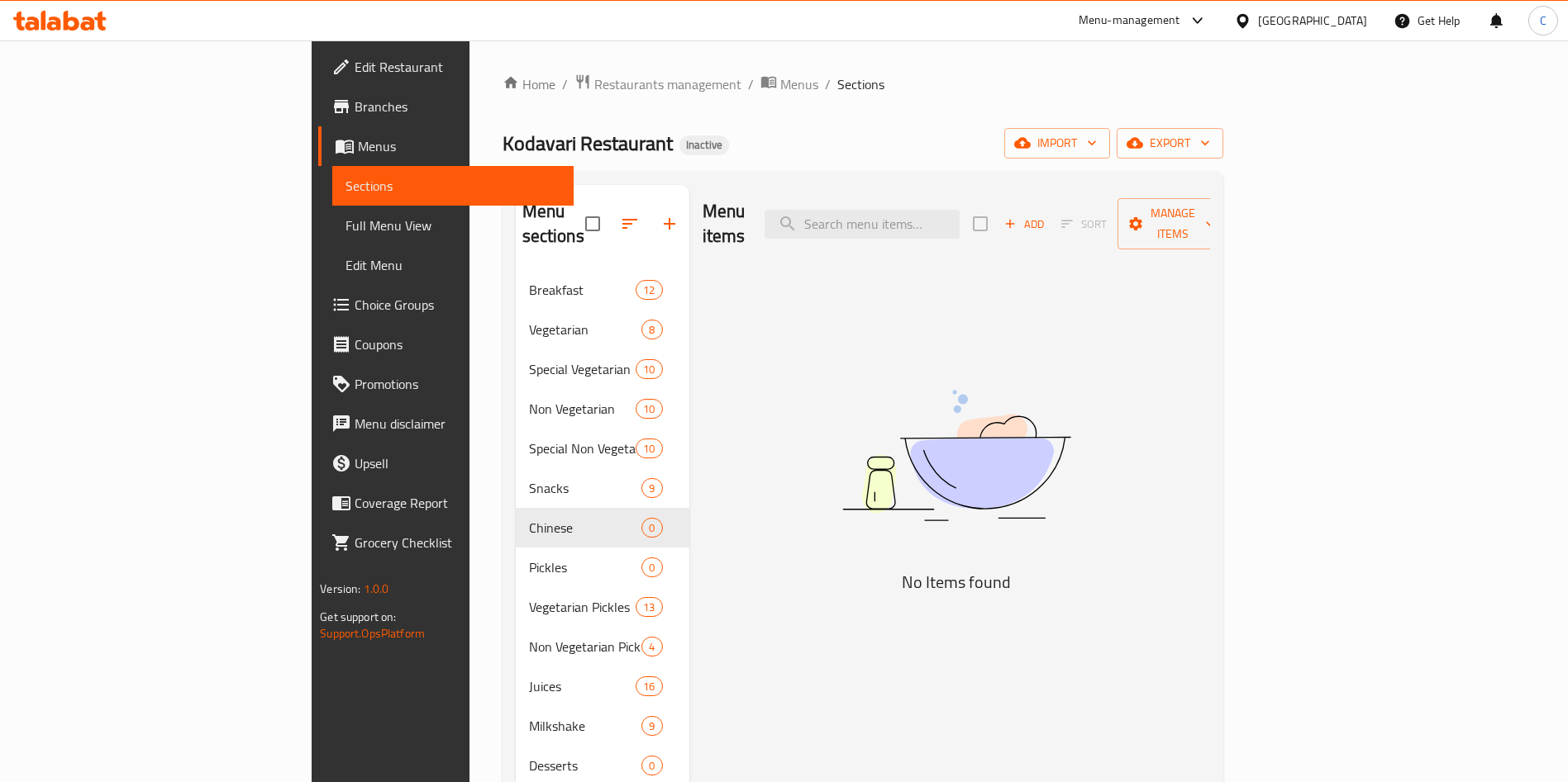
scroll to position [232, 0]
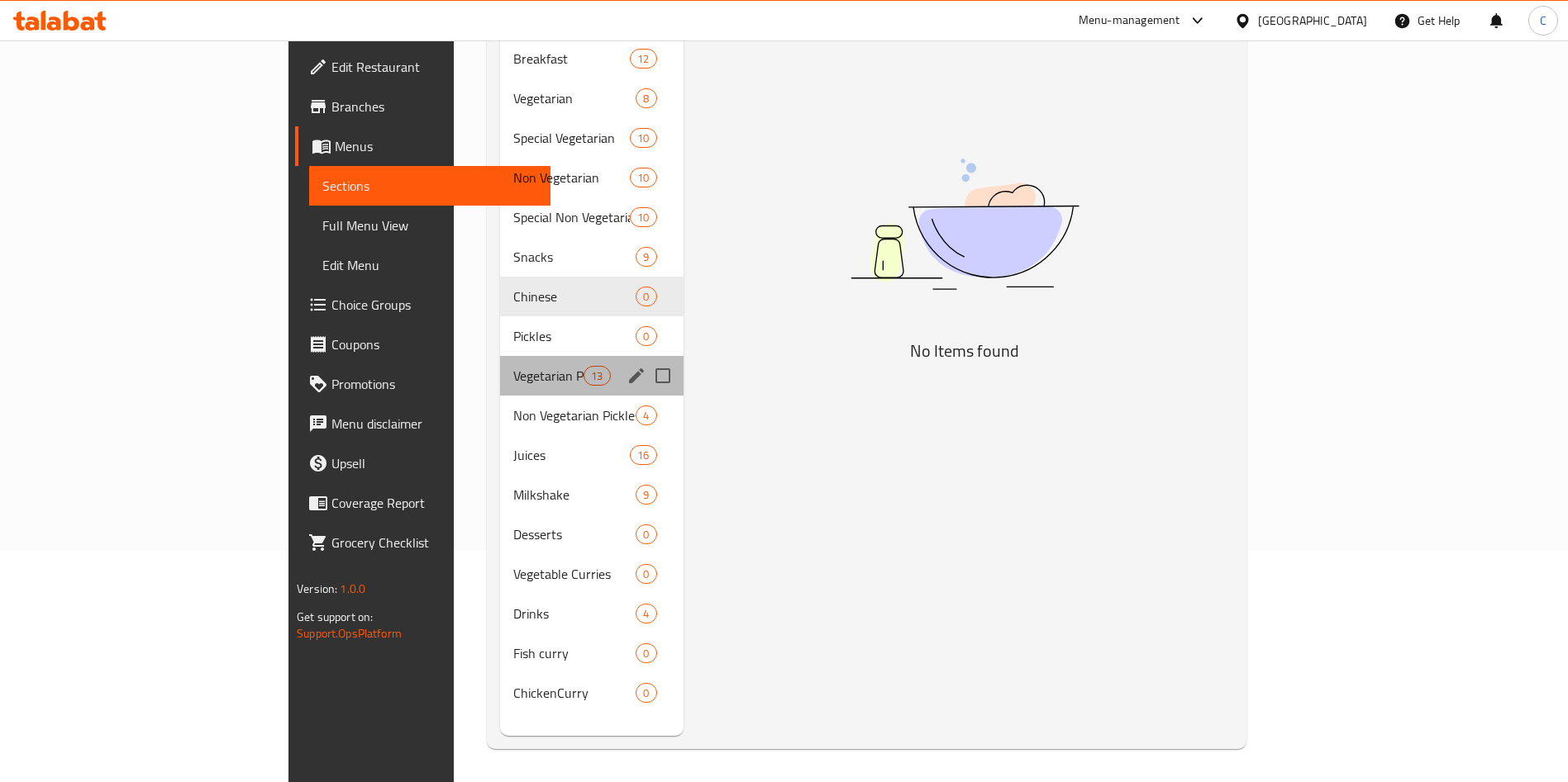
click at [500, 363] on div "Vegetarian Pickles 13" at bounding box center [591, 375] width 183 height 39
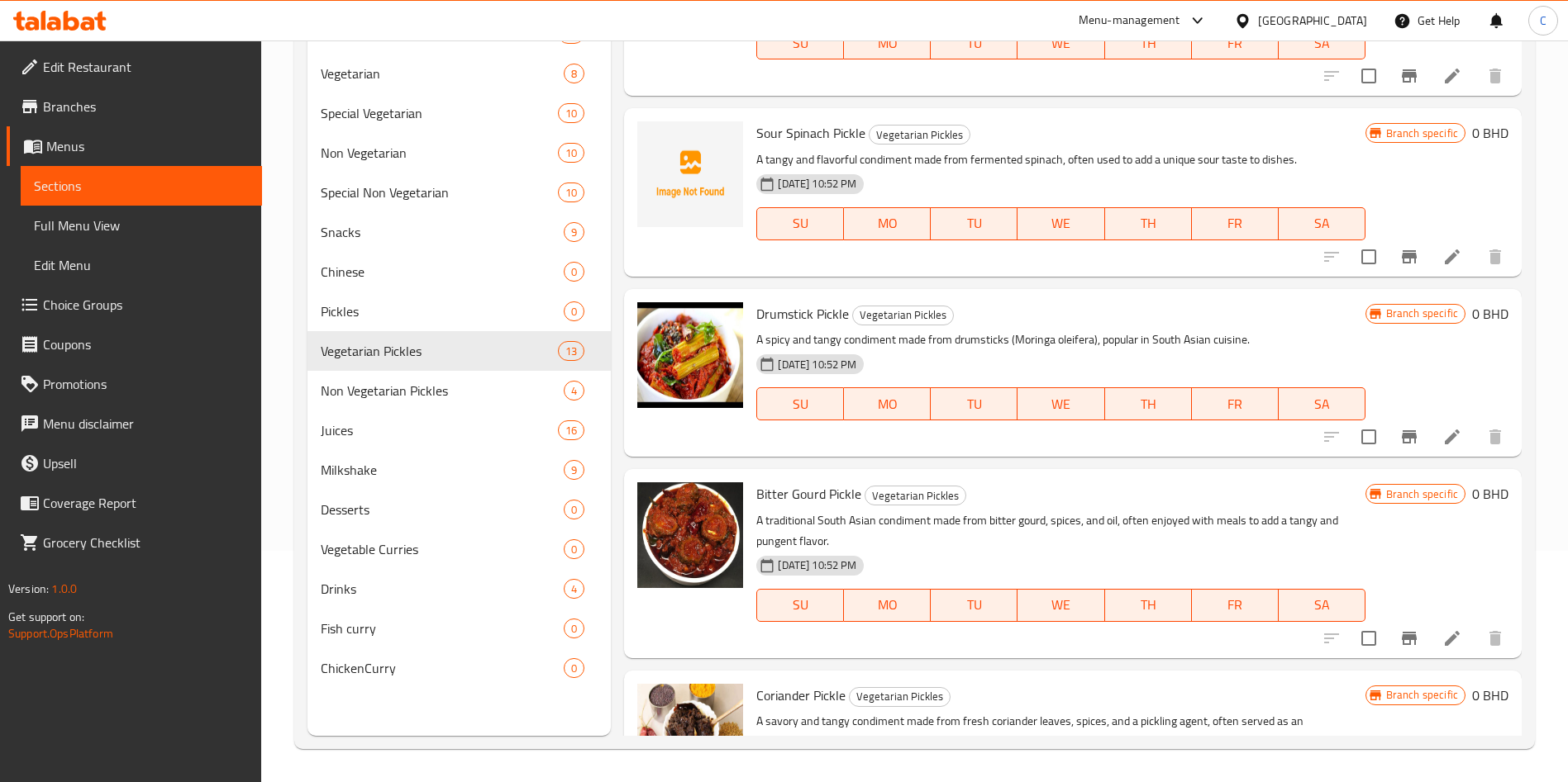
scroll to position [485, 0]
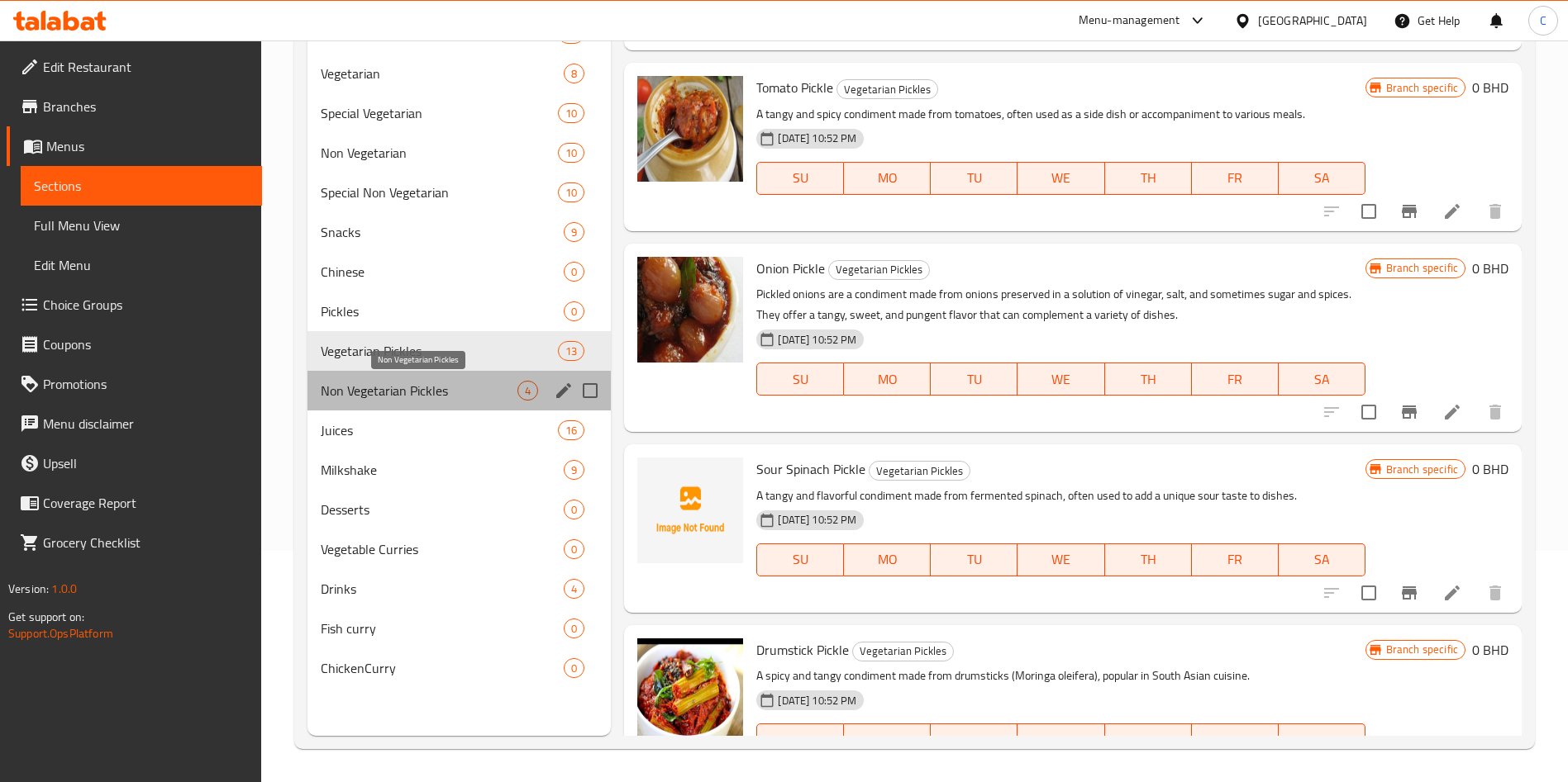
click at [418, 391] on span "Non Vegetarian Pickles" at bounding box center [418, 391] width 196 height 20
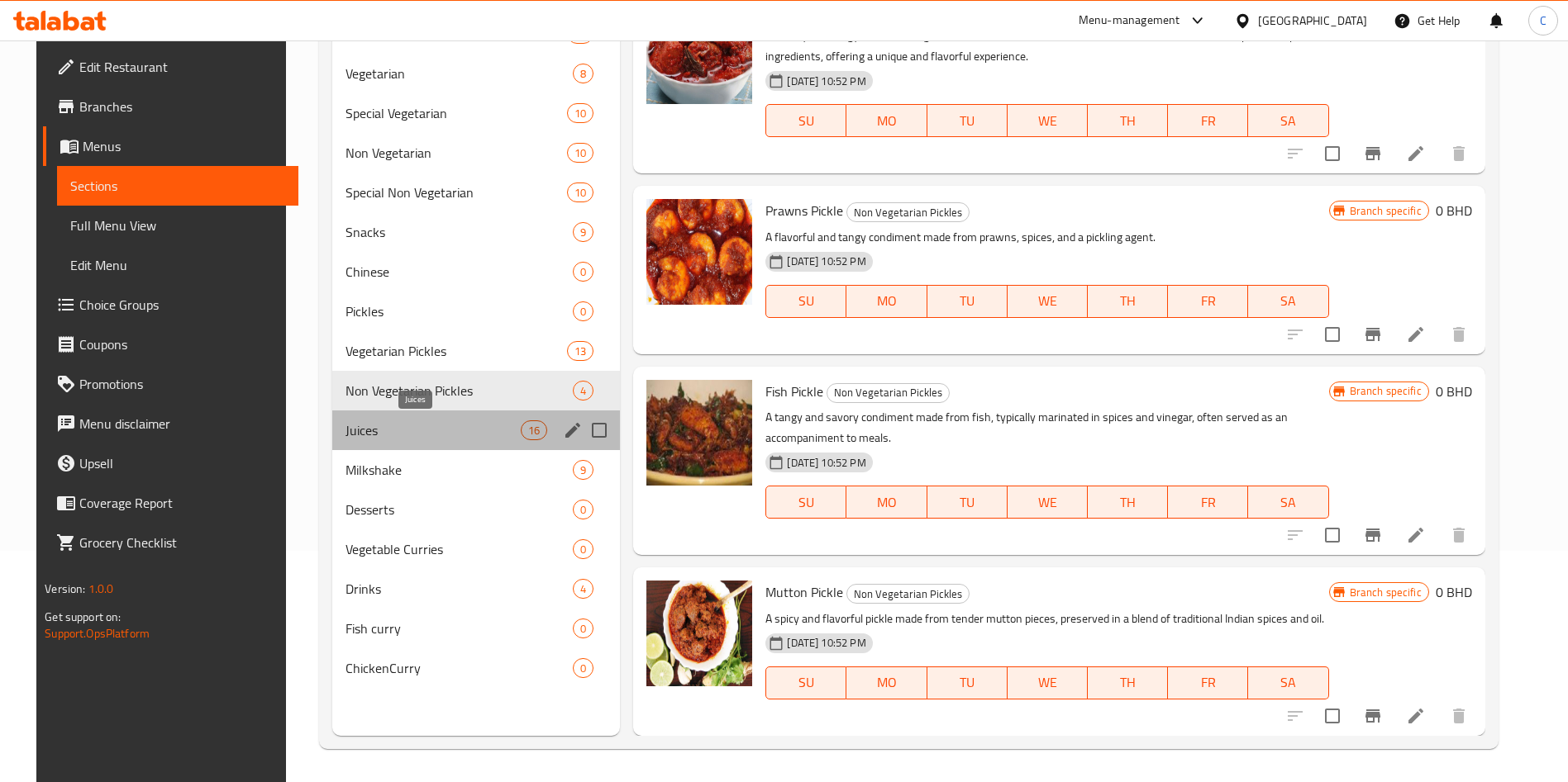
click at [392, 434] on span "Juices" at bounding box center [433, 431] width 175 height 20
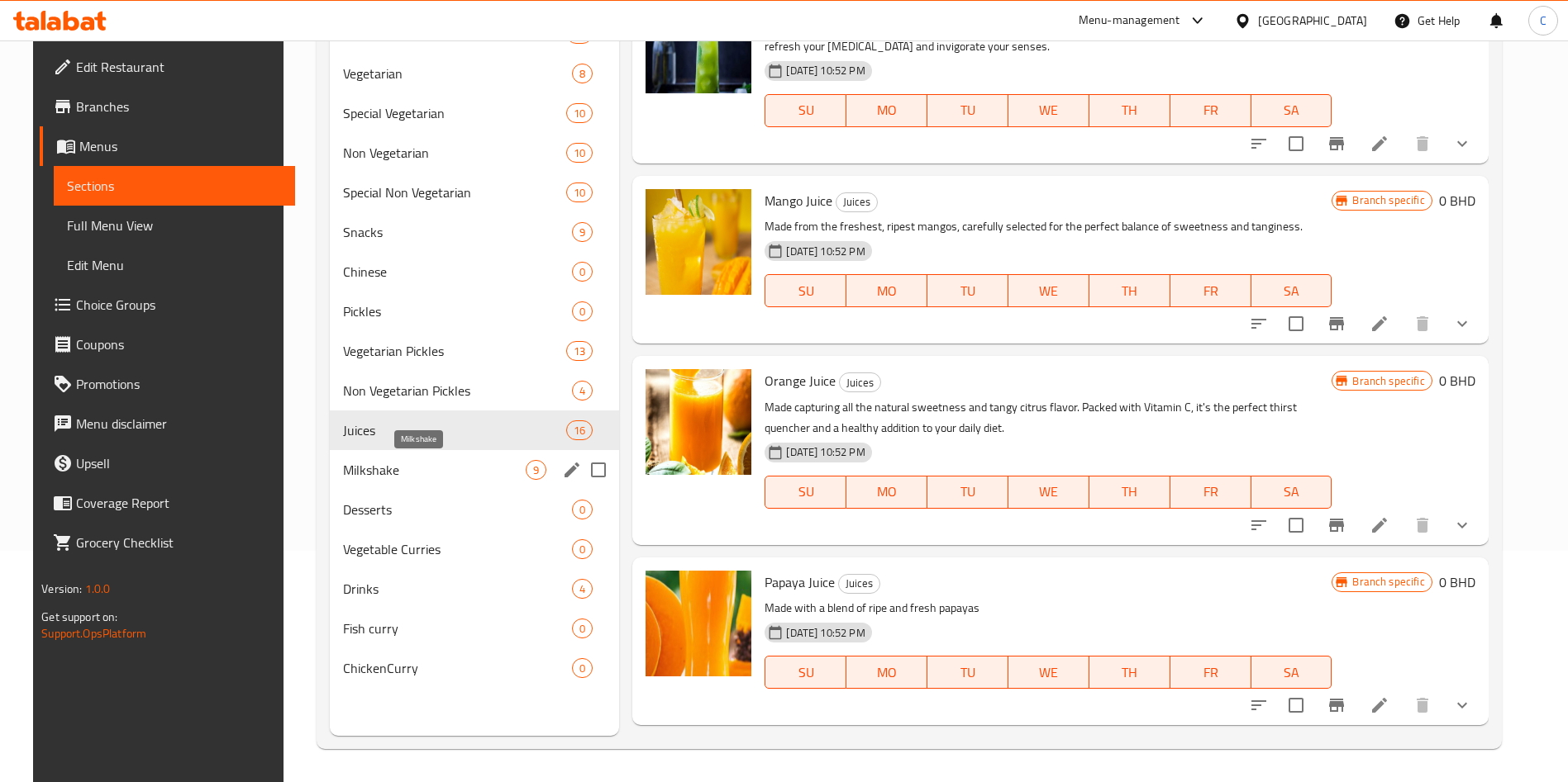
click at [444, 471] on span "Milkshake" at bounding box center [434, 470] width 183 height 20
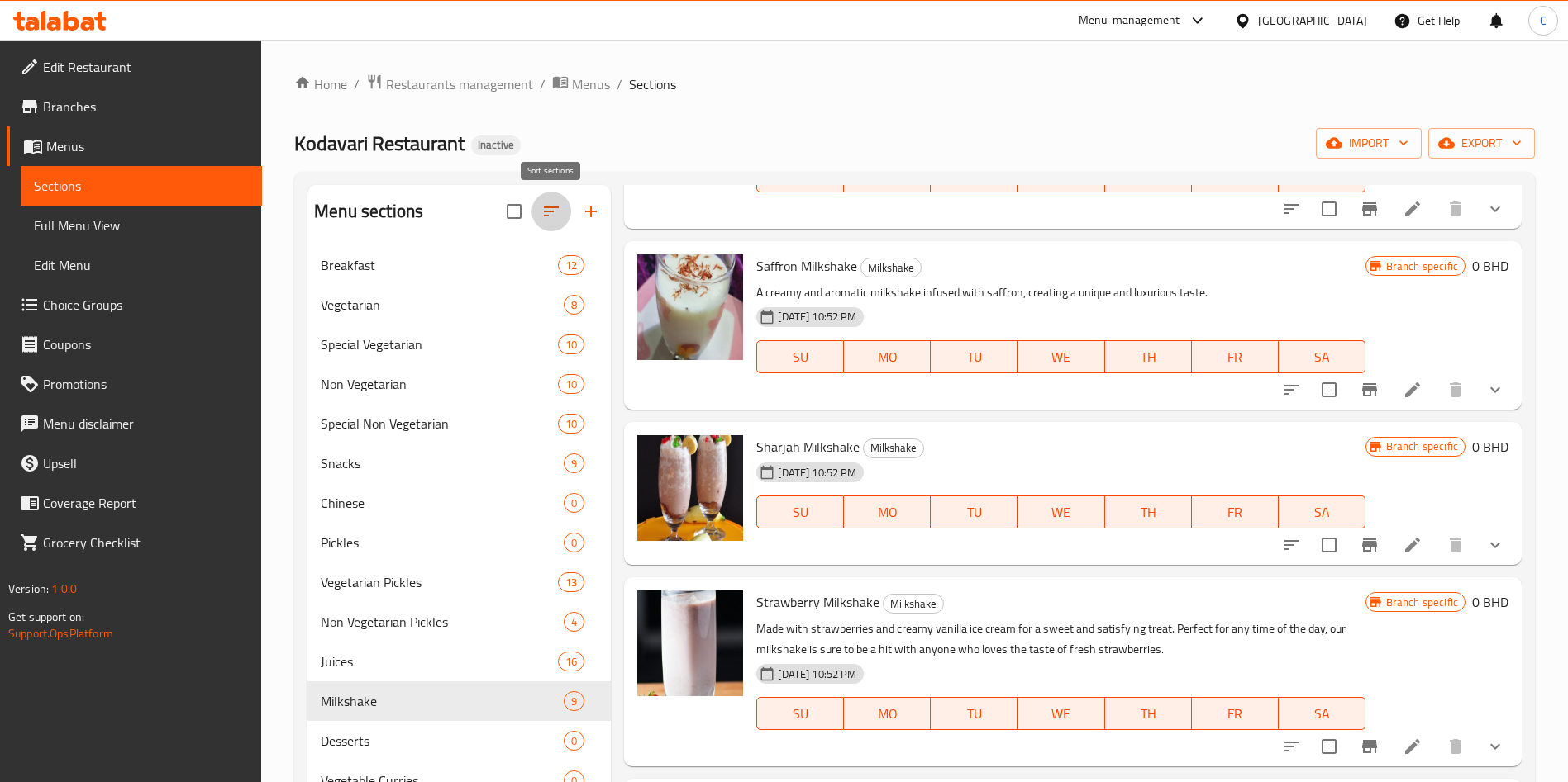
click at [550, 196] on button "button" at bounding box center [550, 211] width 39 height 39
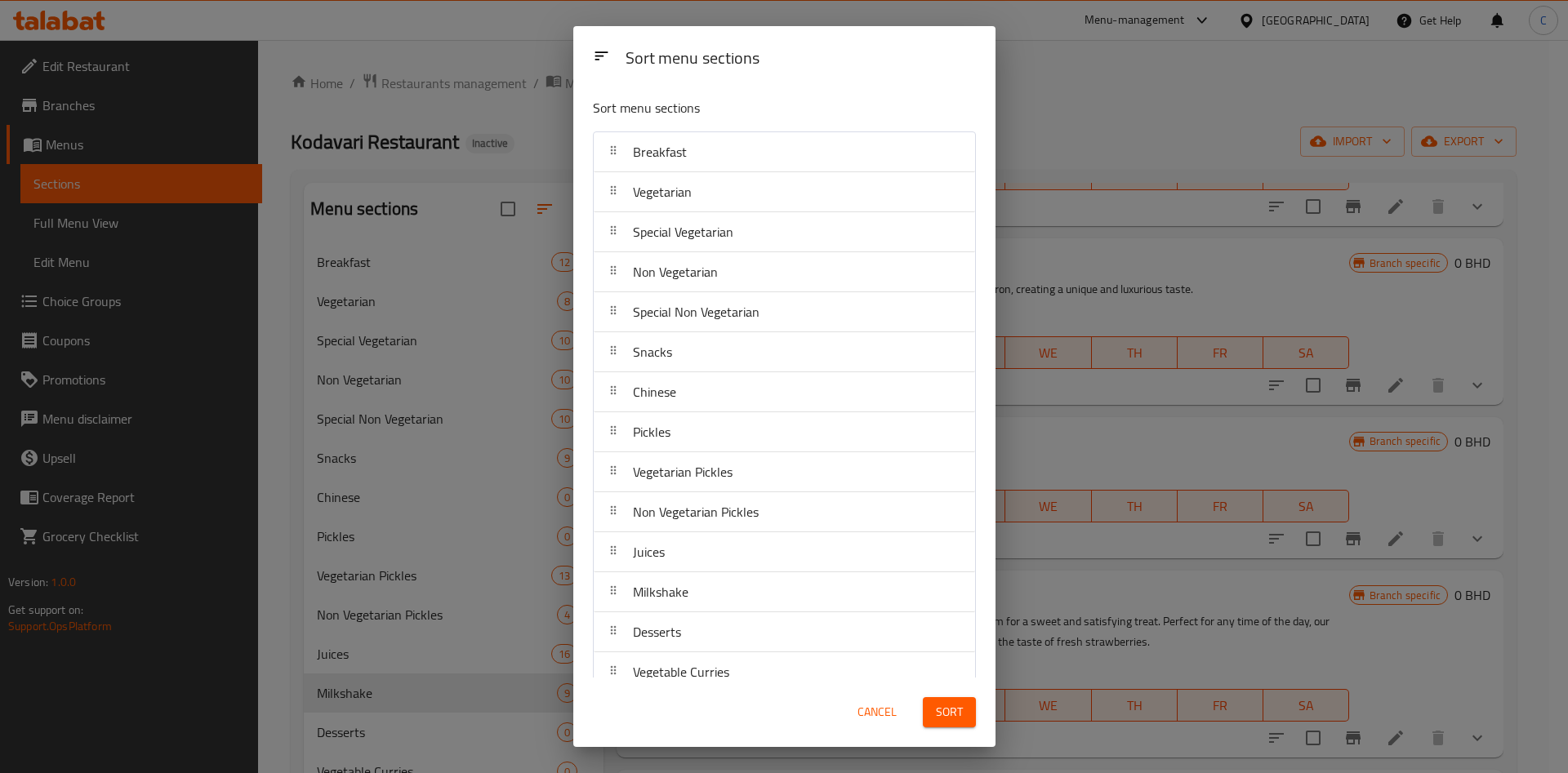
click at [644, 64] on div "Sort menu sections" at bounding box center [800, 59] width 364 height 37
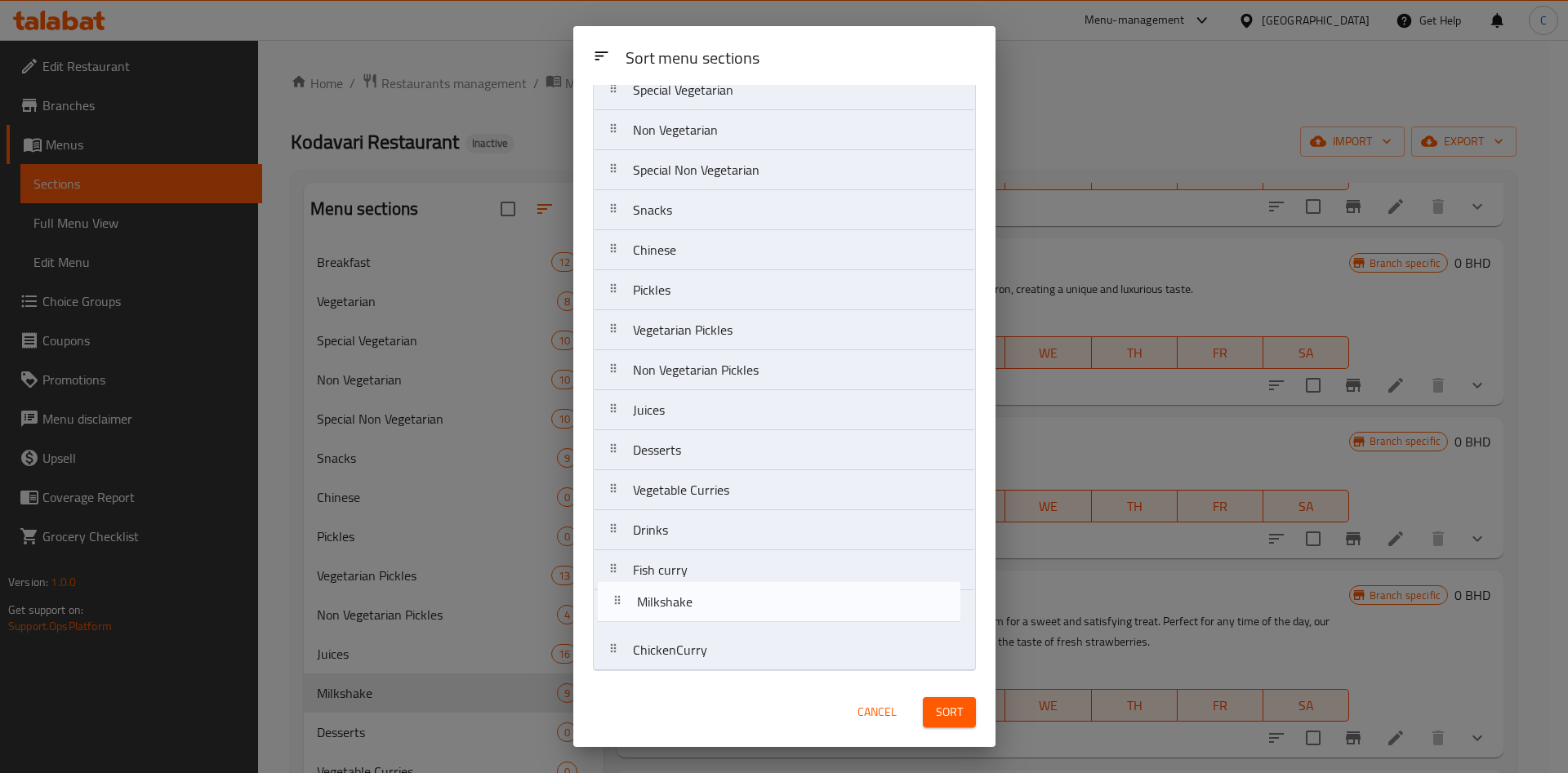
drag, startPoint x: 615, startPoint y: 463, endPoint x: 613, endPoint y: 640, distance: 177.0
click at [613, 640] on nav "Breakfast Vegetarian Special Vegetarian Non Vegetarian Special Non Vegetarian S…" at bounding box center [784, 330] width 383 height 682
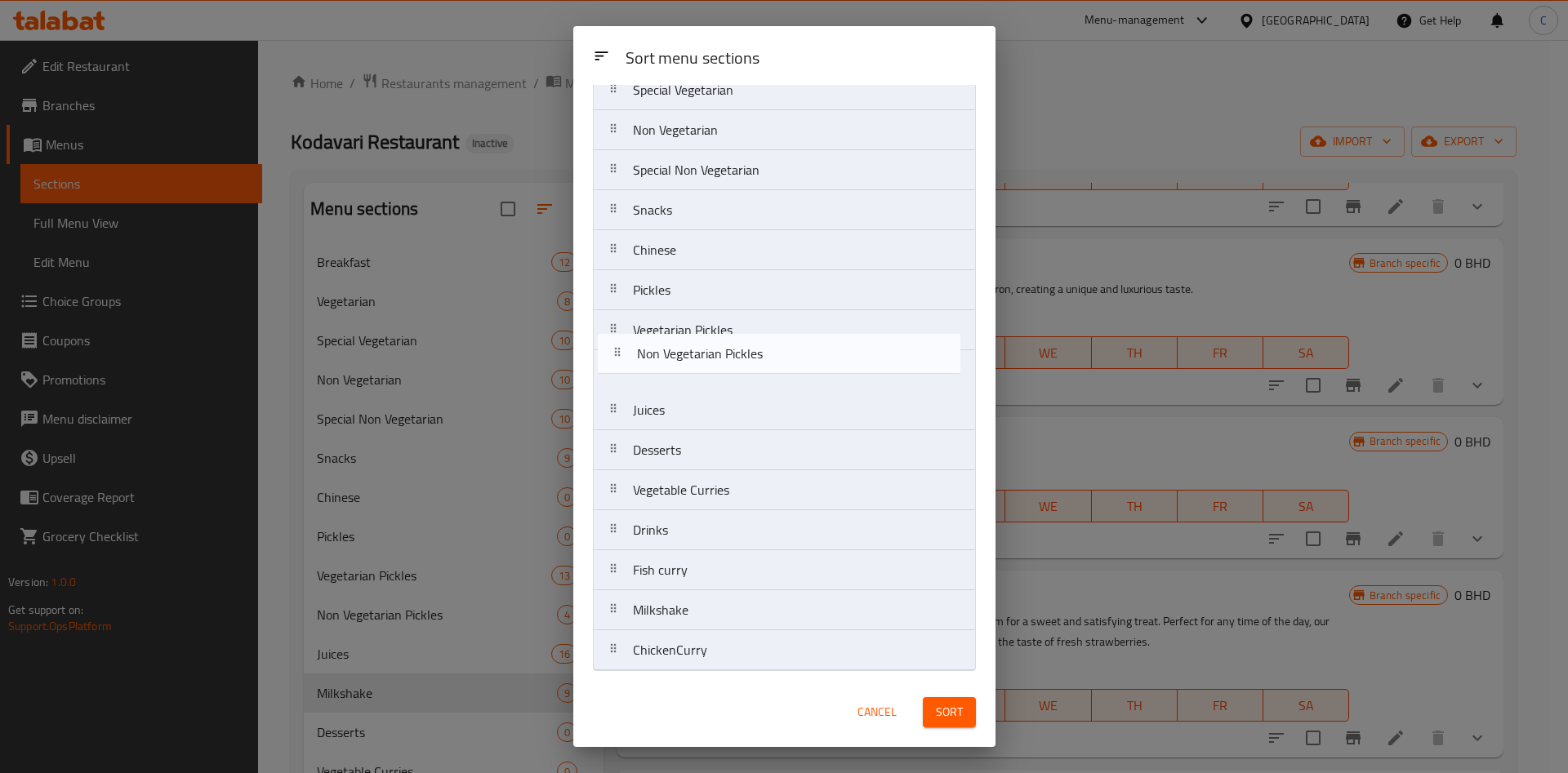
click at [600, 375] on nav "Breakfast Vegetarian Special Vegetarian Non Vegetarian Special Non Vegetarian S…" at bounding box center [784, 330] width 383 height 682
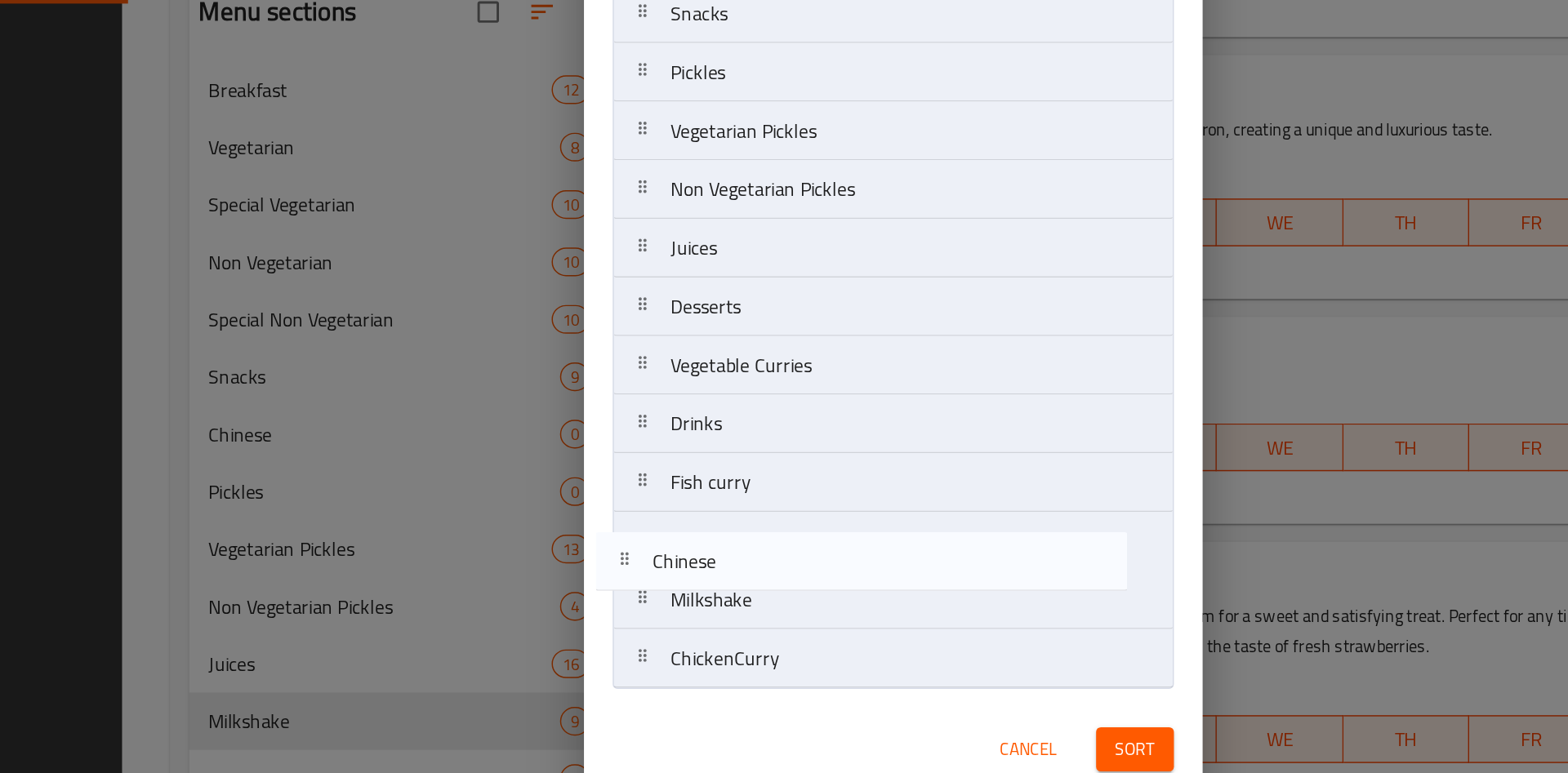
drag, startPoint x: 621, startPoint y: 254, endPoint x: 604, endPoint y: 616, distance: 362.4
click at [604, 616] on nav "Breakfast Vegetarian Special Vegetarian Non Vegetarian Special Non Vegetarian S…" at bounding box center [784, 330] width 383 height 682
drag, startPoint x: 613, startPoint y: 260, endPoint x: 604, endPoint y: 626, distance: 366.1
click at [604, 626] on nav "Breakfast Vegetarian Special Vegetarian Non Vegetarian Special Non Vegetarian S…" at bounding box center [784, 330] width 383 height 682
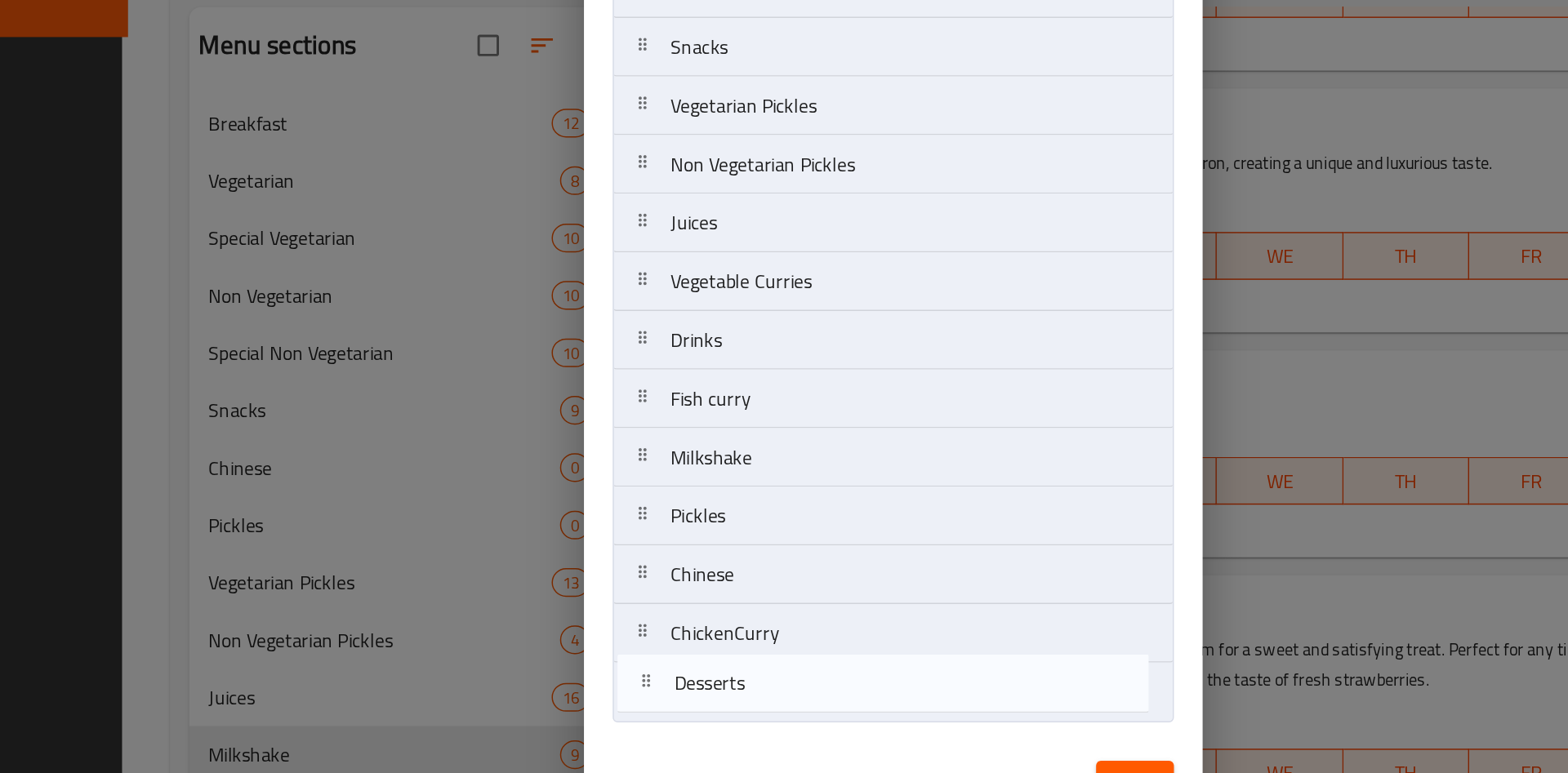
drag, startPoint x: 615, startPoint y: 367, endPoint x: 617, endPoint y: 647, distance: 280.0
click at [617, 647] on nav "Breakfast Vegetarian Special Vegetarian Non Vegetarian Special Non Vegetarian S…" at bounding box center [784, 330] width 383 height 682
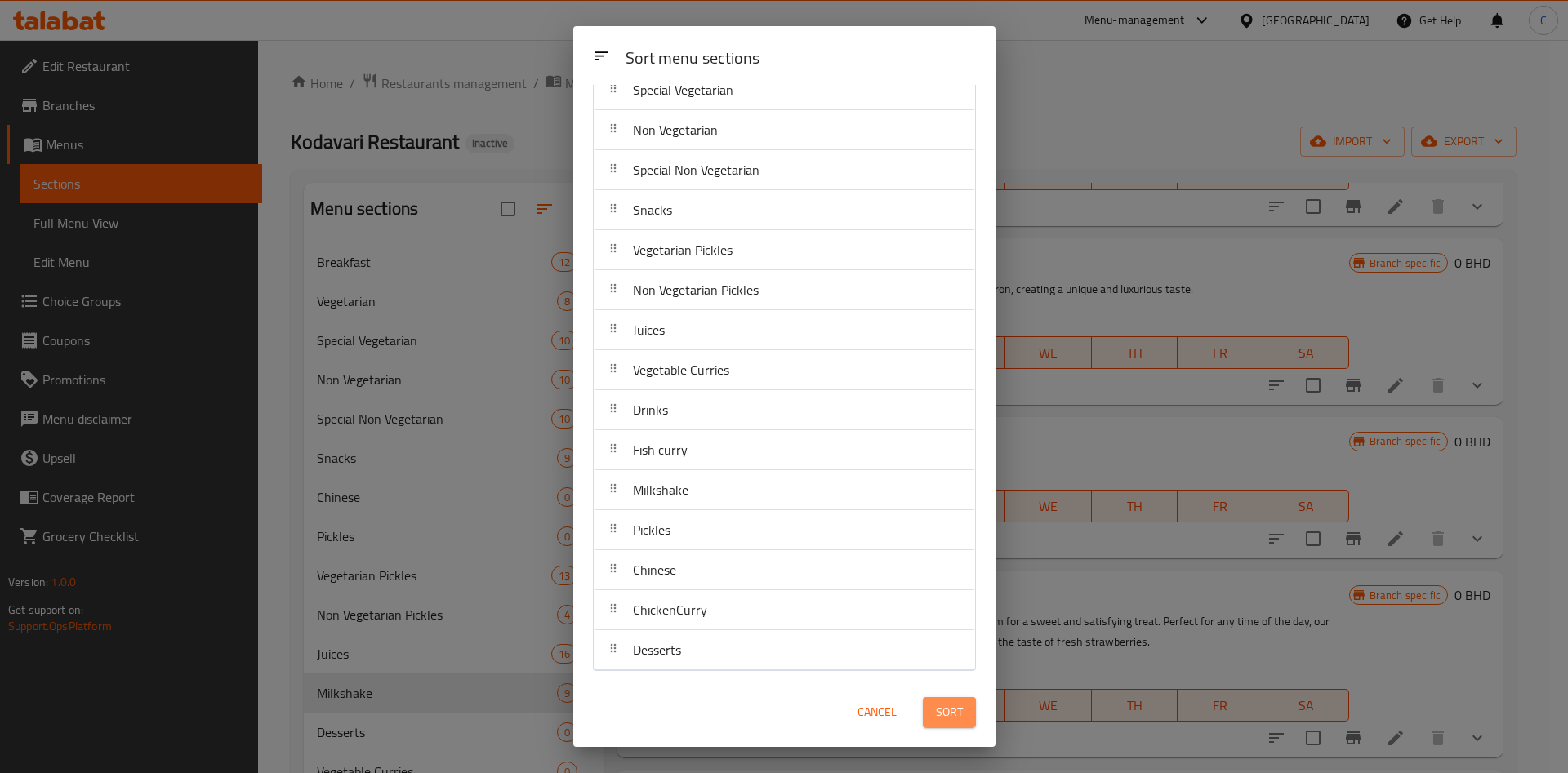
click at [936, 709] on span "Sort" at bounding box center [950, 713] width 27 height 21
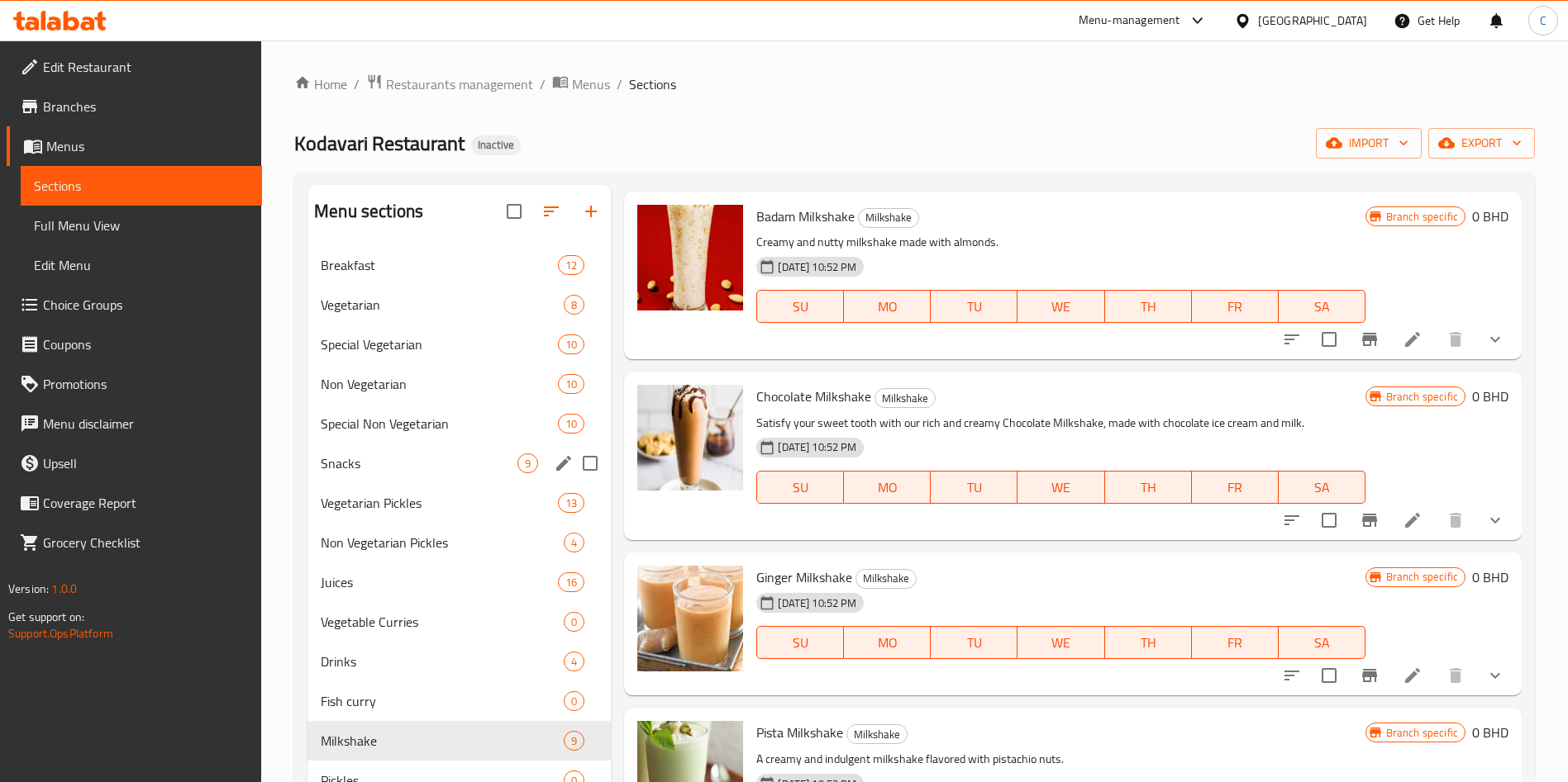
scroll to position [2, 0]
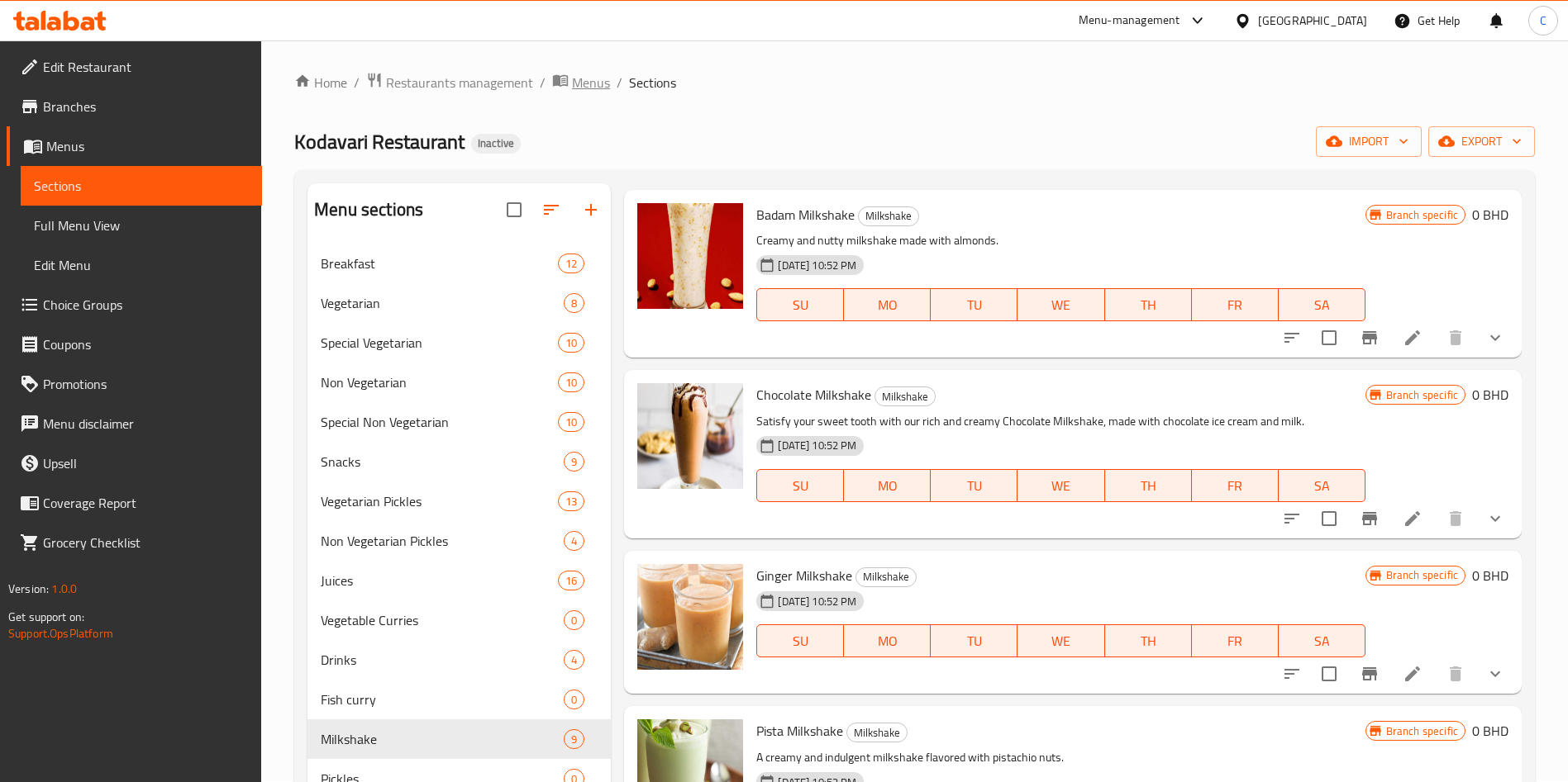
click at [588, 76] on span "Menus" at bounding box center [591, 83] width 38 height 20
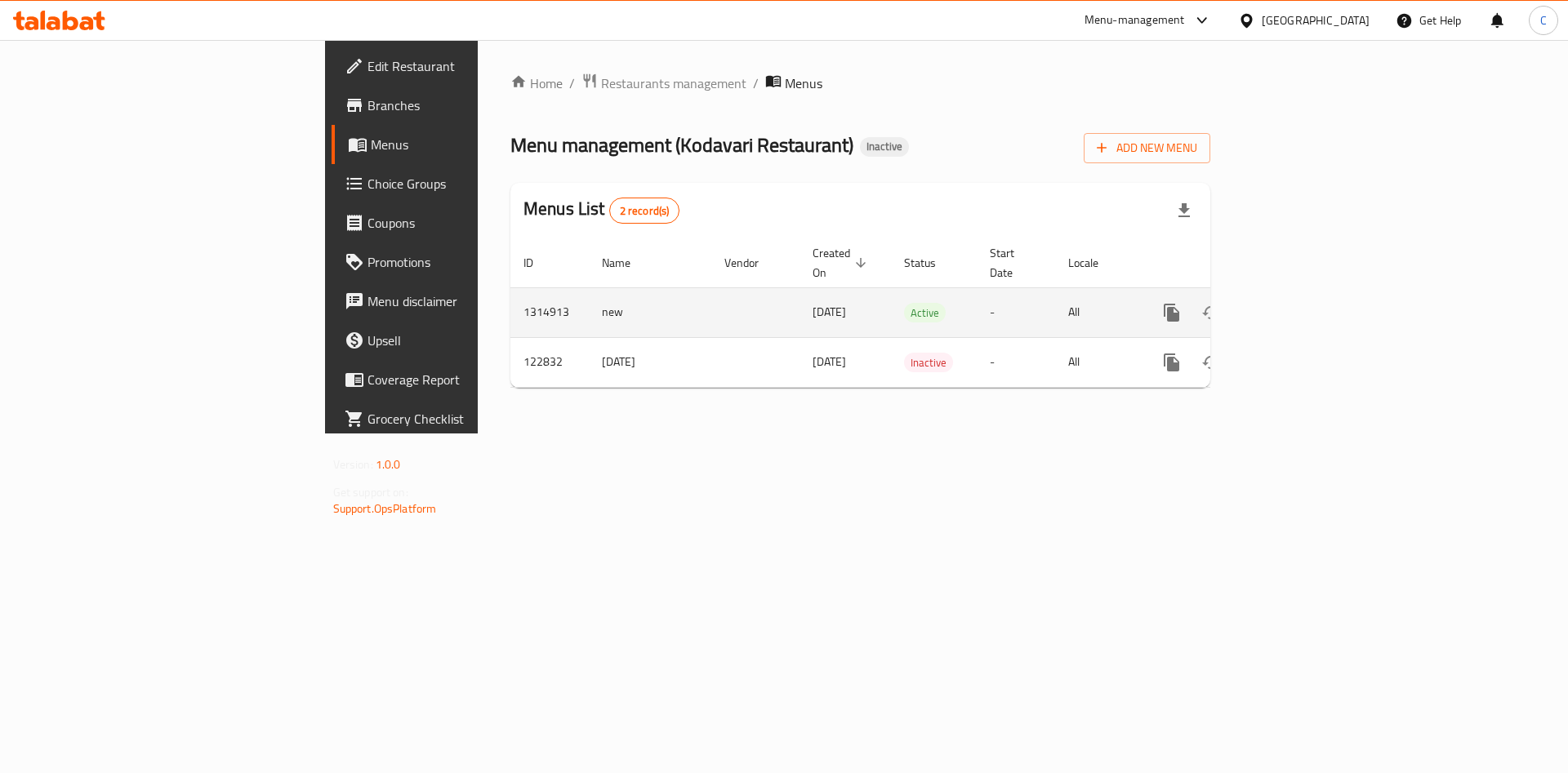
click at [947, 305] on td "Active" at bounding box center [934, 312] width 86 height 50
click at [1300, 303] on icon "enhanced table" at bounding box center [1290, 313] width 20 height 20
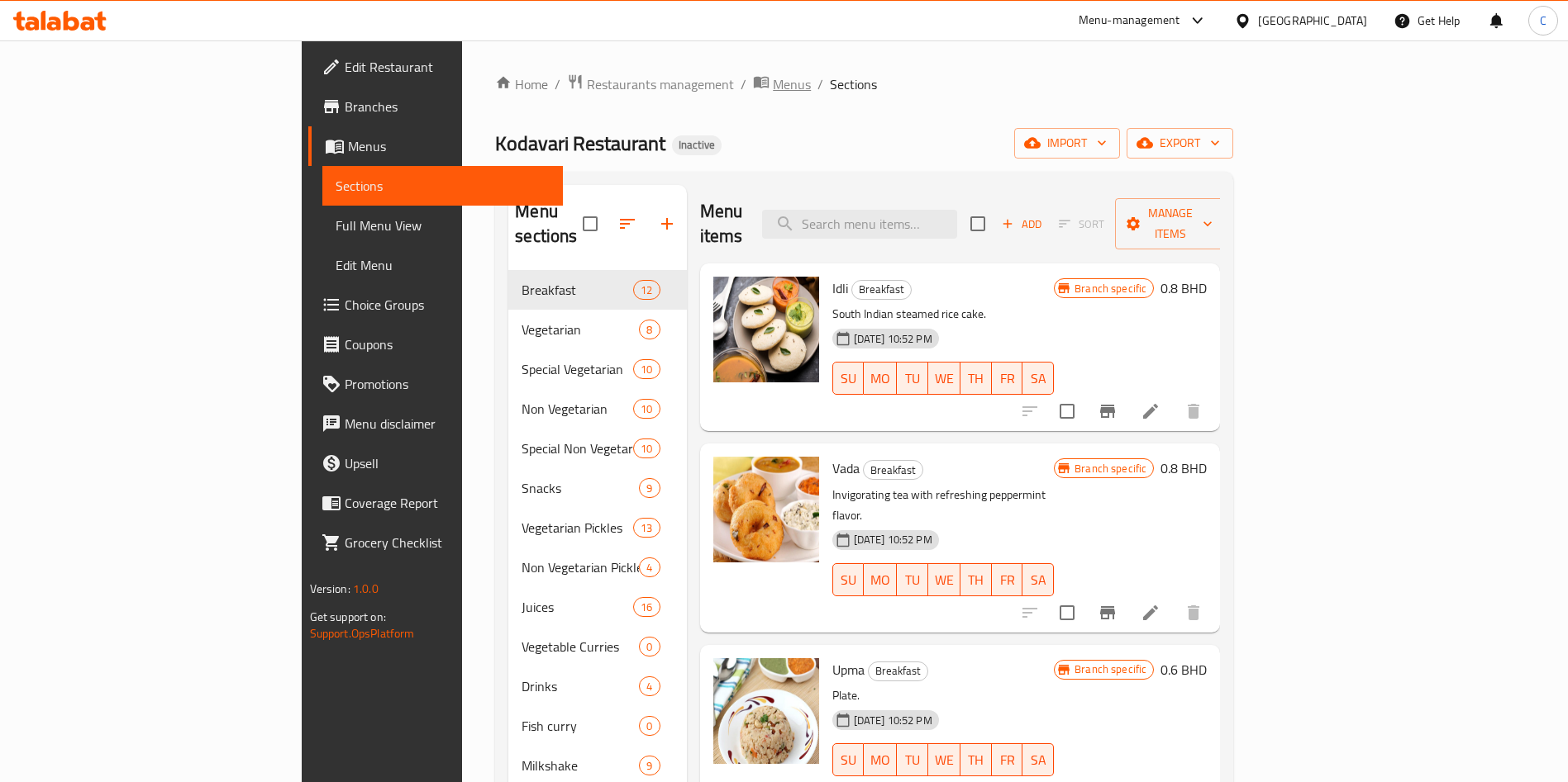
click at [753, 83] on span "breadcrumb" at bounding box center [763, 85] width 20 height 22
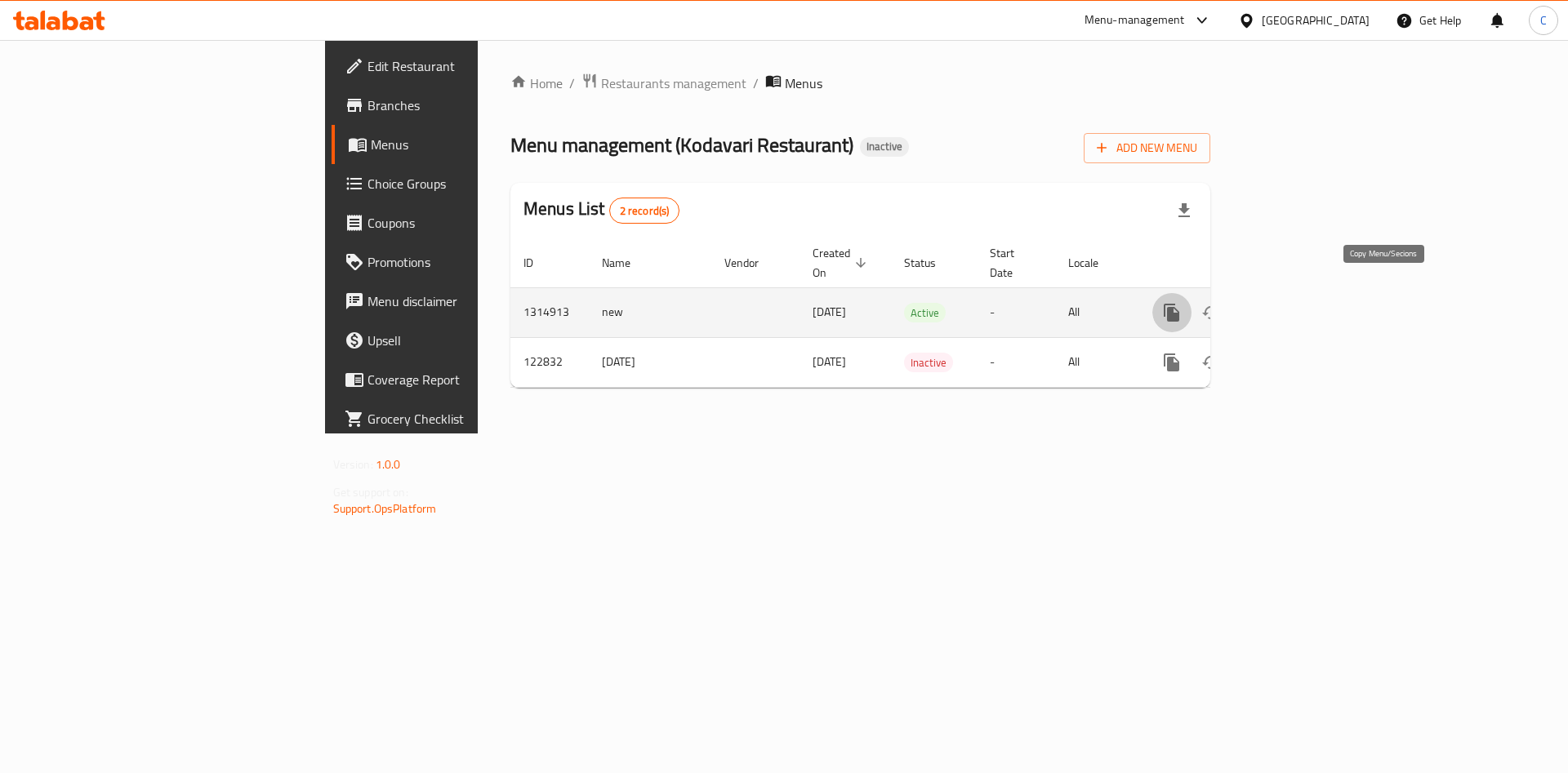
click at [1182, 303] on icon "more" at bounding box center [1172, 313] width 20 height 20
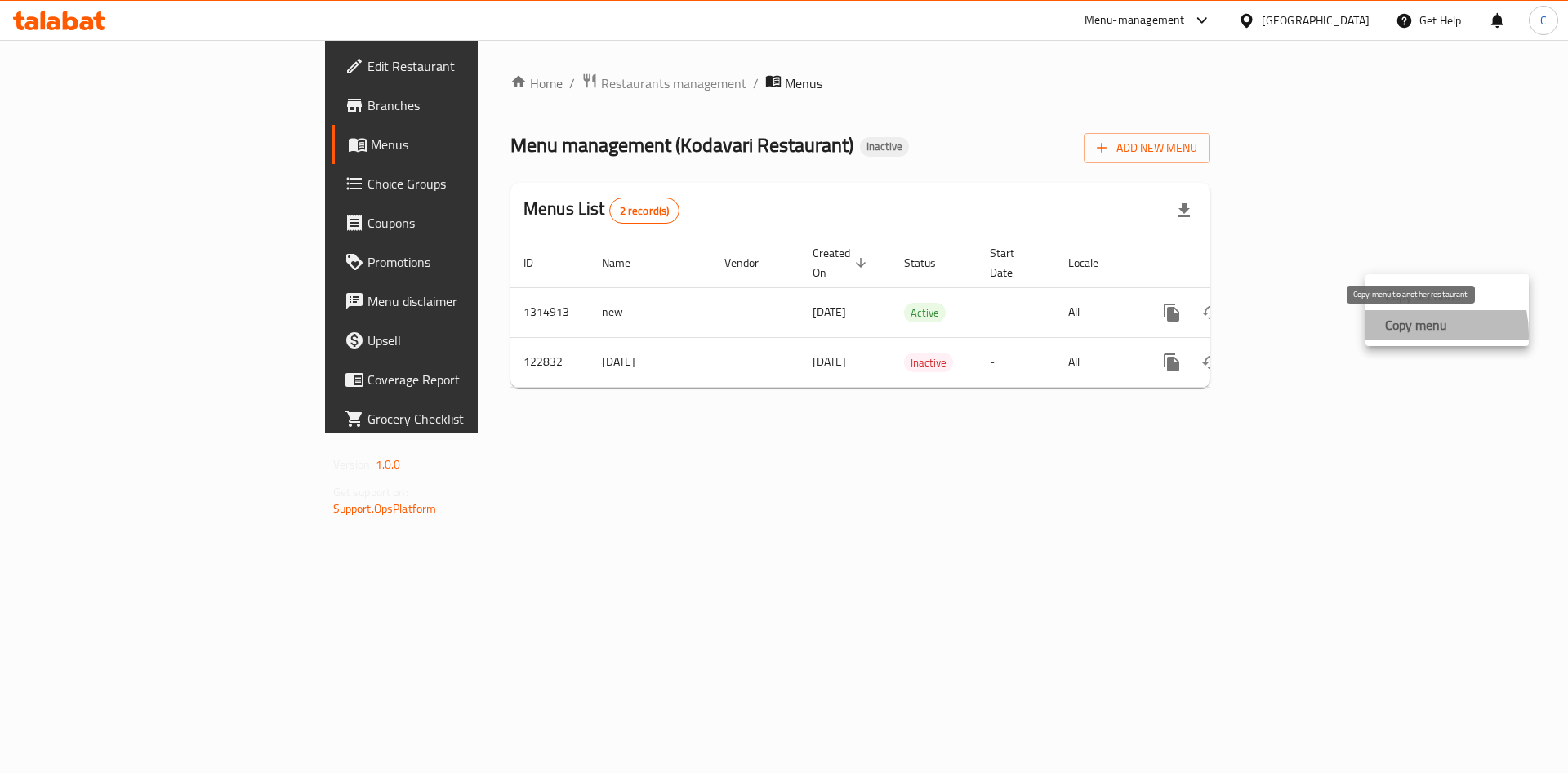
click at [1411, 334] on strong "Copy menu" at bounding box center [1416, 325] width 62 height 20
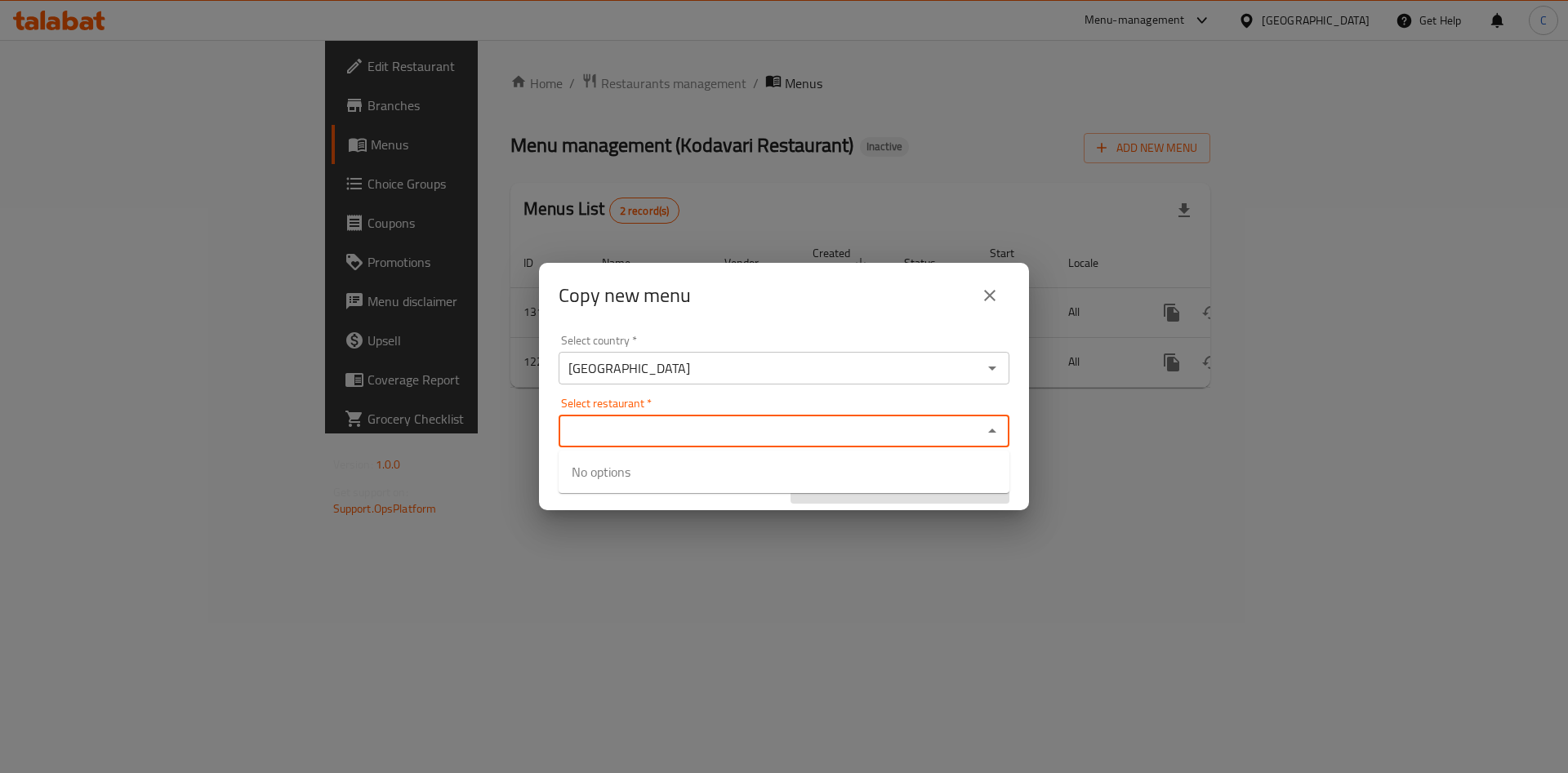
click at [670, 420] on input "Select restaurant   *" at bounding box center [770, 430] width 414 height 23
type input "Koda"
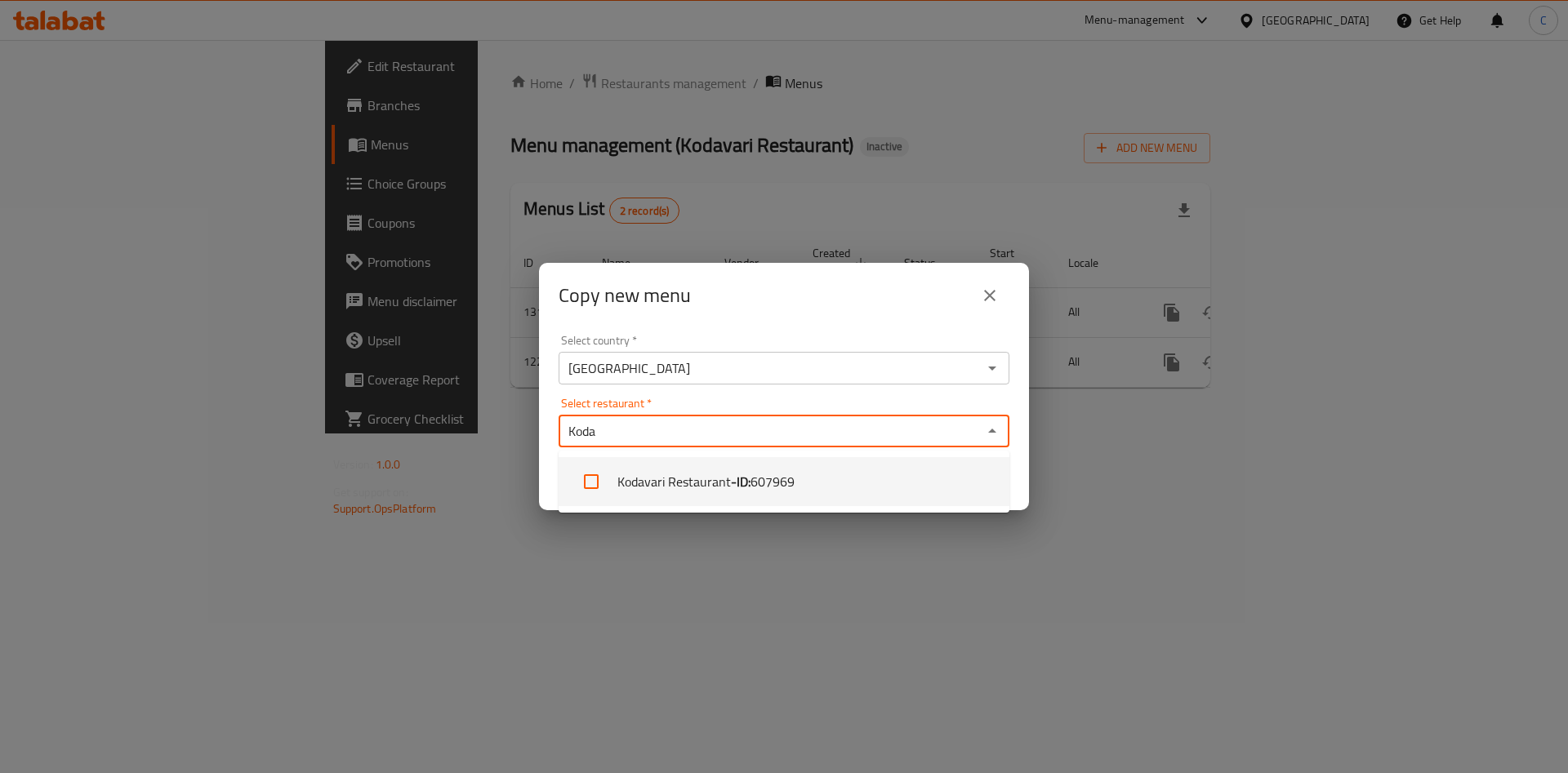
click at [673, 457] on li "Kodavari Restaurant - ID: 607969" at bounding box center [784, 482] width 451 height 49
checkbox input "true"
click at [867, 331] on div "Select country   * [GEOGRAPHIC_DATA] Select country * Select restaurant   * Kod…" at bounding box center [784, 419] width 490 height 182
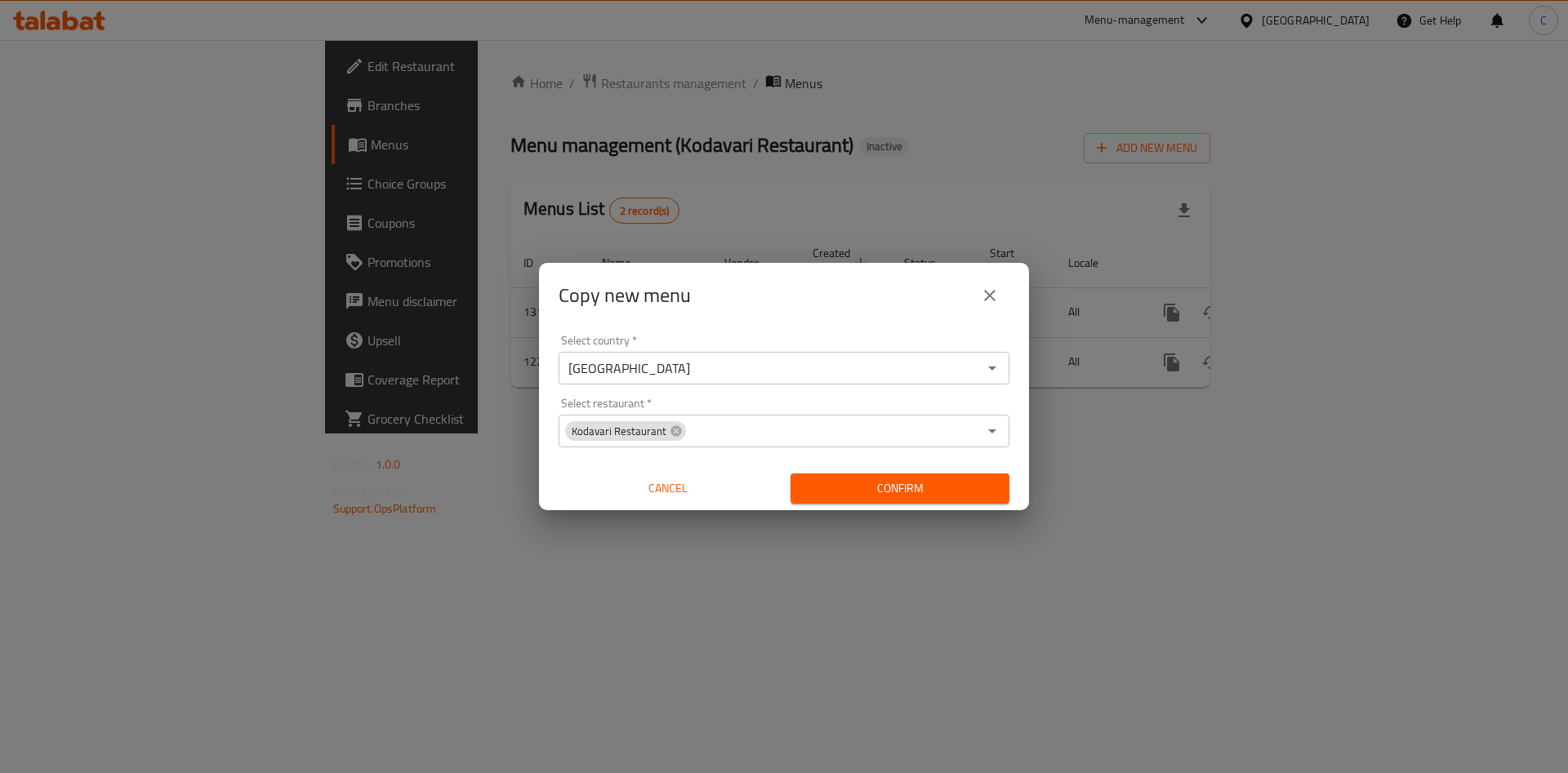
click at [955, 482] on span "Confirm" at bounding box center [900, 489] width 193 height 21
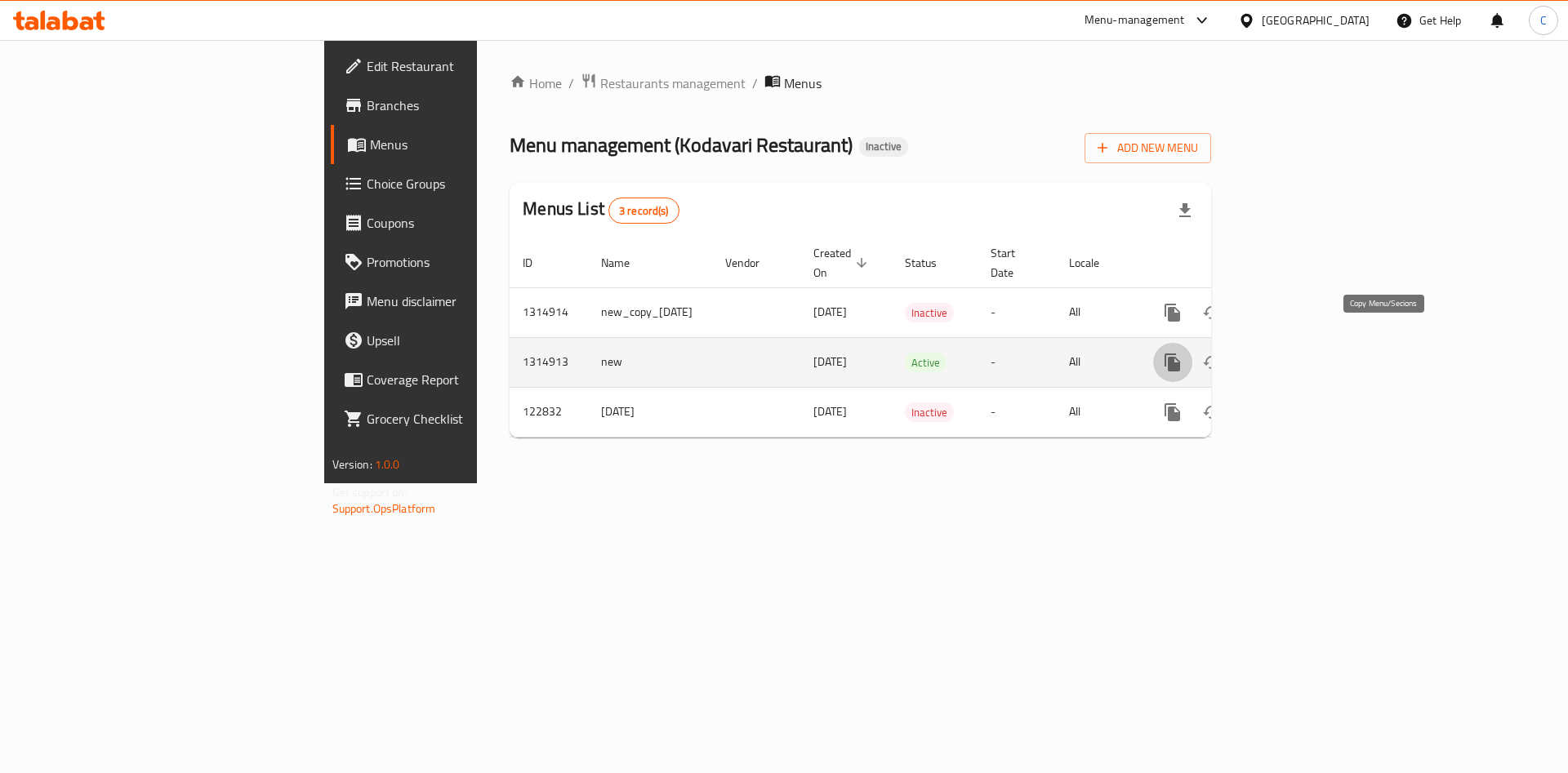
click at [1180, 354] on icon "more" at bounding box center [1172, 363] width 15 height 18
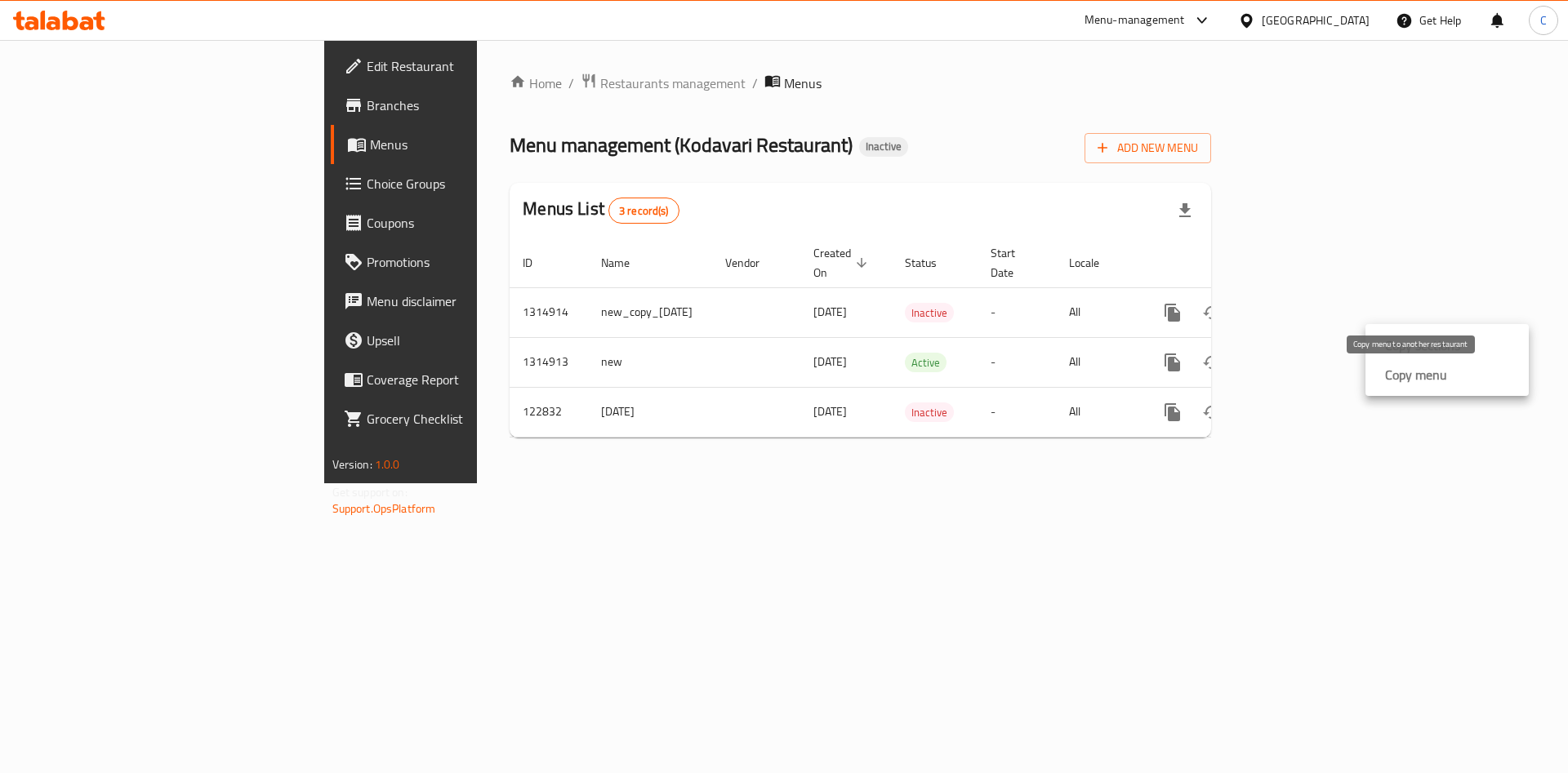
click at [1389, 378] on strong "Copy menu" at bounding box center [1416, 375] width 62 height 20
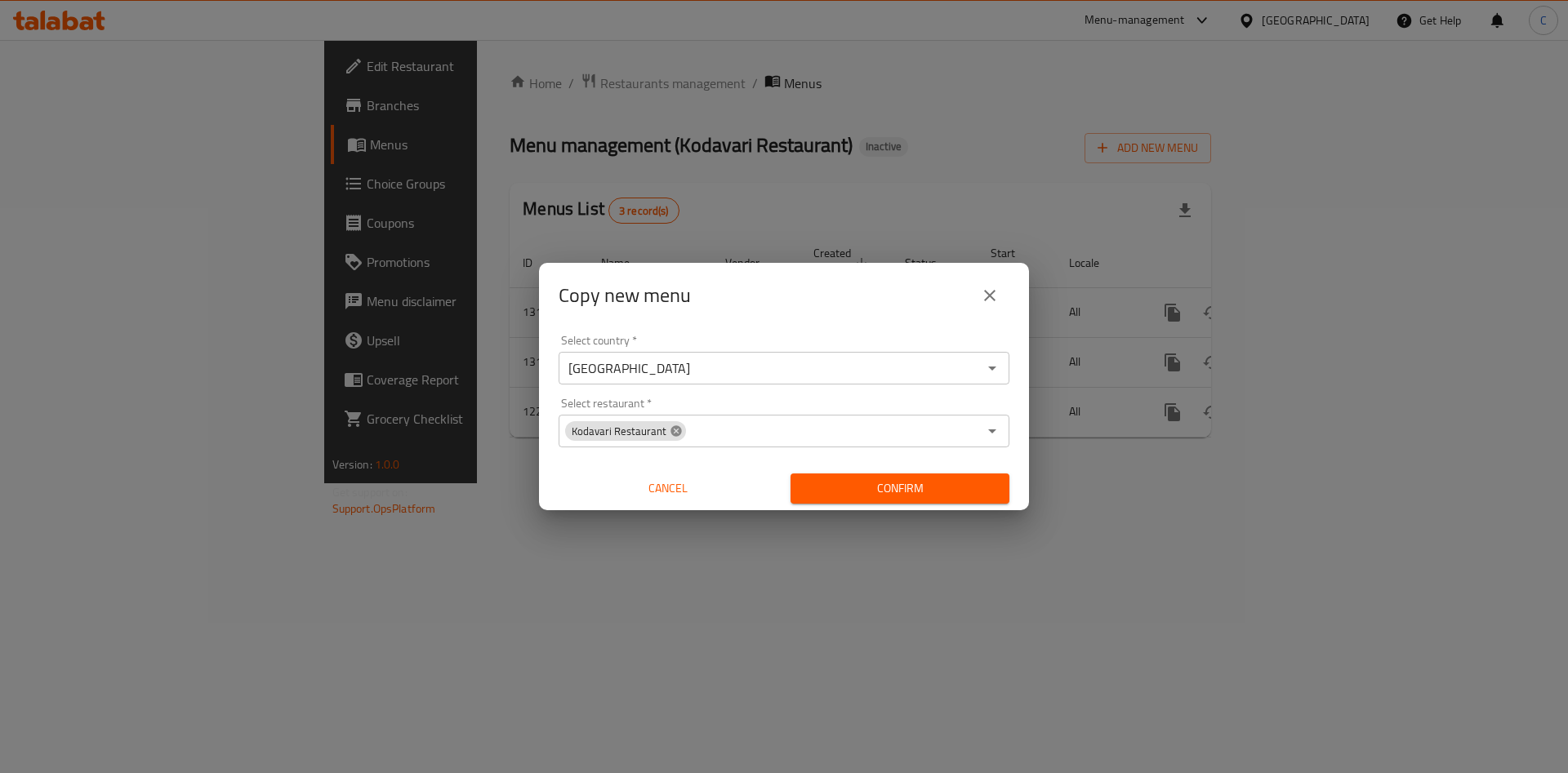
click at [669, 427] on icon at bounding box center [676, 431] width 13 height 13
click at [667, 428] on input "Select restaurant   *" at bounding box center [770, 430] width 414 height 23
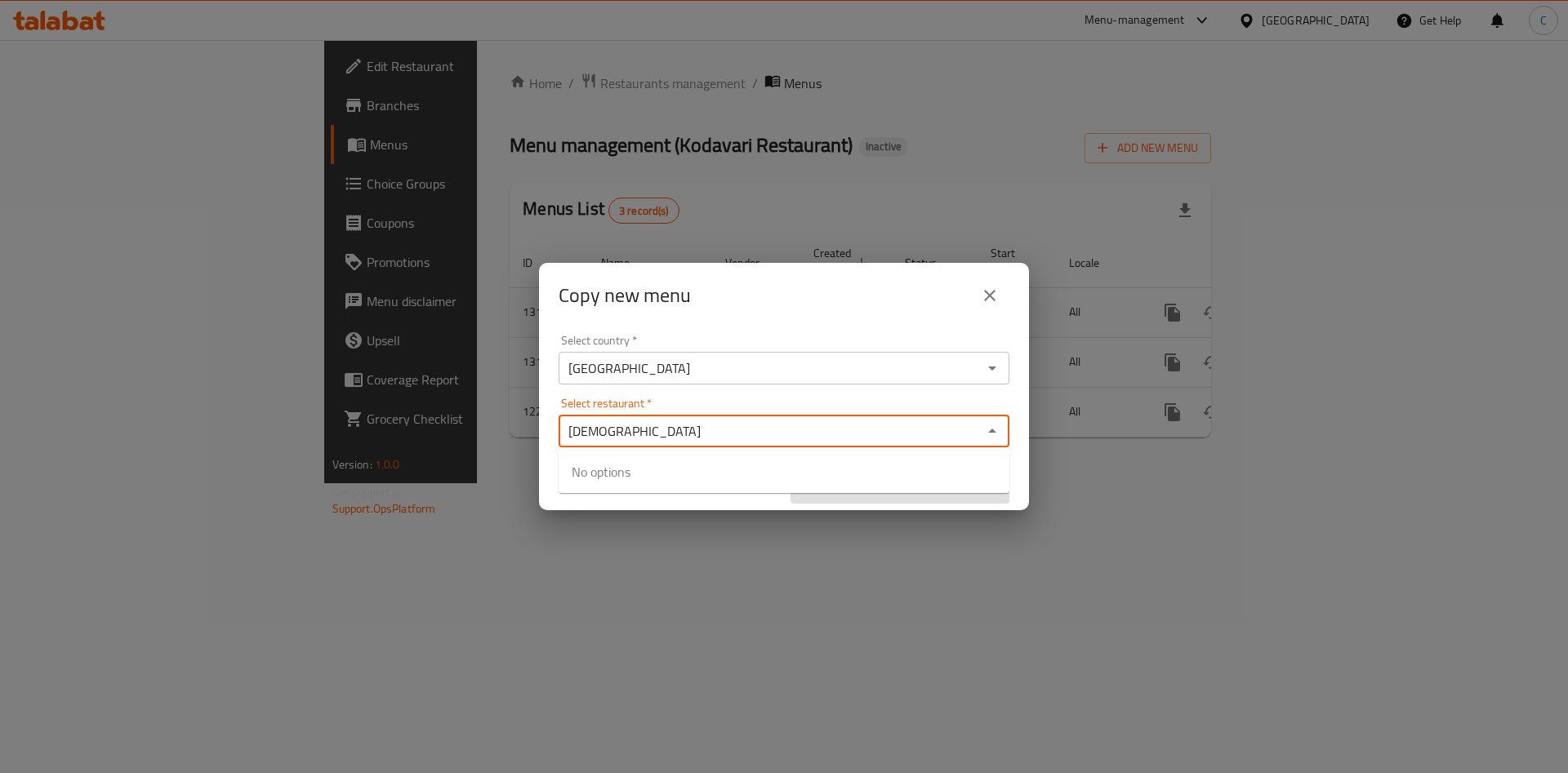
type input "goda"
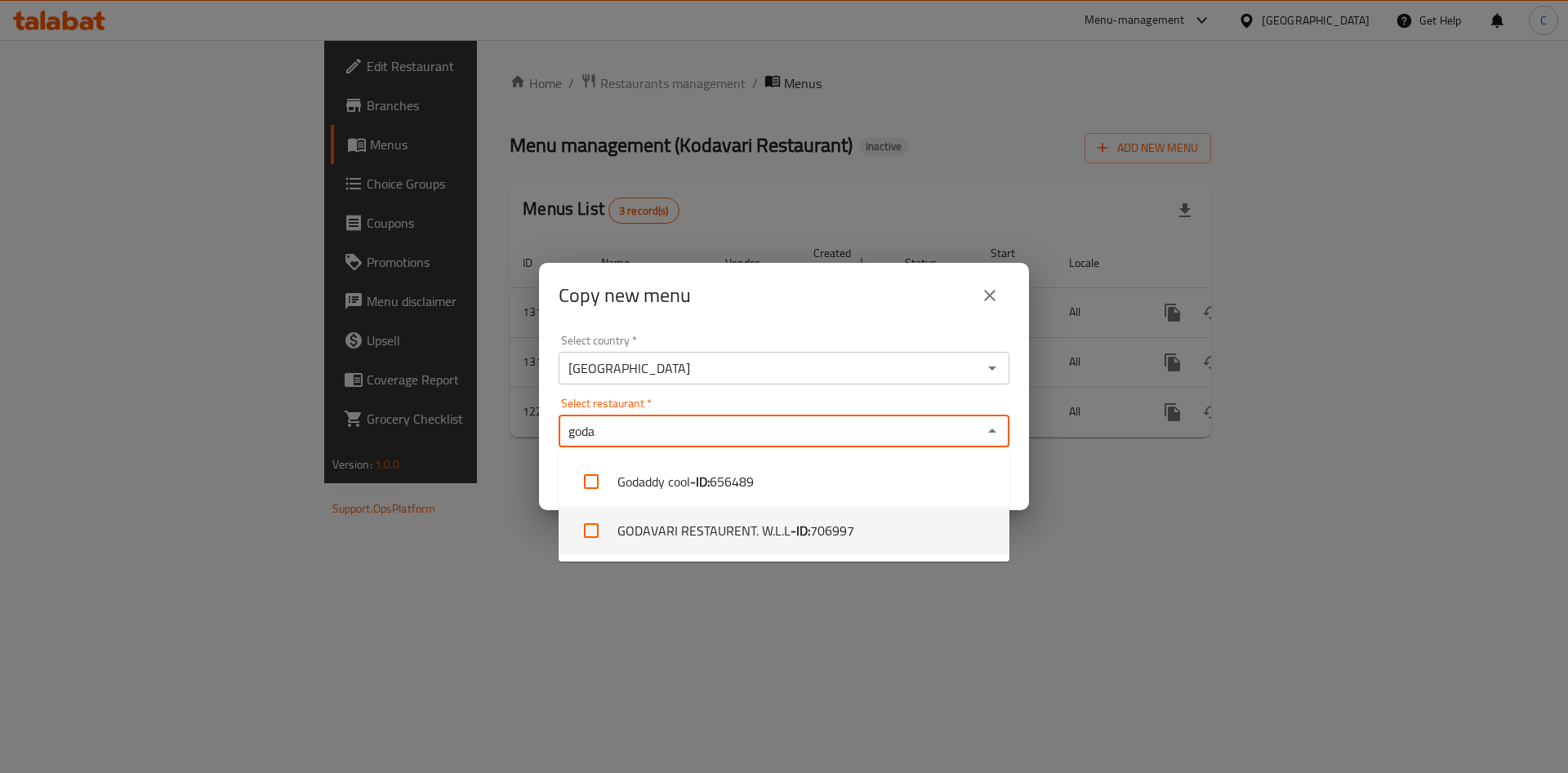
click at [672, 534] on li "GODAVARI RESTAURENT. W.L.L - ID: 706997" at bounding box center [784, 530] width 451 height 49
checkbox input "true"
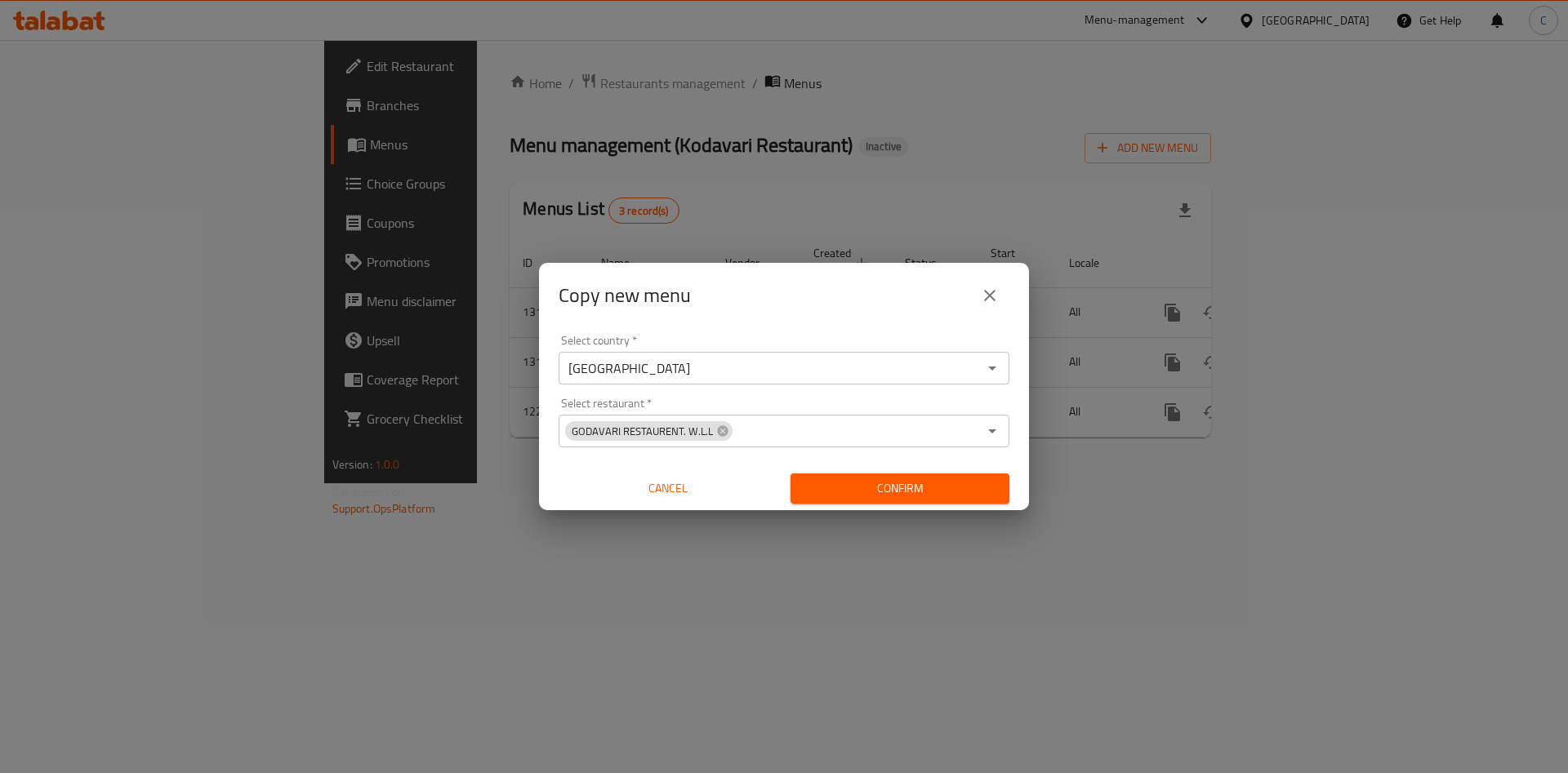
click at [891, 328] on div "Select country   * [GEOGRAPHIC_DATA] Select country * Select restaurant   * GOD…" at bounding box center [784, 419] width 490 height 182
click at [964, 492] on span "Confirm" at bounding box center [900, 489] width 193 height 21
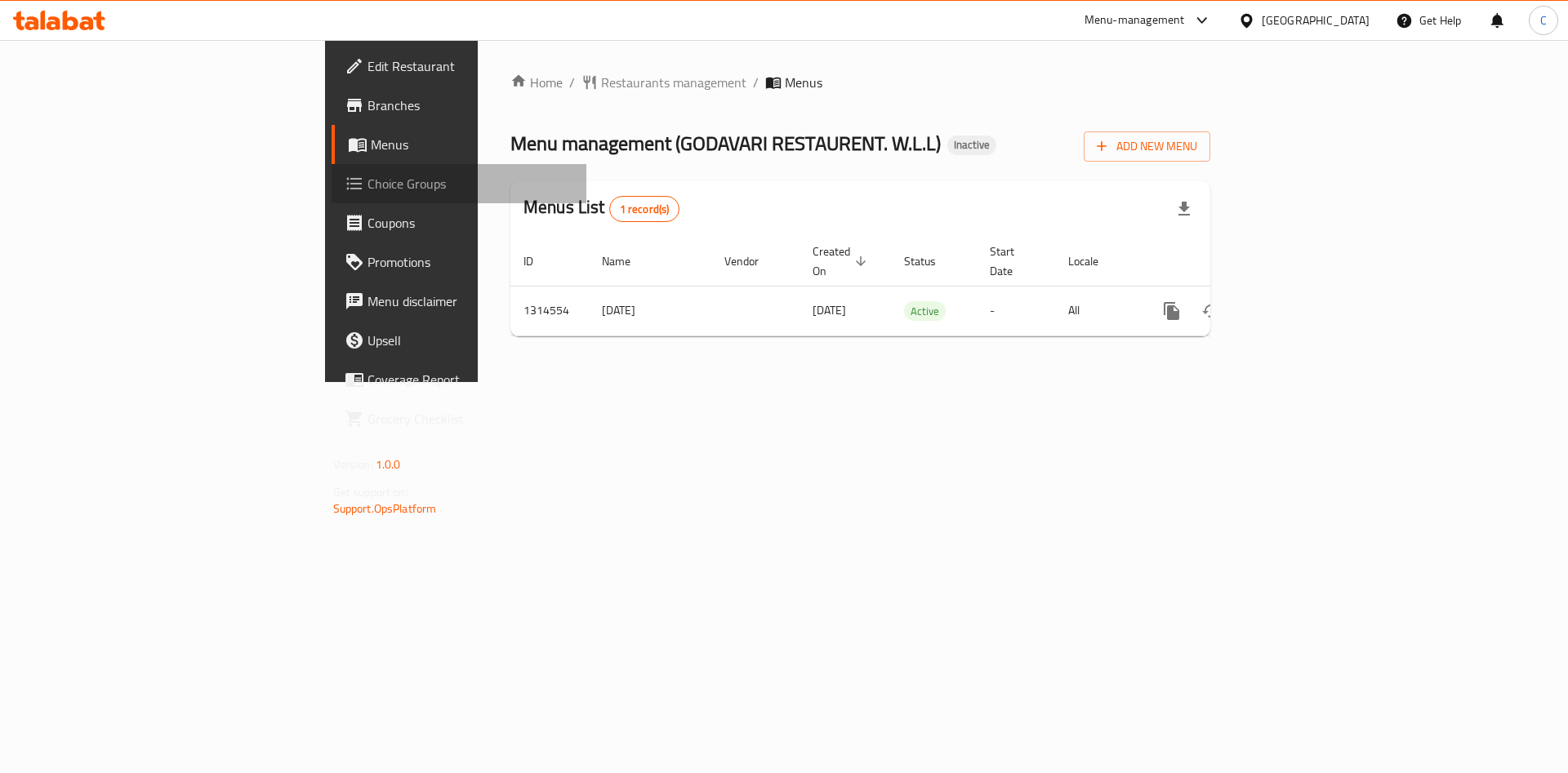
click at [332, 165] on link "Choice Groups" at bounding box center [459, 183] width 255 height 39
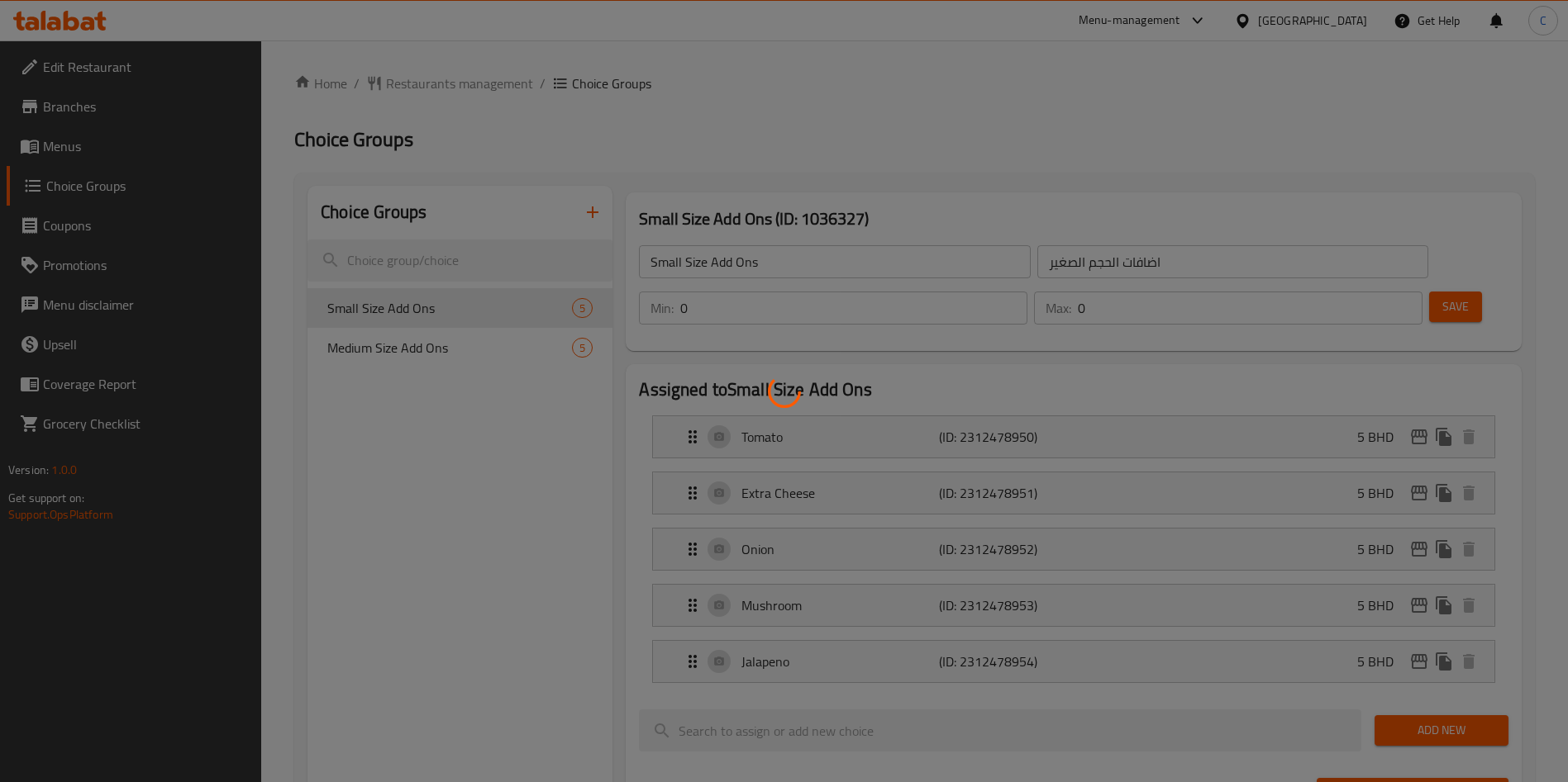
click at [157, 141] on div at bounding box center [784, 391] width 1568 height 782
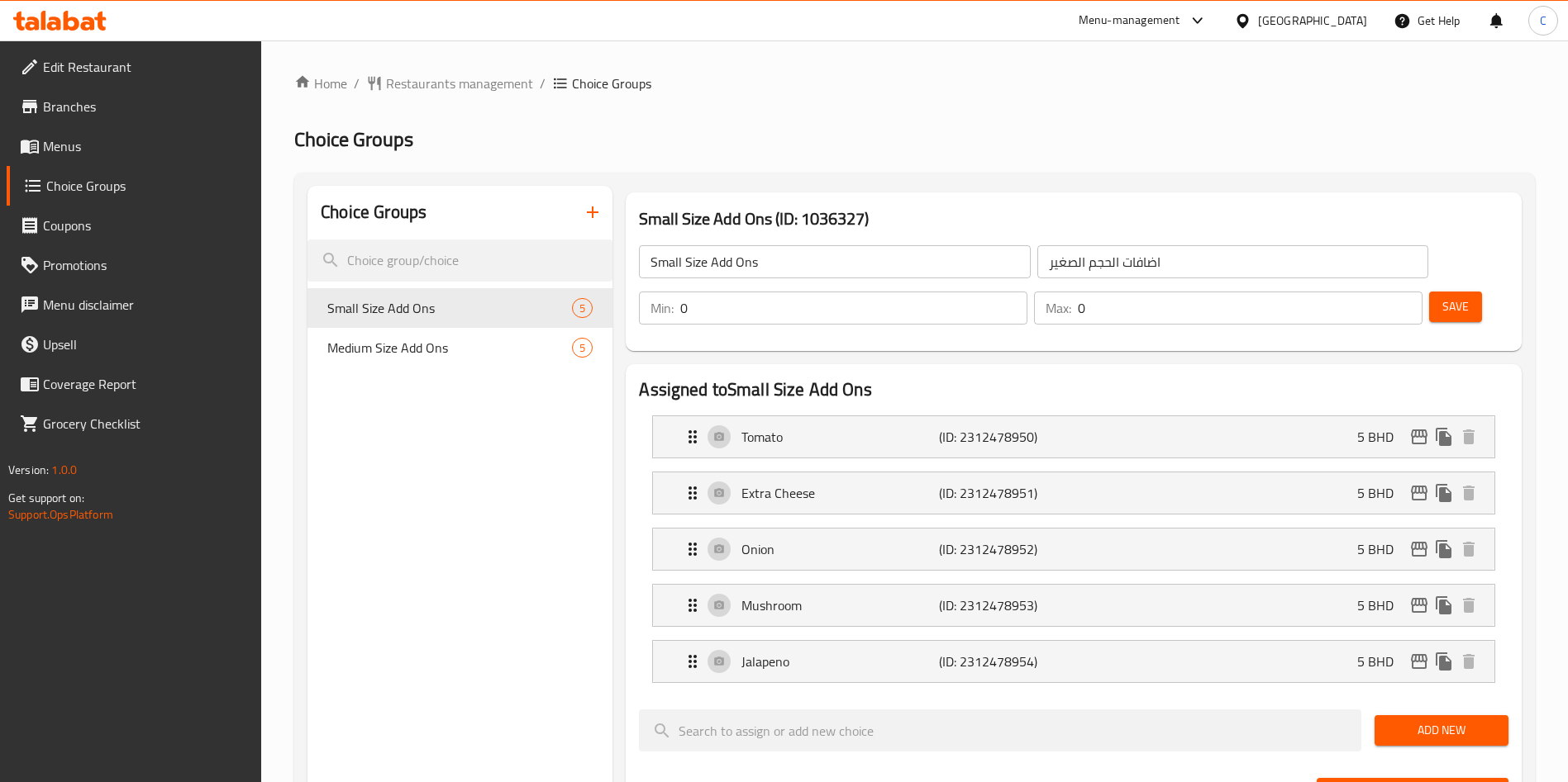
click at [157, 141] on div at bounding box center [784, 391] width 1568 height 782
click at [157, 141] on div "Edit Restaurant Branches Menus Choice Groups Coupons Promotions Menu disclaimer…" at bounding box center [784, 756] width 1568 height 1433
click at [157, 141] on span "Menus" at bounding box center [145, 146] width 205 height 20
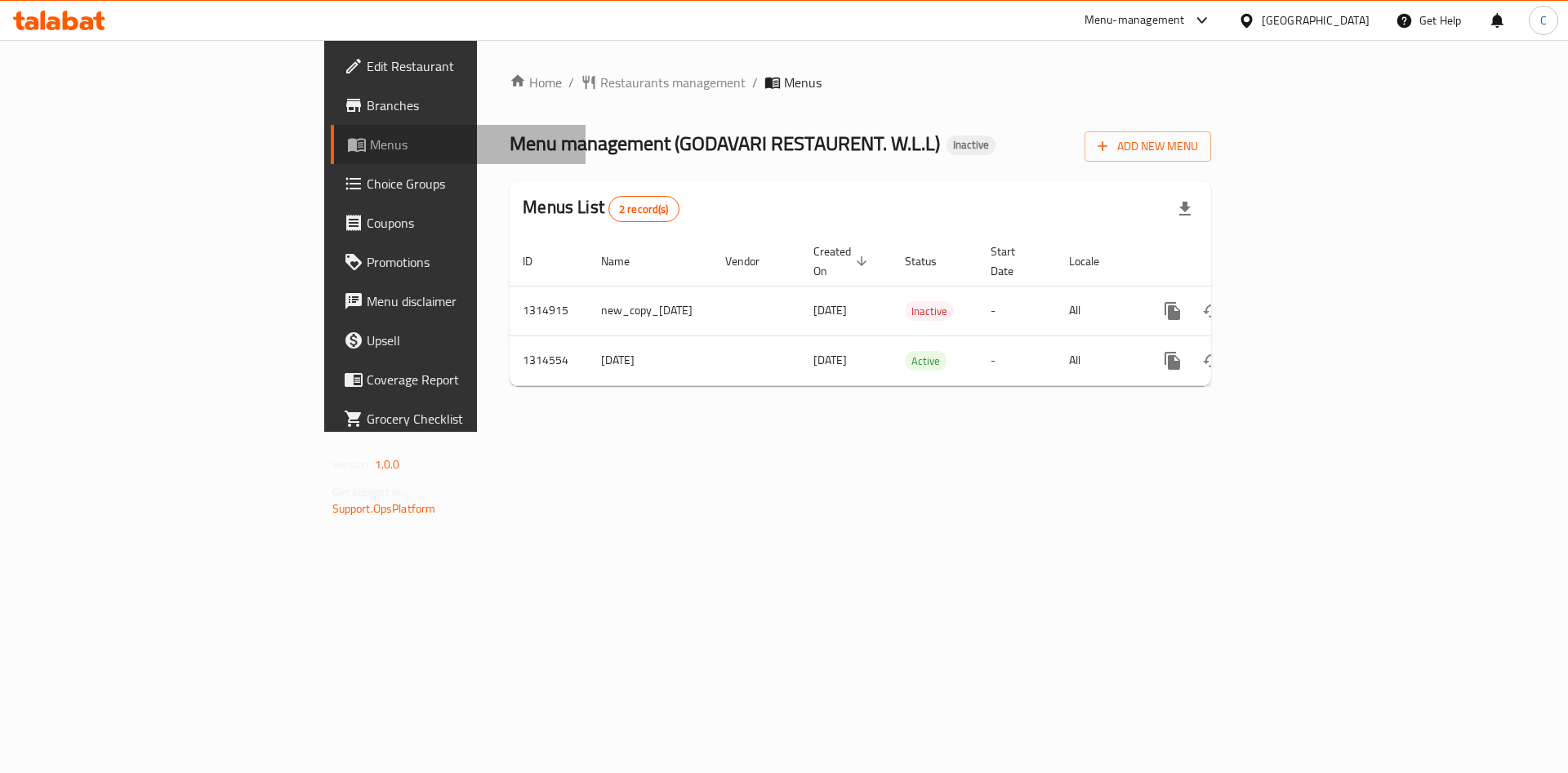
click at [370, 140] on span "Menus" at bounding box center [471, 144] width 203 height 20
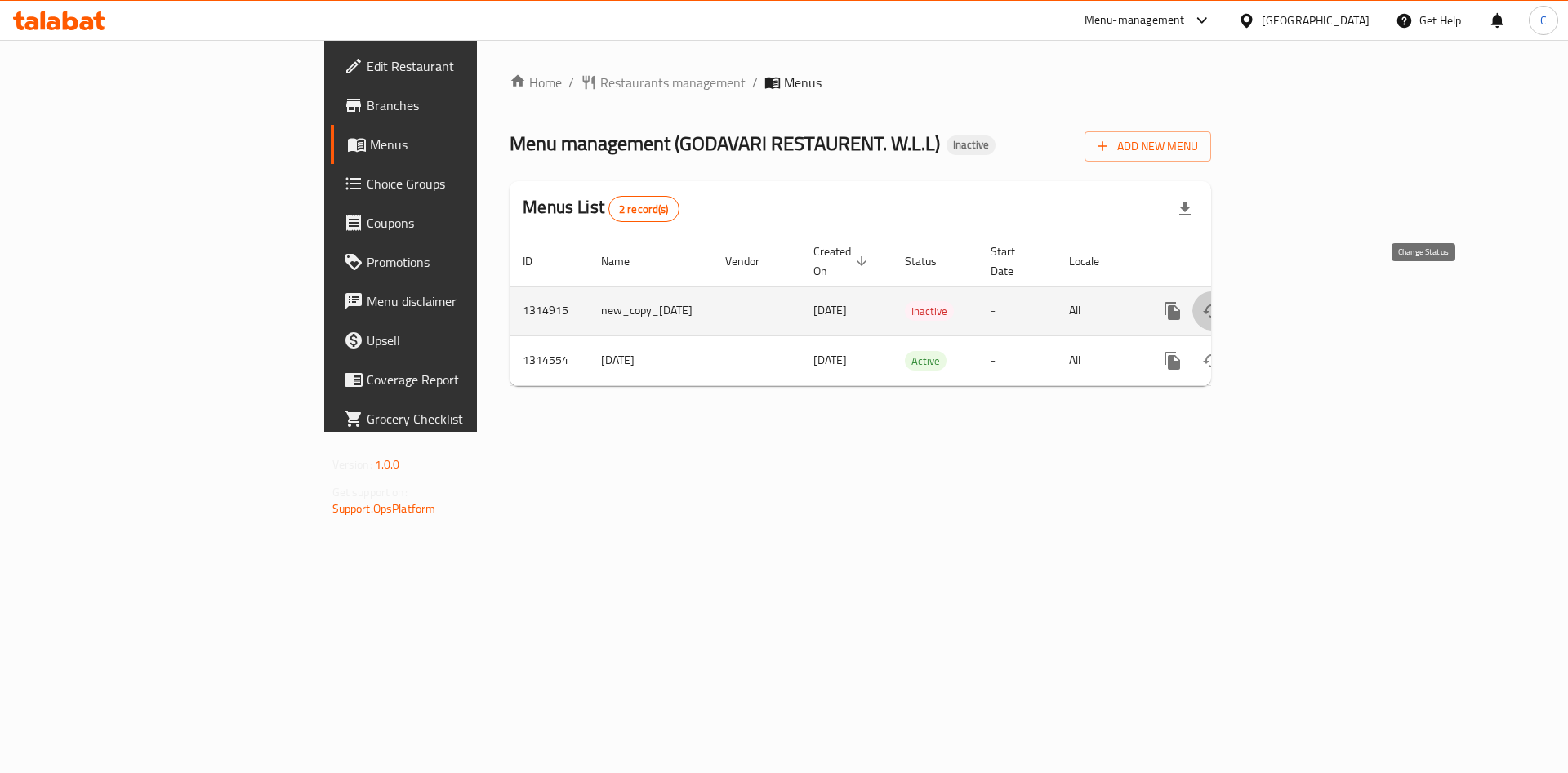
click at [1222, 301] on icon "enhanced table" at bounding box center [1213, 311] width 20 height 20
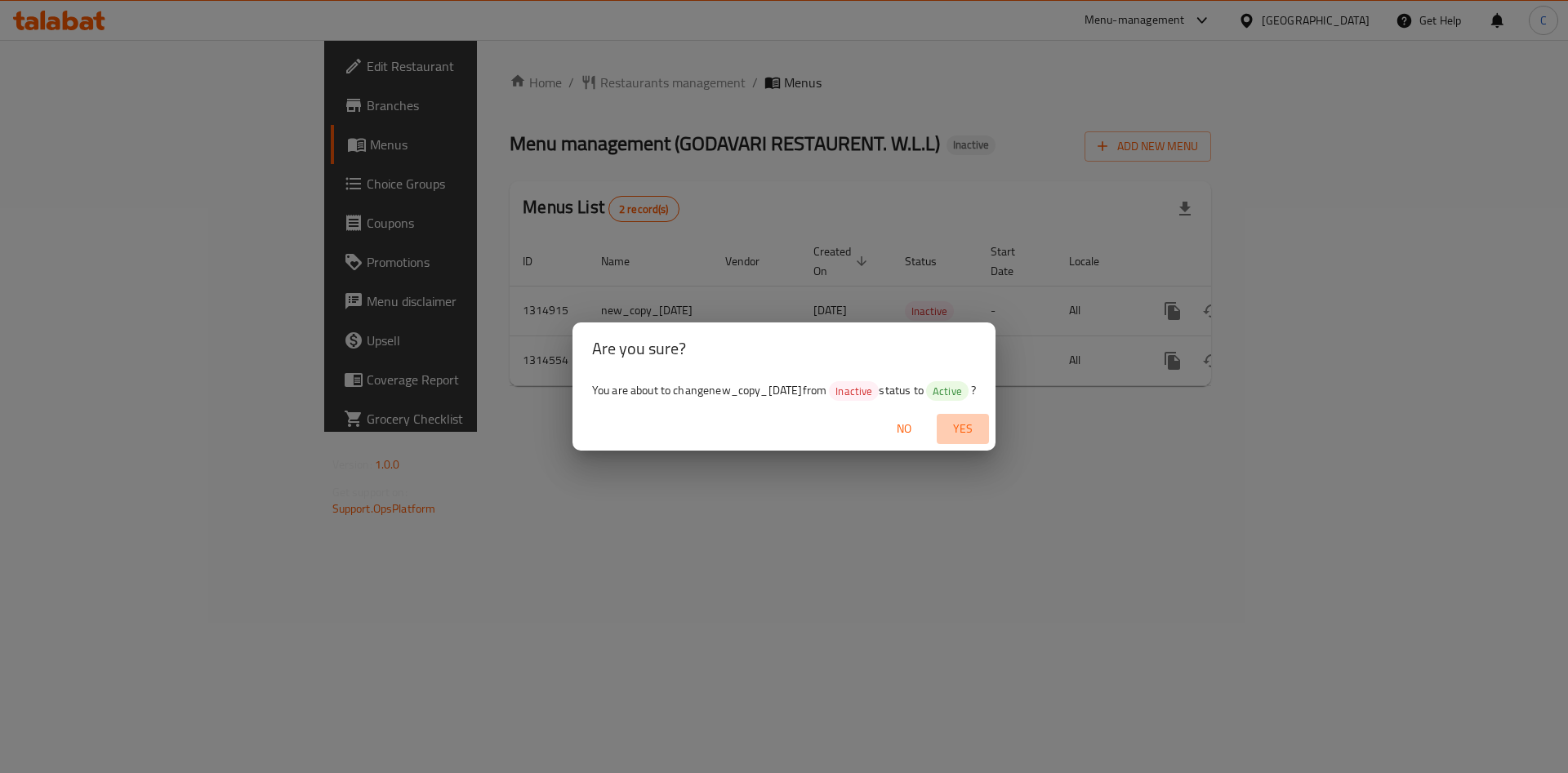
click at [974, 432] on span "Yes" at bounding box center [963, 428] width 39 height 21
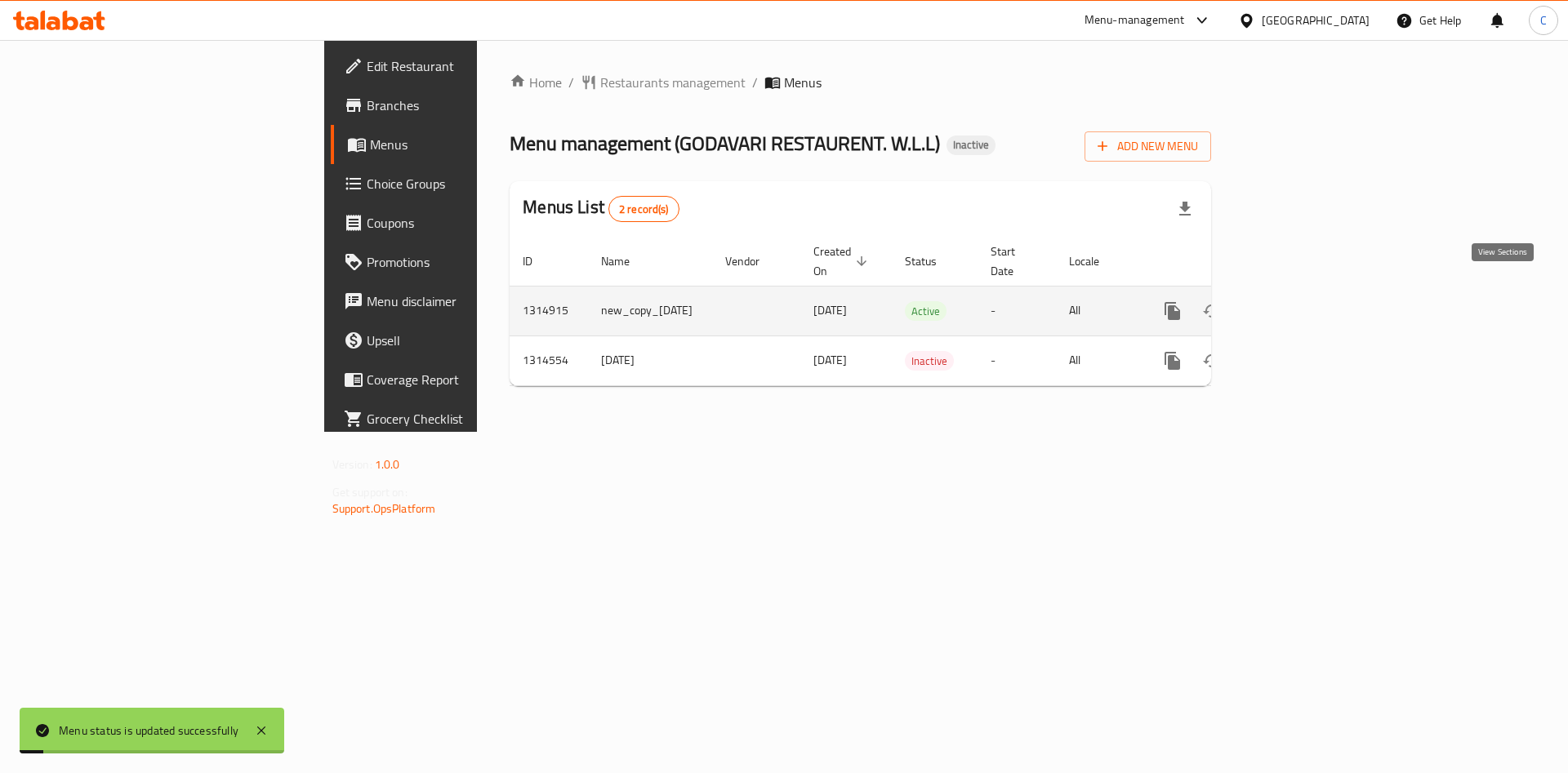
click at [1310, 291] on link "enhanced table" at bounding box center [1290, 310] width 39 height 39
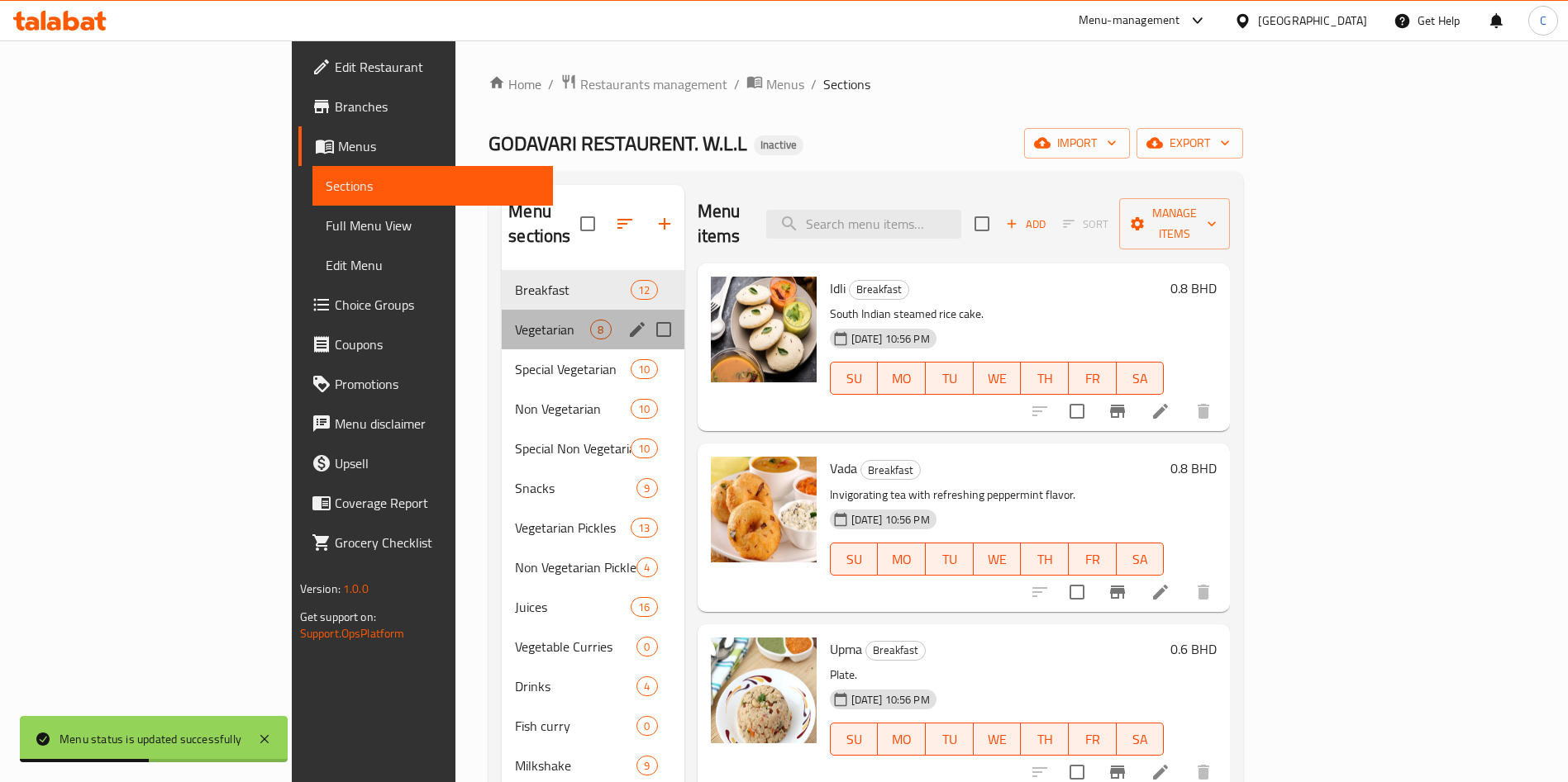
click at [502, 310] on div "Vegetarian 8" at bounding box center [592, 329] width 182 height 39
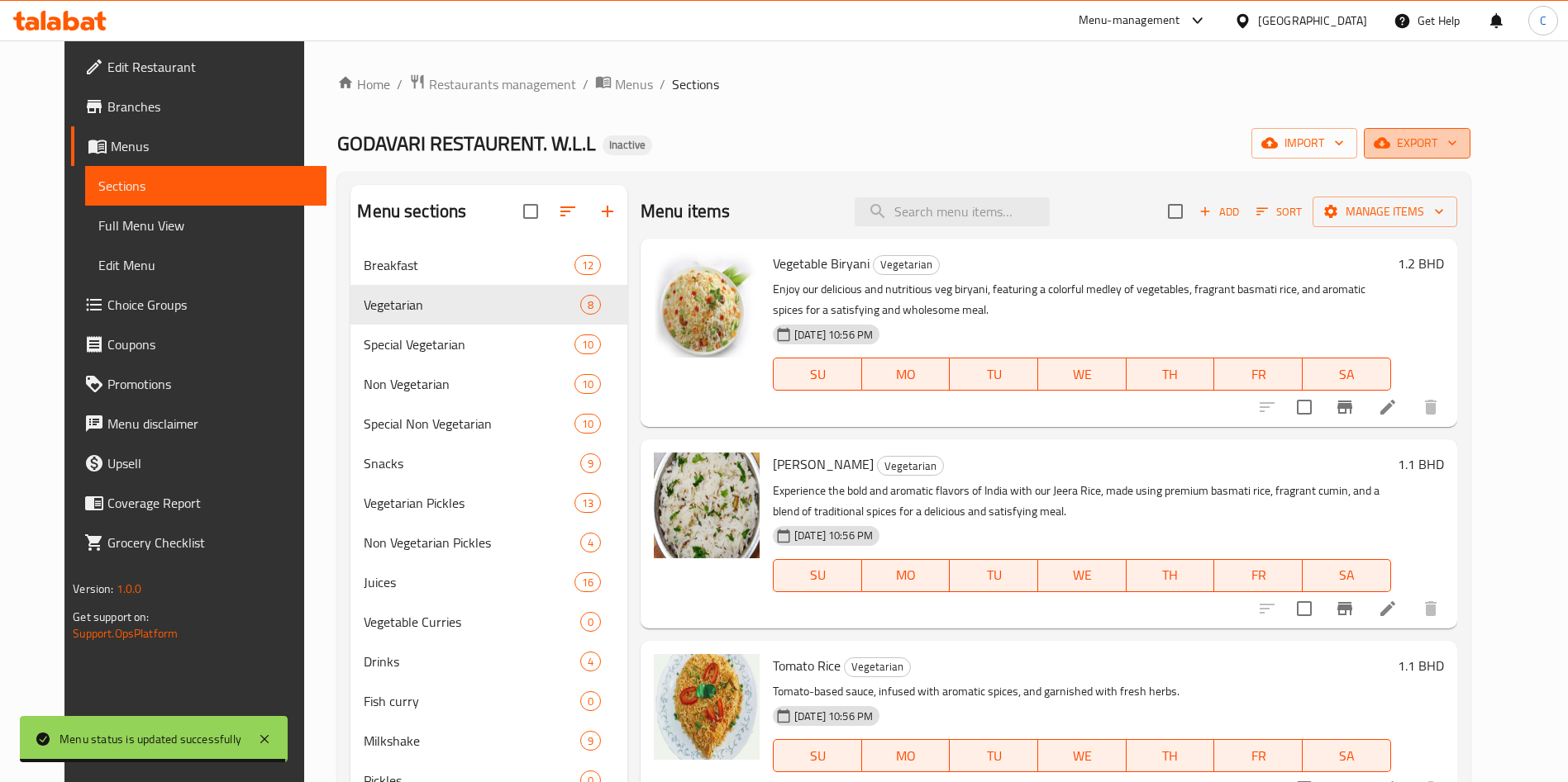
click at [1457, 148] on span "export" at bounding box center [1416, 143] width 80 height 21
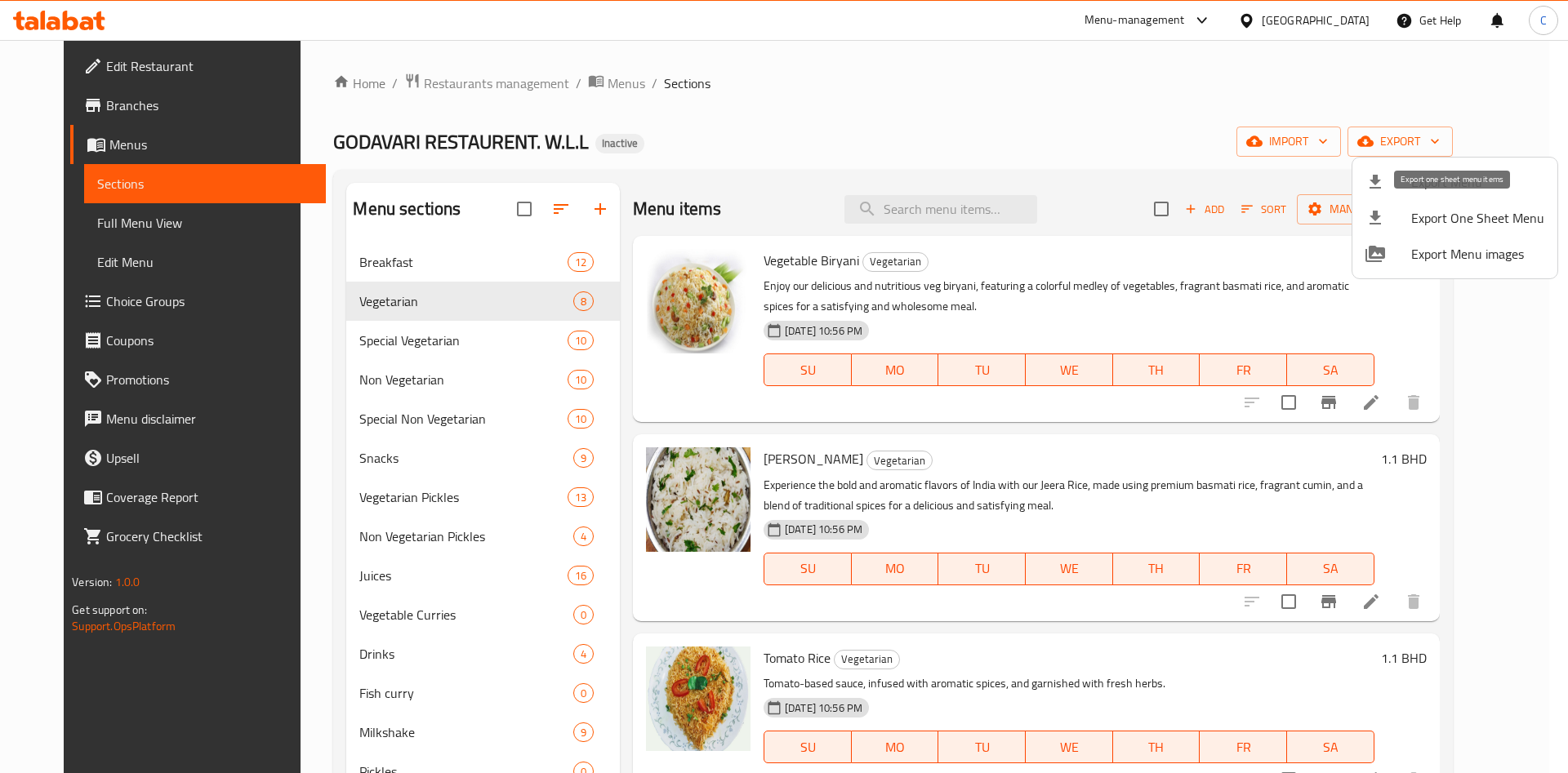
click at [1398, 227] on div at bounding box center [1388, 218] width 46 height 20
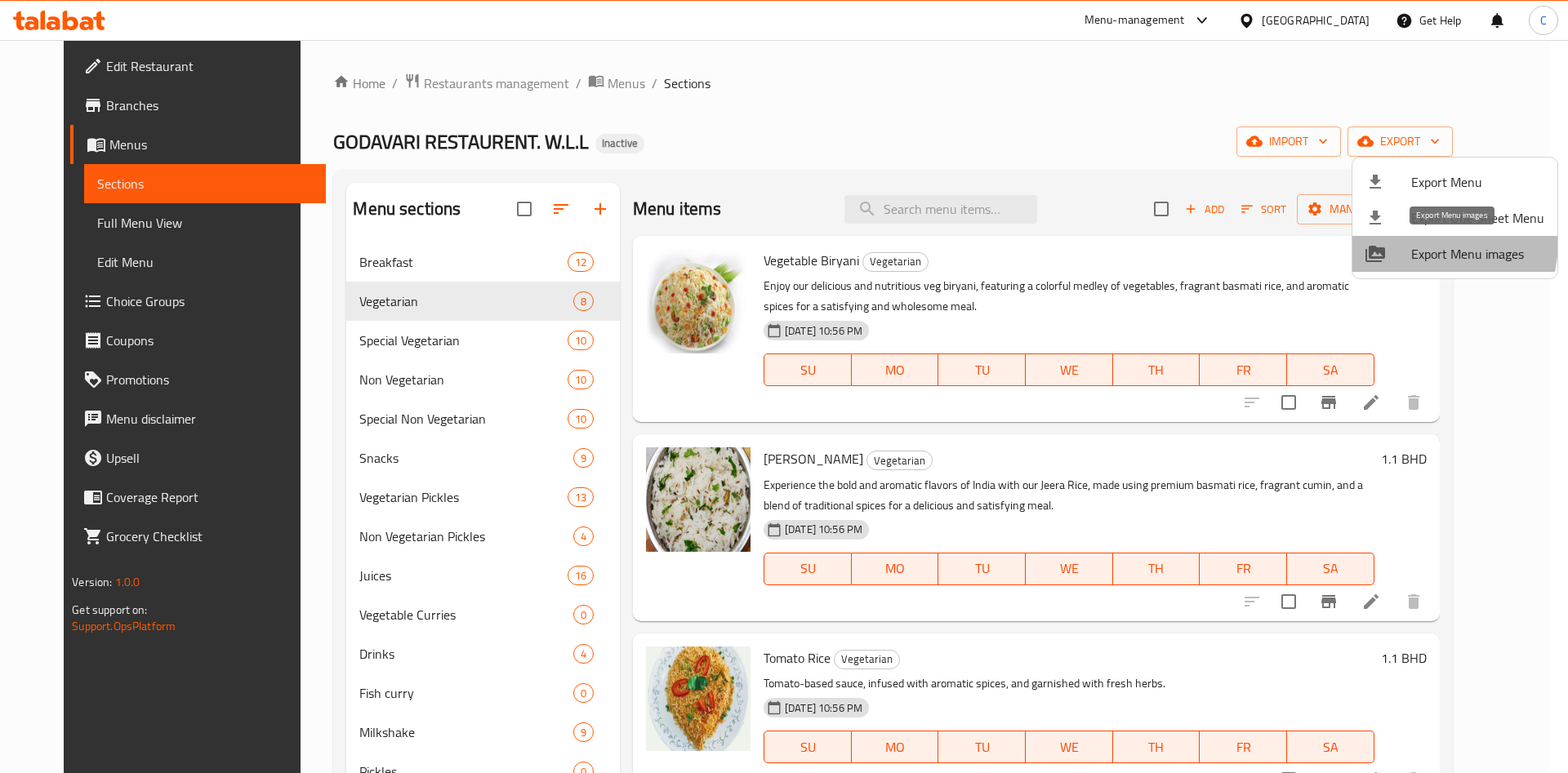
click at [1423, 244] on span "Export Menu images" at bounding box center [1479, 254] width 134 height 20
click at [832, 92] on div at bounding box center [784, 386] width 1568 height 773
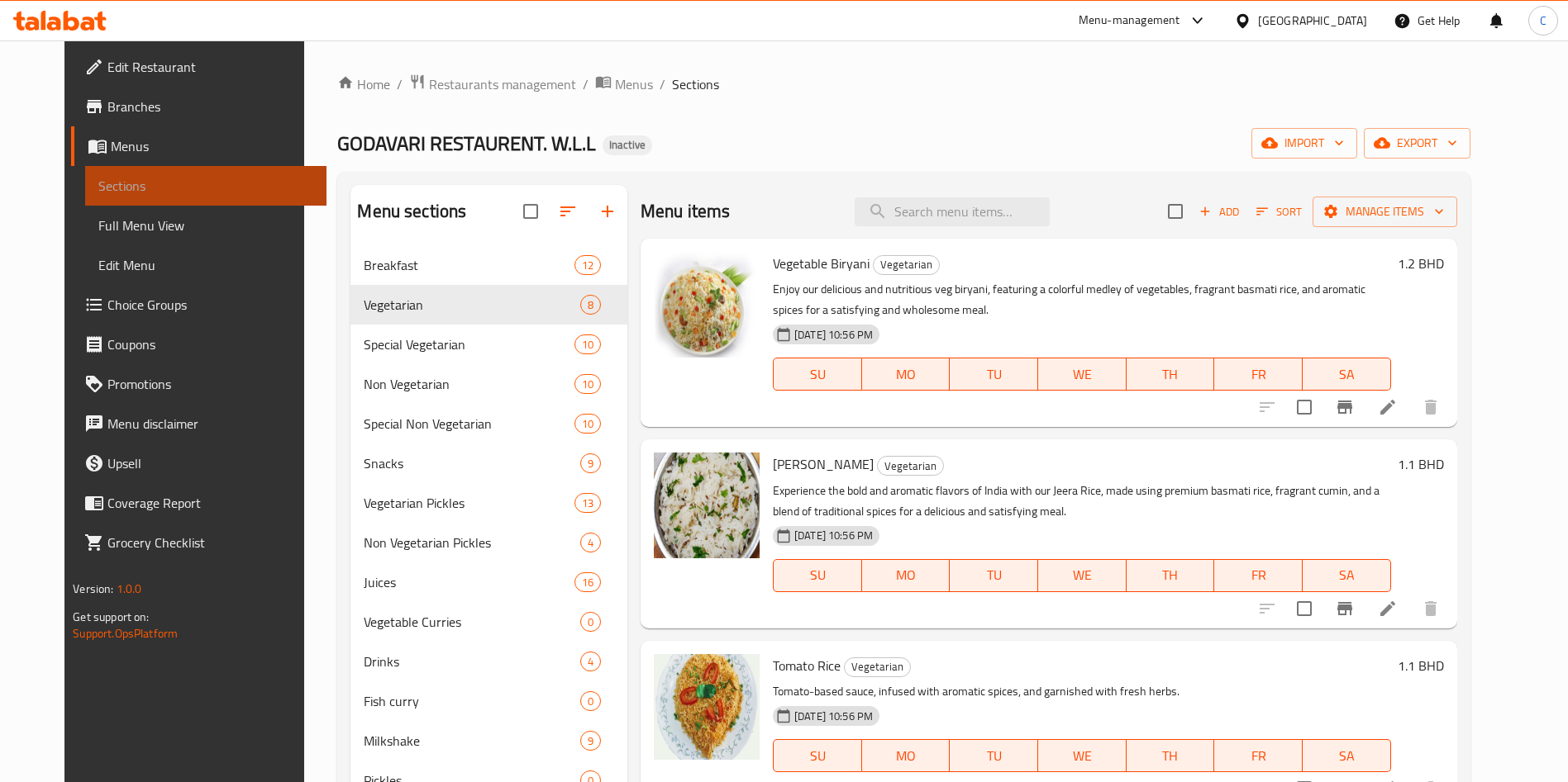
click at [210, 196] on link "Sections" at bounding box center [205, 185] width 241 height 39
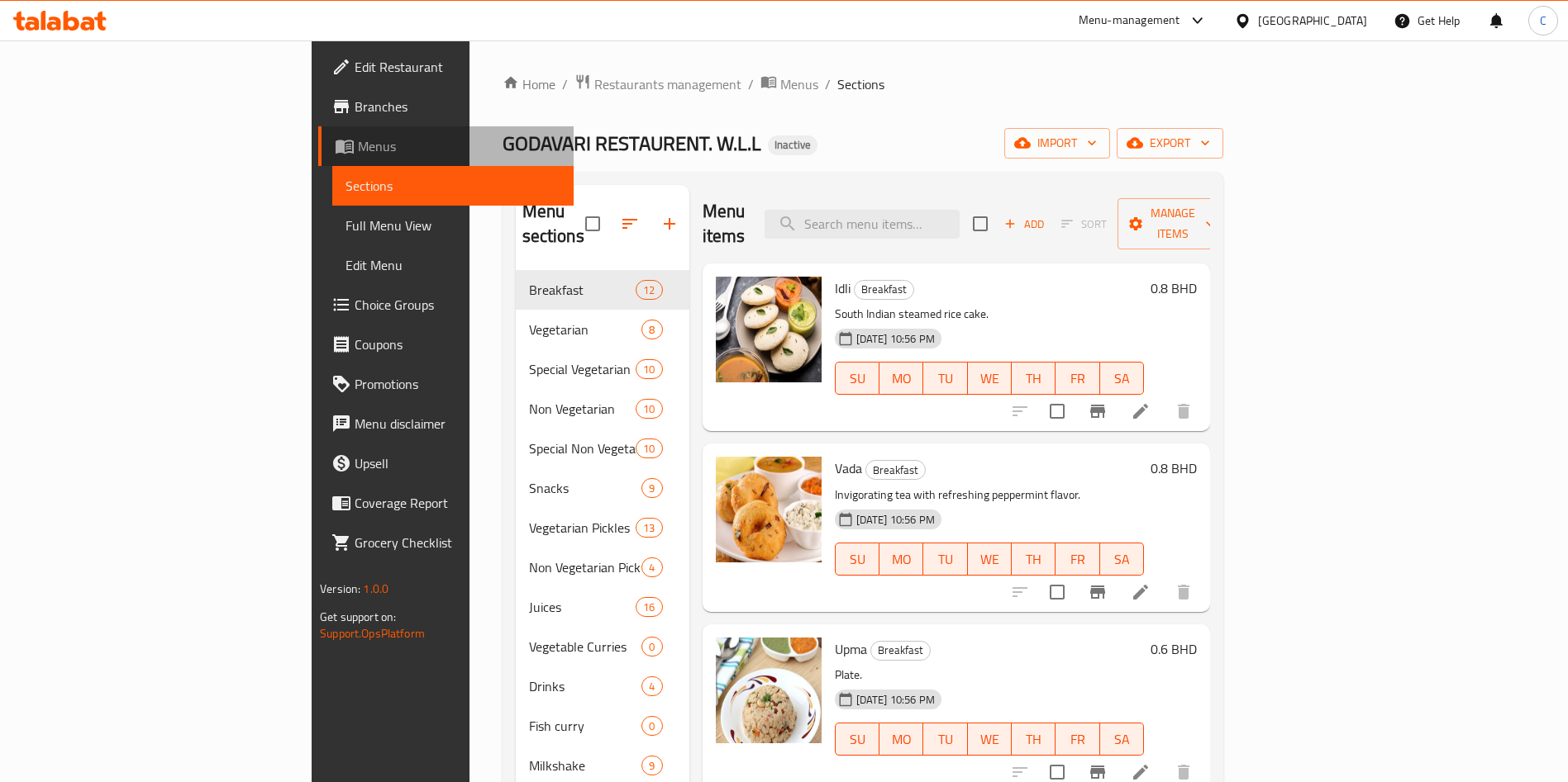
click at [319, 129] on link "Menus" at bounding box center [446, 146] width 256 height 39
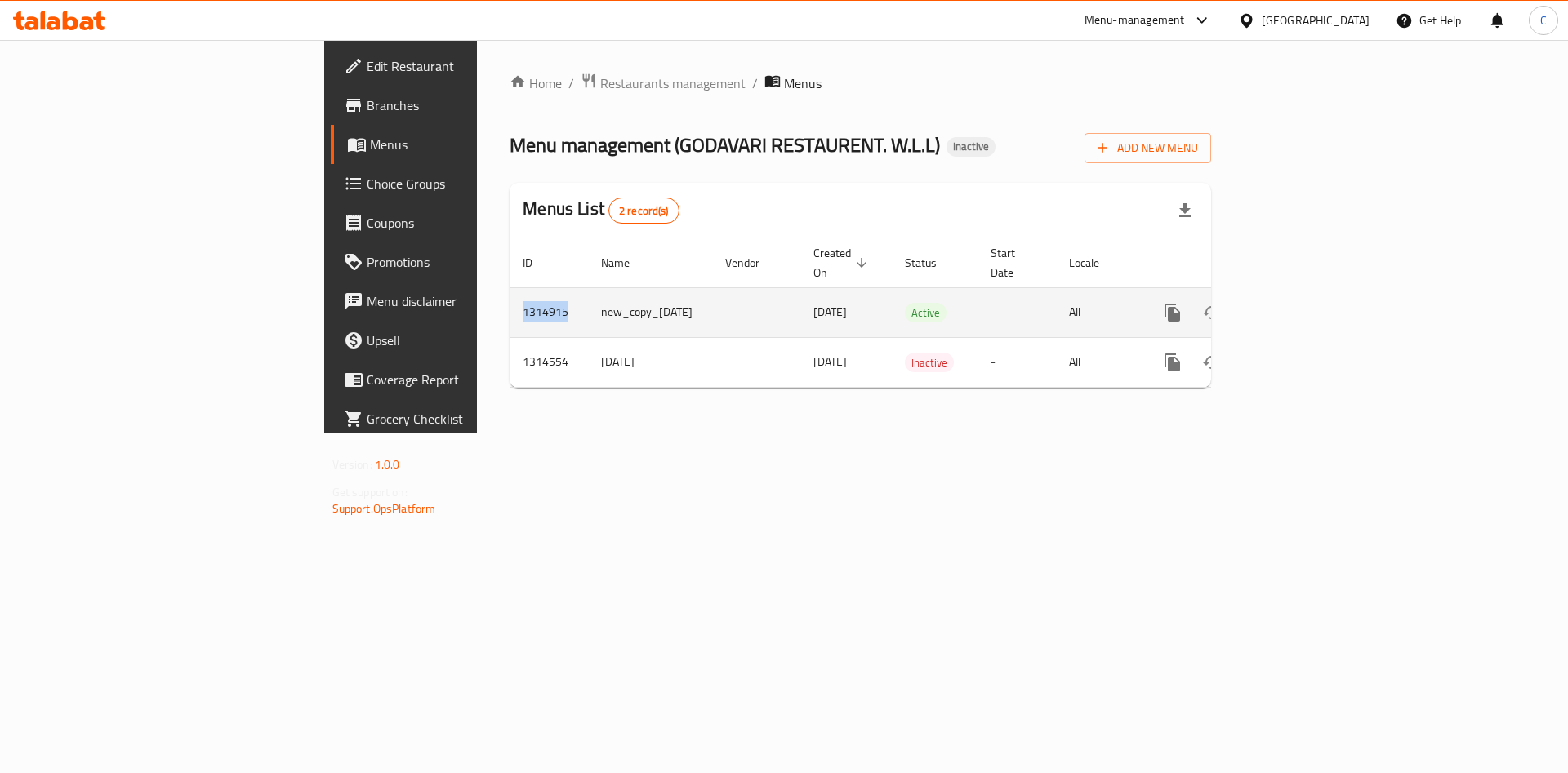
drag, startPoint x: 354, startPoint y: 296, endPoint x: 298, endPoint y: 298, distance: 56.0
click at [510, 298] on td "1314915" at bounding box center [549, 312] width 78 height 50
copy td "1314915"
drag, startPoint x: 384, startPoint y: 295, endPoint x: 508, endPoint y: 303, distance: 124.3
click at [588, 303] on td "new_copy_[DATE]" at bounding box center [650, 312] width 125 height 50
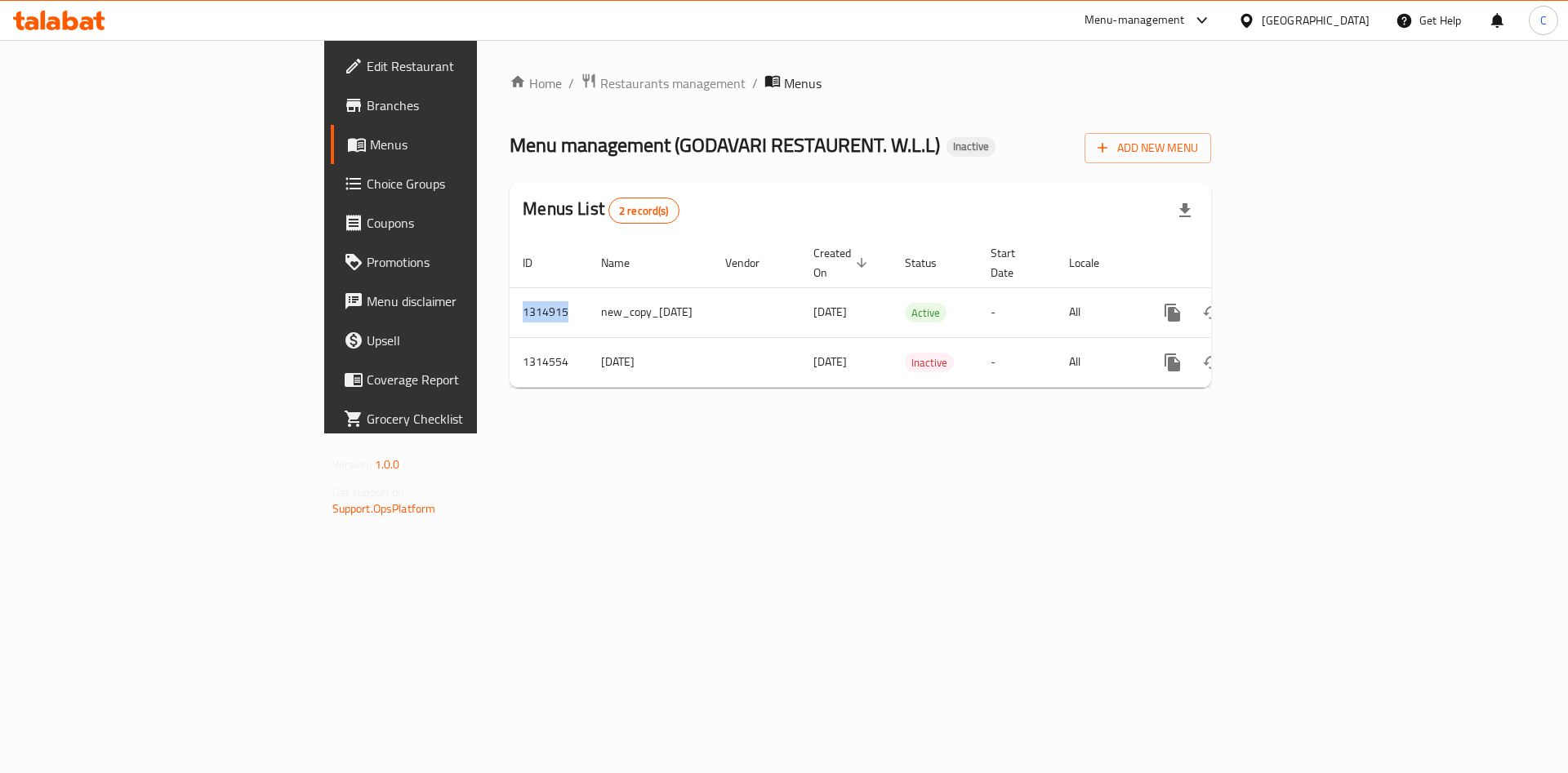
copy td "new_copy_[DATE]"
